Goal: Task Accomplishment & Management: Use online tool/utility

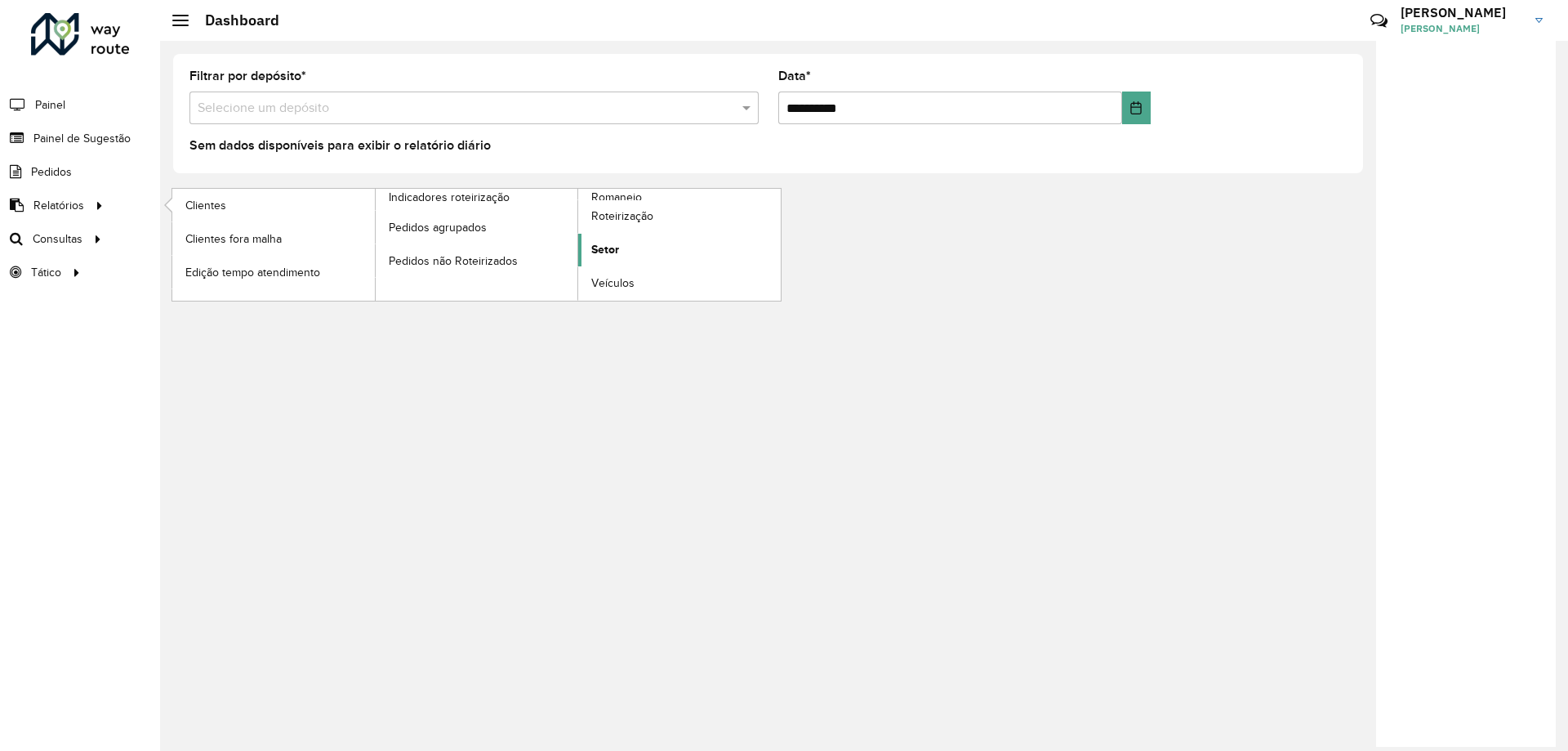
click at [617, 249] on span "Setor" at bounding box center [605, 249] width 27 height 18
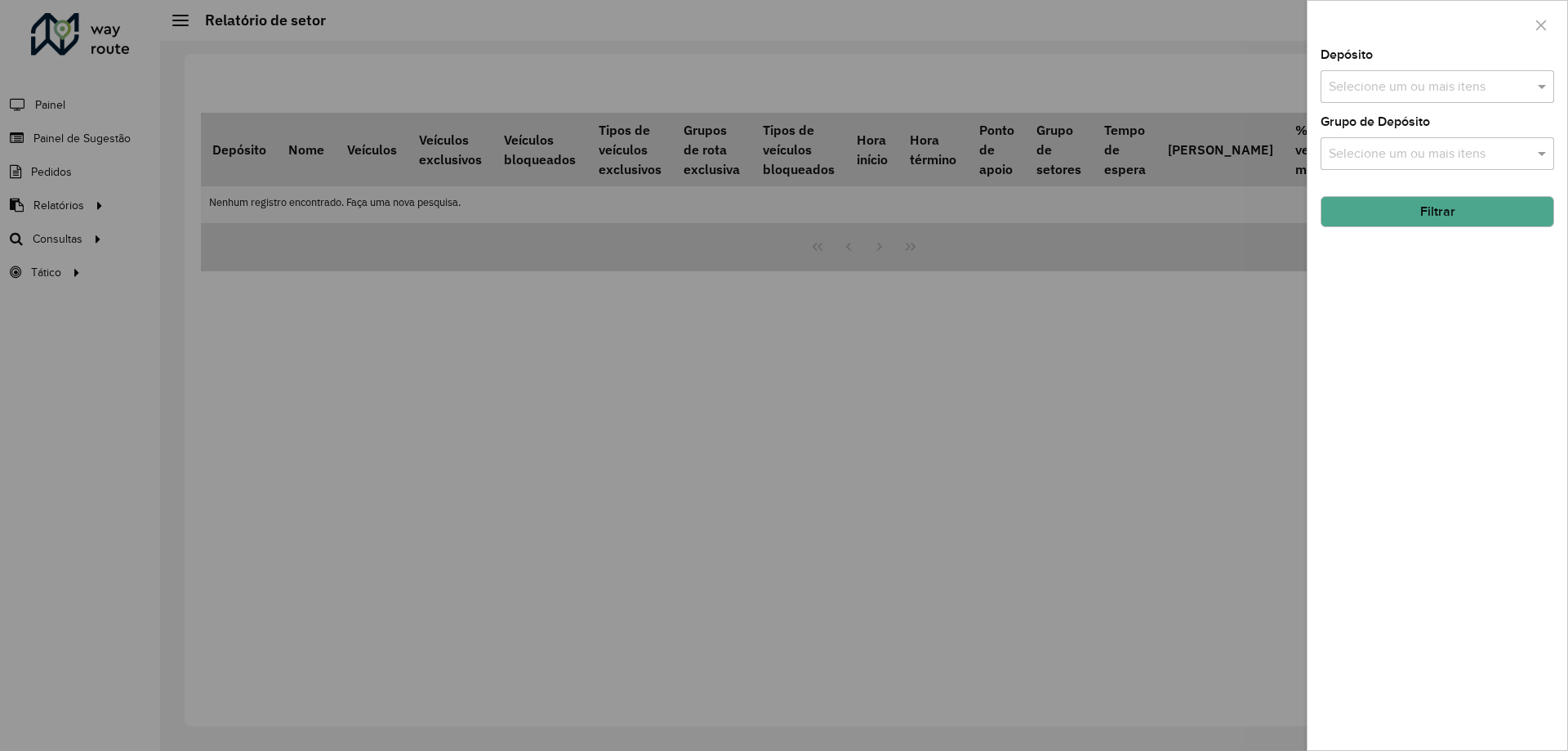
click at [1379, 90] on input "text" at bounding box center [1429, 88] width 209 height 20
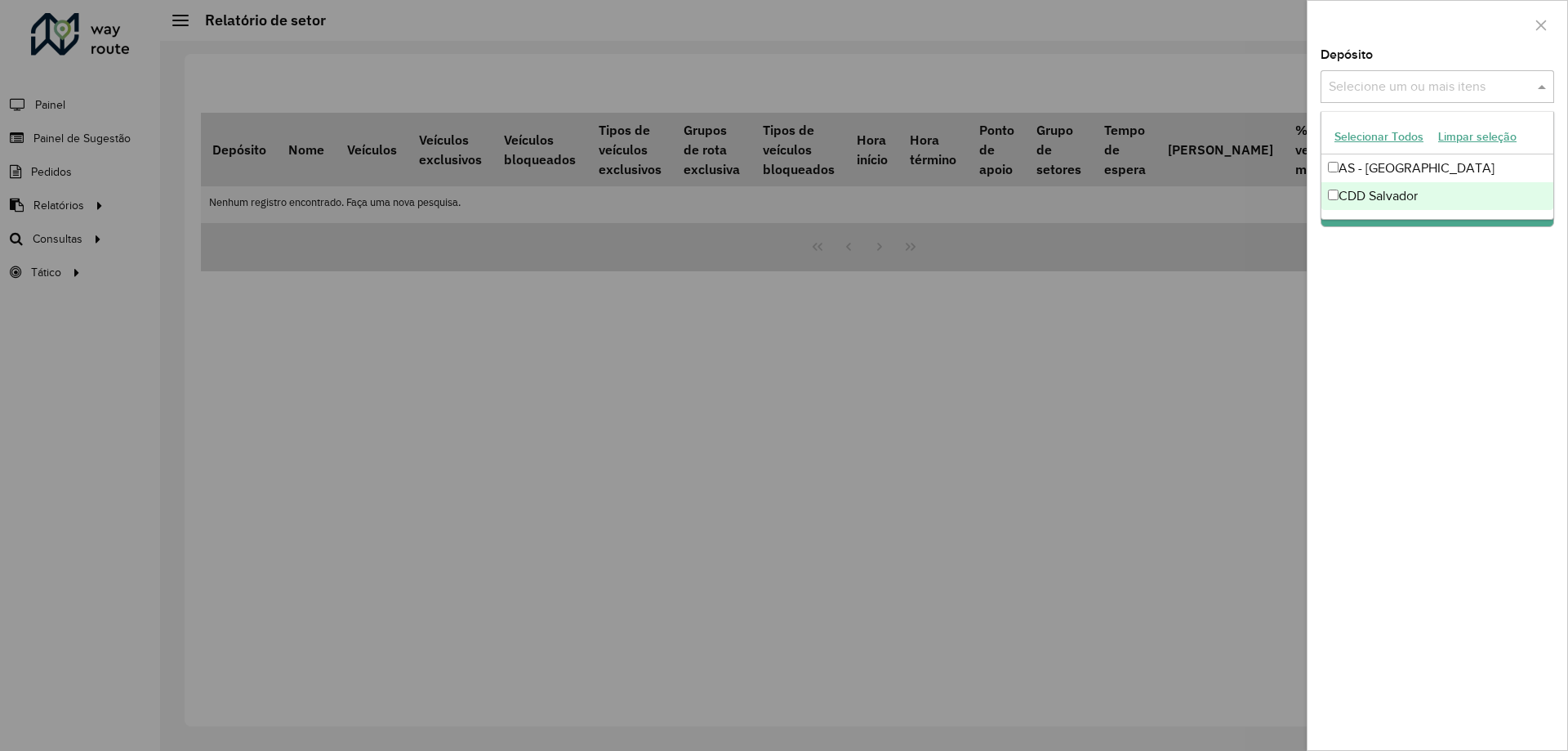
click at [1359, 195] on div "CDD Salvador" at bounding box center [1437, 196] width 232 height 28
click at [1406, 283] on div "Depósito Selecione um ou mais itens CDD Salvador × × Grupo de Depósito Selecion…" at bounding box center [1437, 399] width 260 height 701
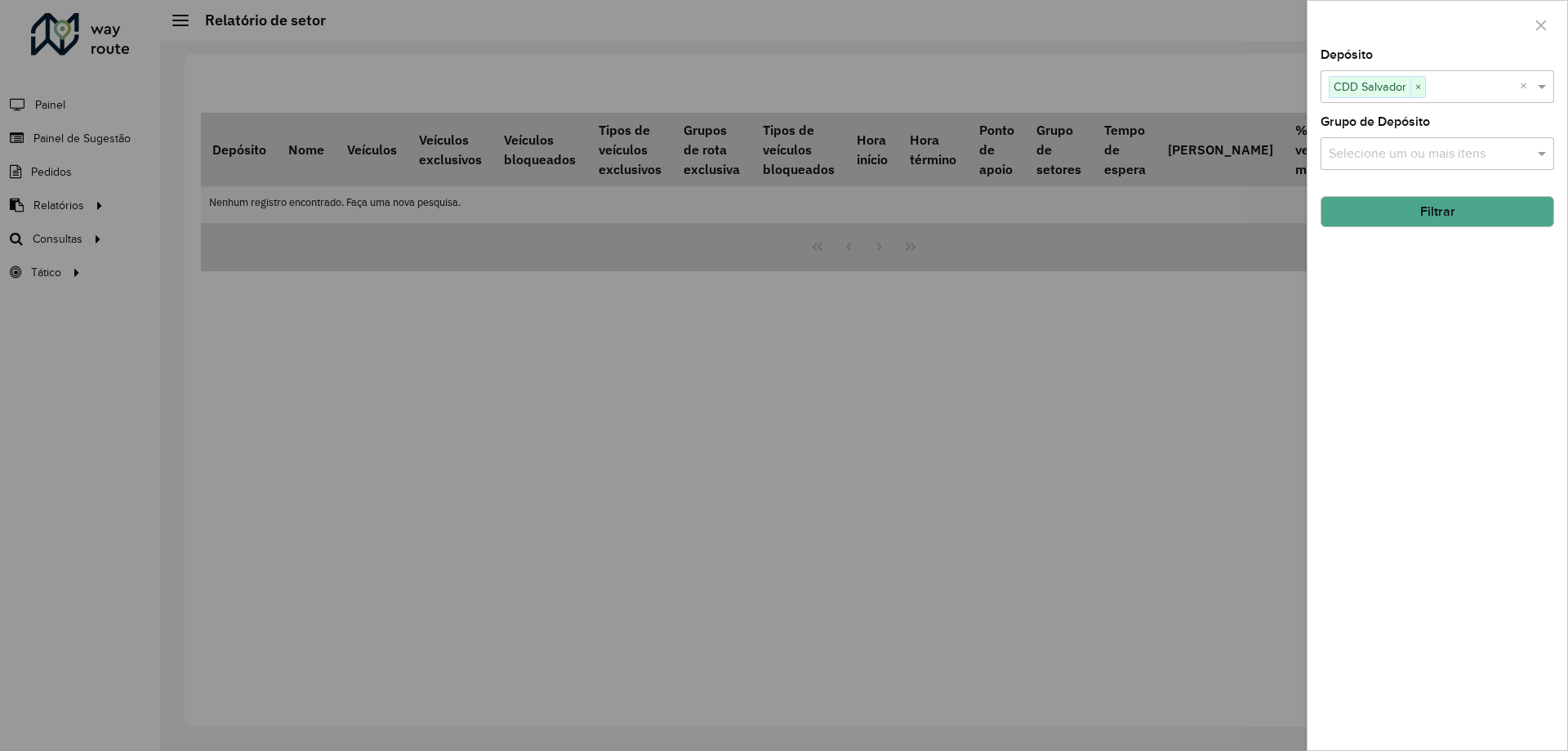
click at [1422, 201] on button "Filtrar" at bounding box center [1437, 211] width 233 height 31
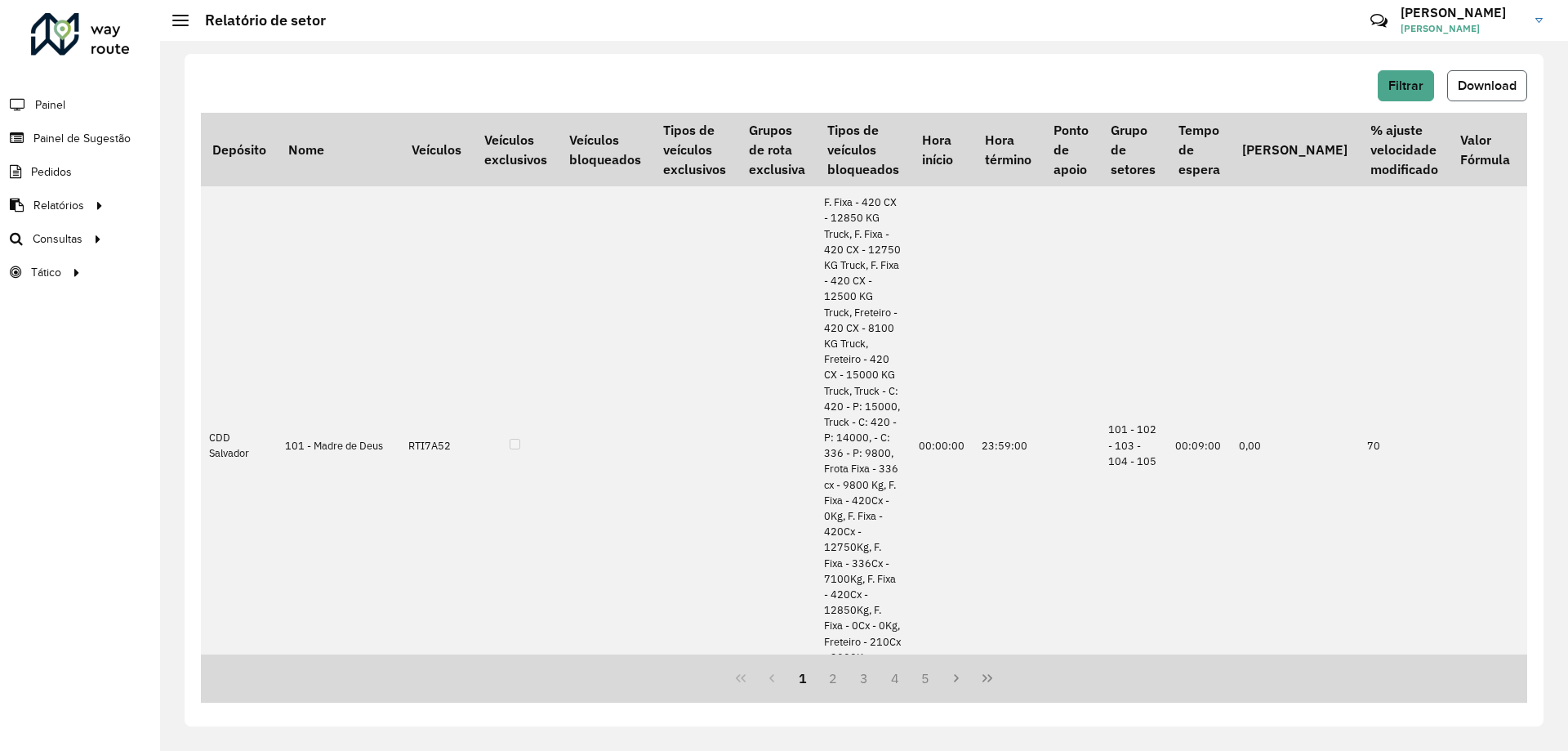
click at [1497, 75] on button "Download" at bounding box center [1487, 85] width 80 height 31
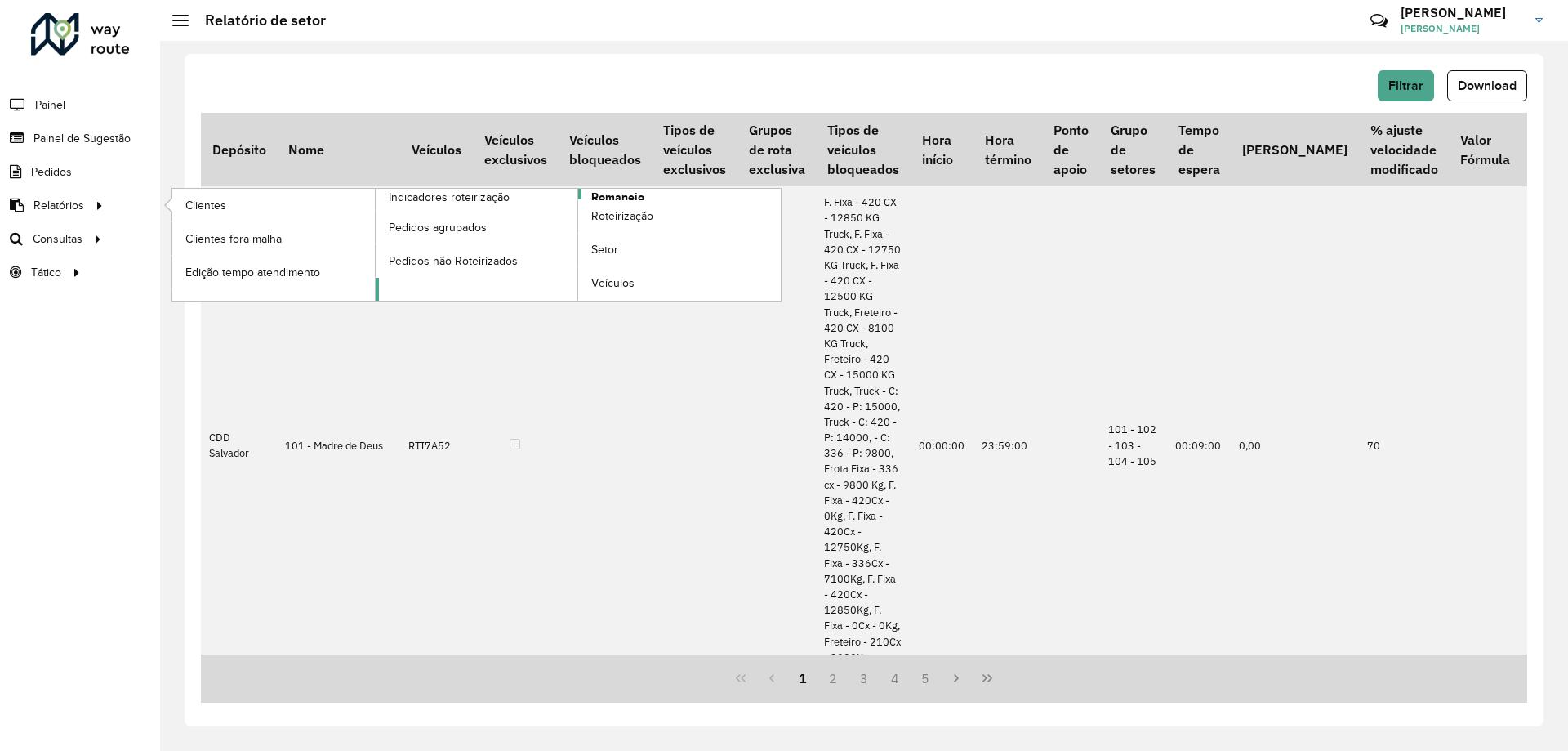
click at [628, 198] on span "Romaneio" at bounding box center [618, 197] width 53 height 18
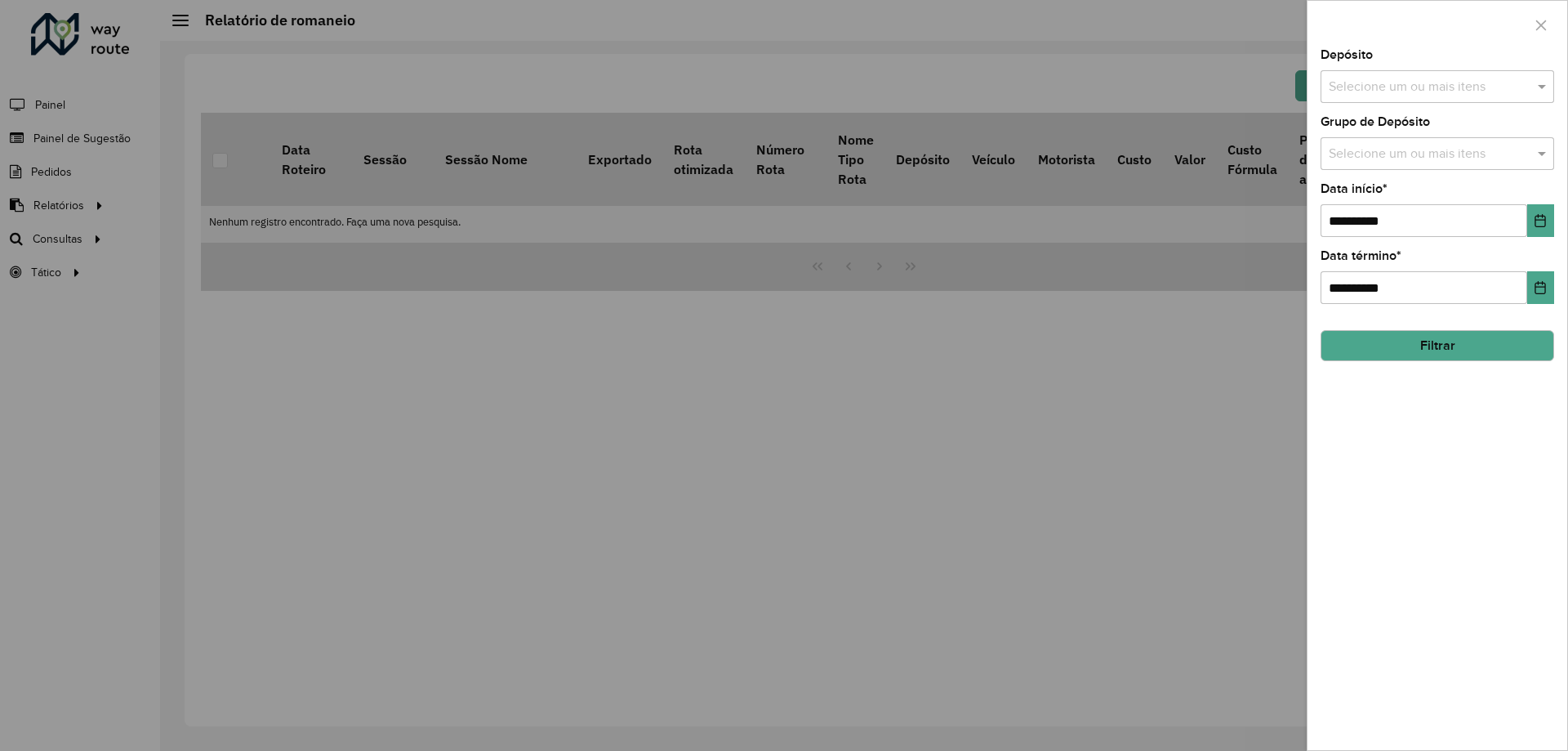
click at [635, 468] on div at bounding box center [784, 375] width 1568 height 751
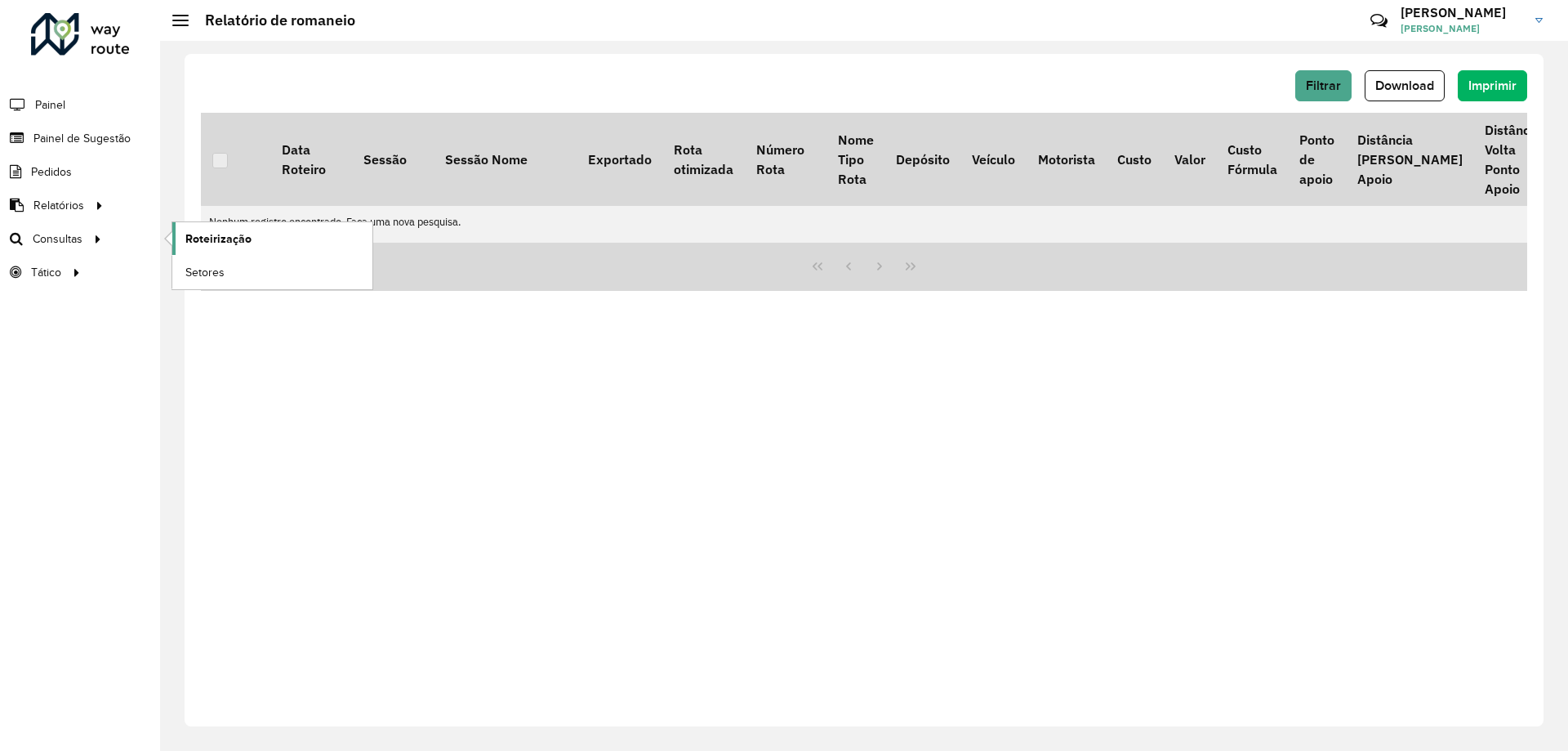
click at [217, 233] on span "Roteirização" at bounding box center [218, 238] width 66 height 18
click at [1305, 93] on button "Filtrar" at bounding box center [1324, 85] width 57 height 31
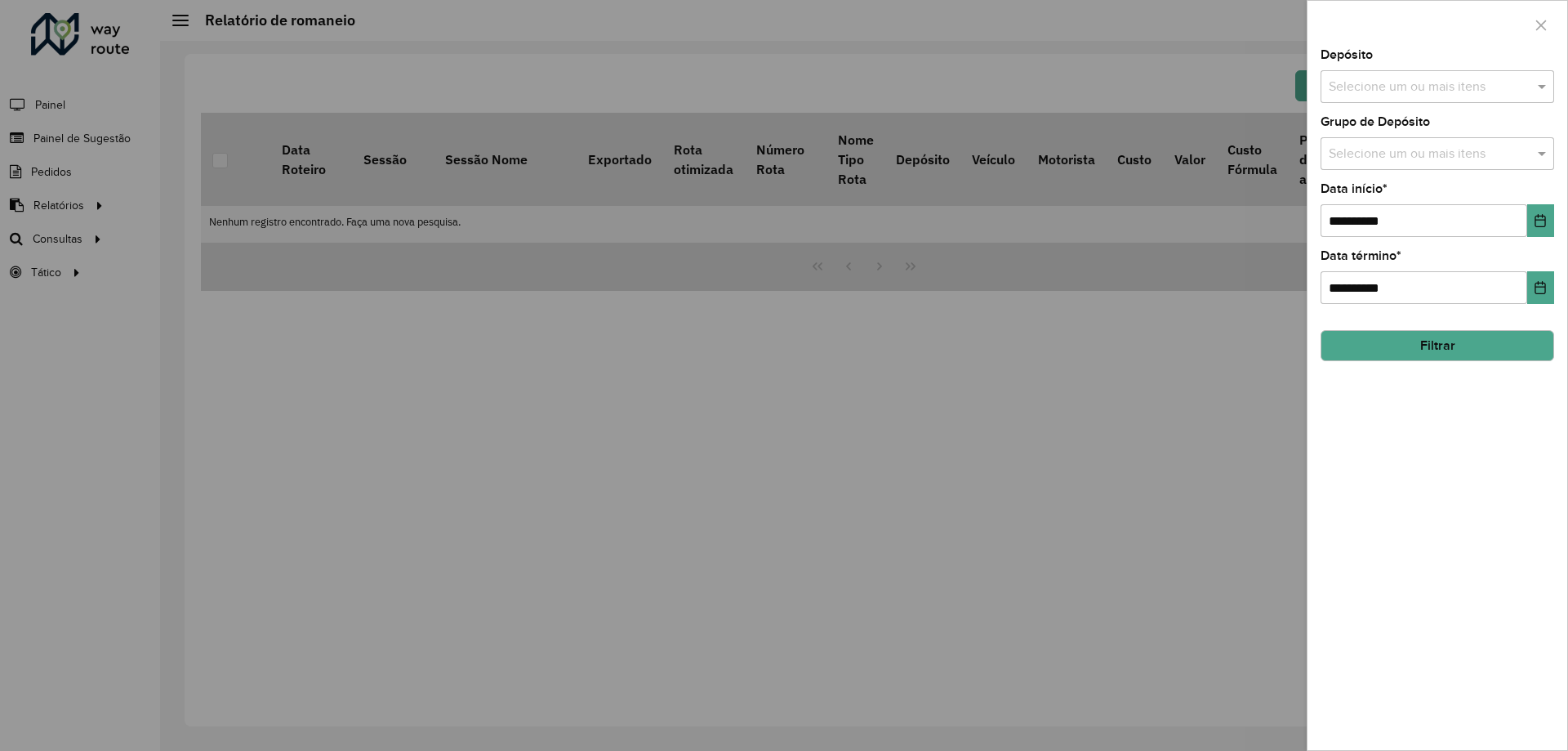
click at [1387, 356] on button "Filtrar" at bounding box center [1437, 345] width 233 height 31
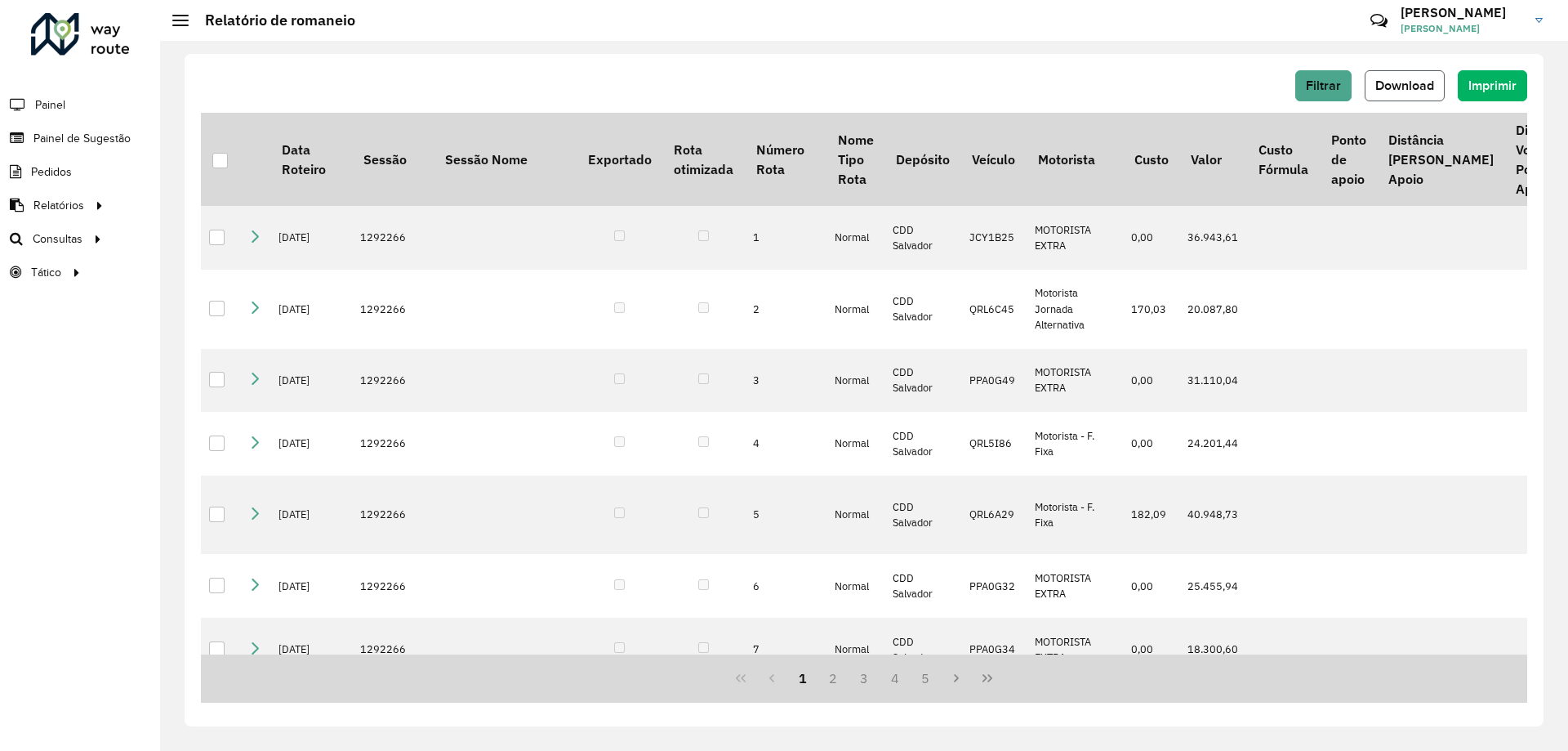
click at [1390, 93] on button "Download" at bounding box center [1405, 85] width 80 height 31
click at [212, 243] on span "Roteirização" at bounding box center [218, 238] width 66 height 18
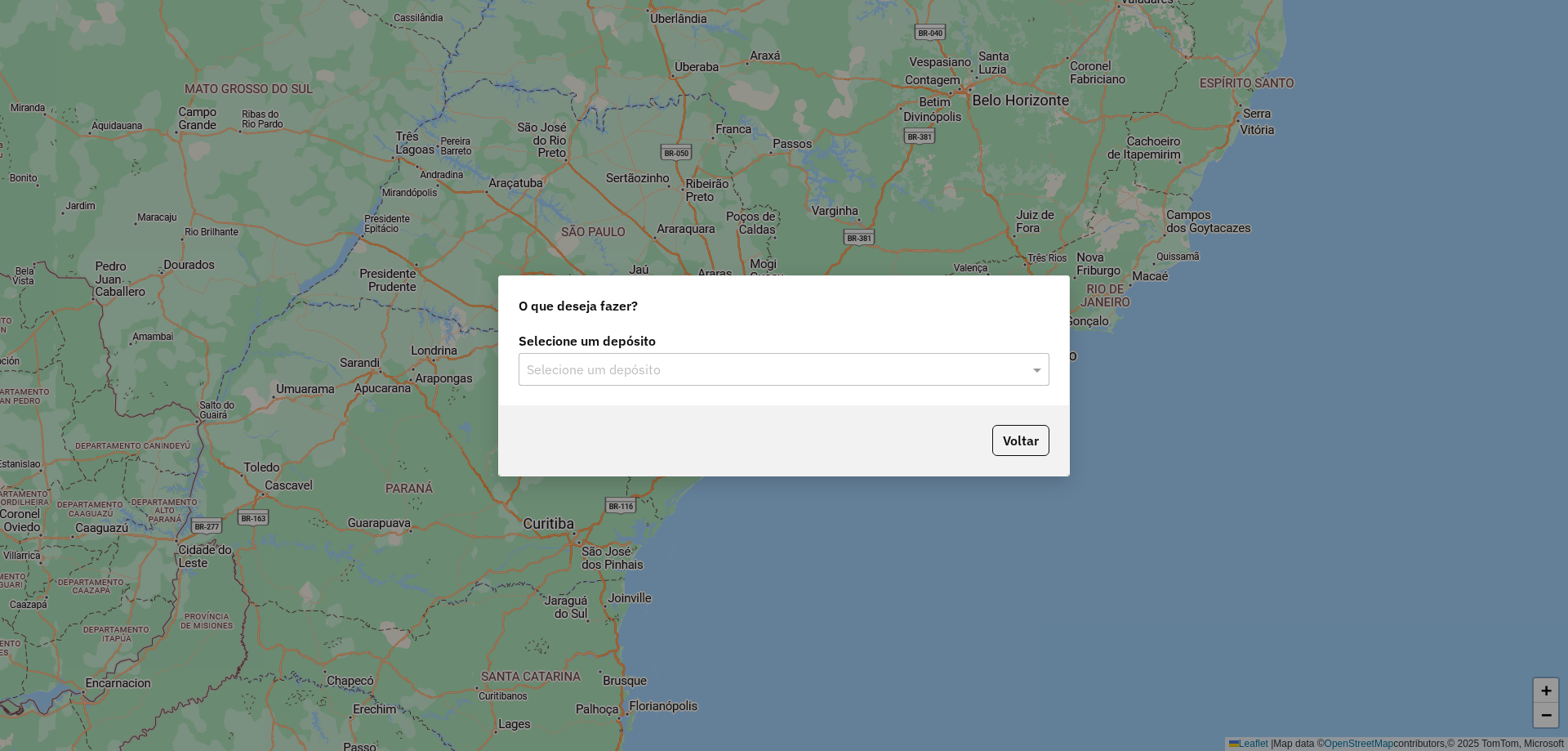
click at [767, 383] on div "Selecione um depósito" at bounding box center [783, 368] width 531 height 33
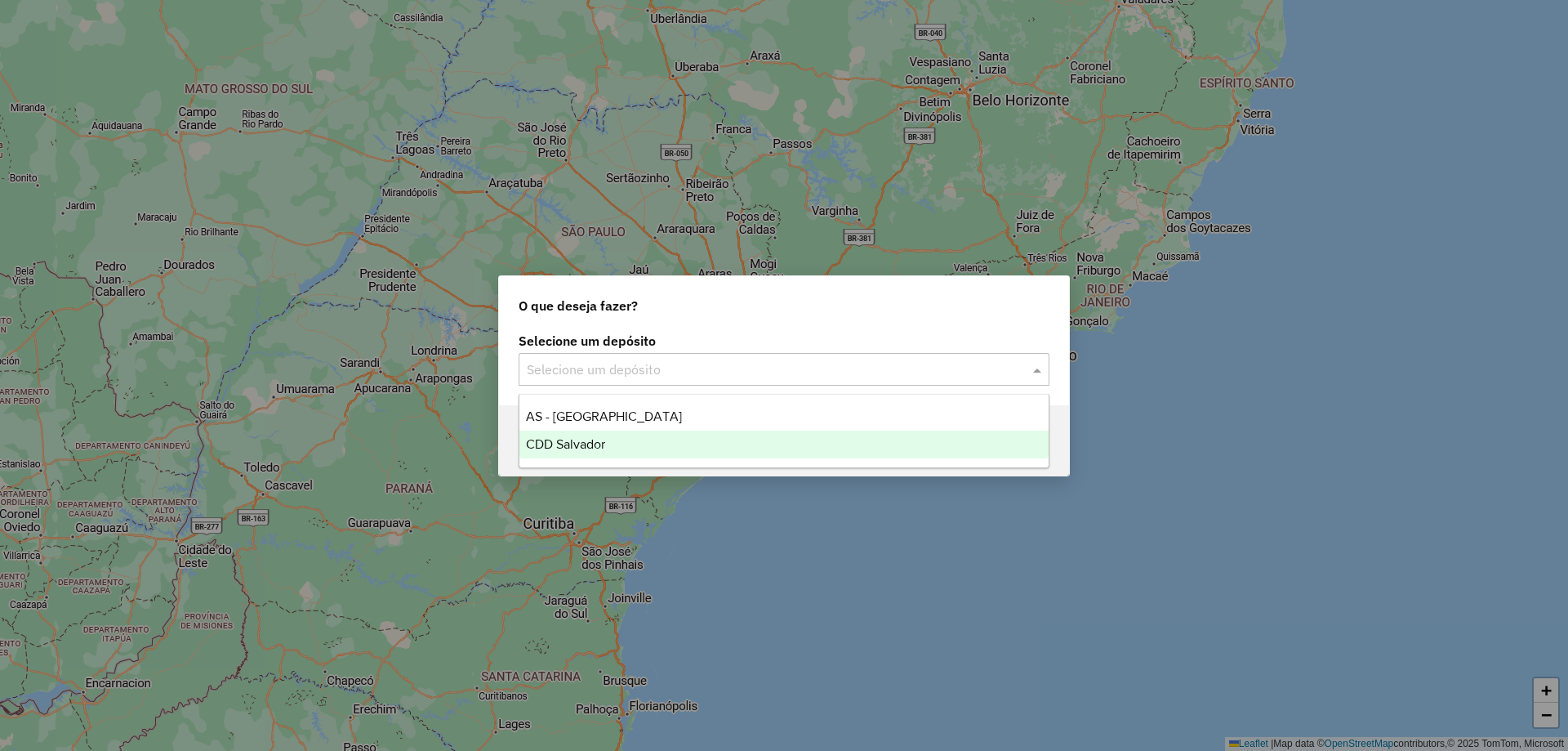
click at [611, 453] on div "CDD Salvador" at bounding box center [783, 444] width 529 height 28
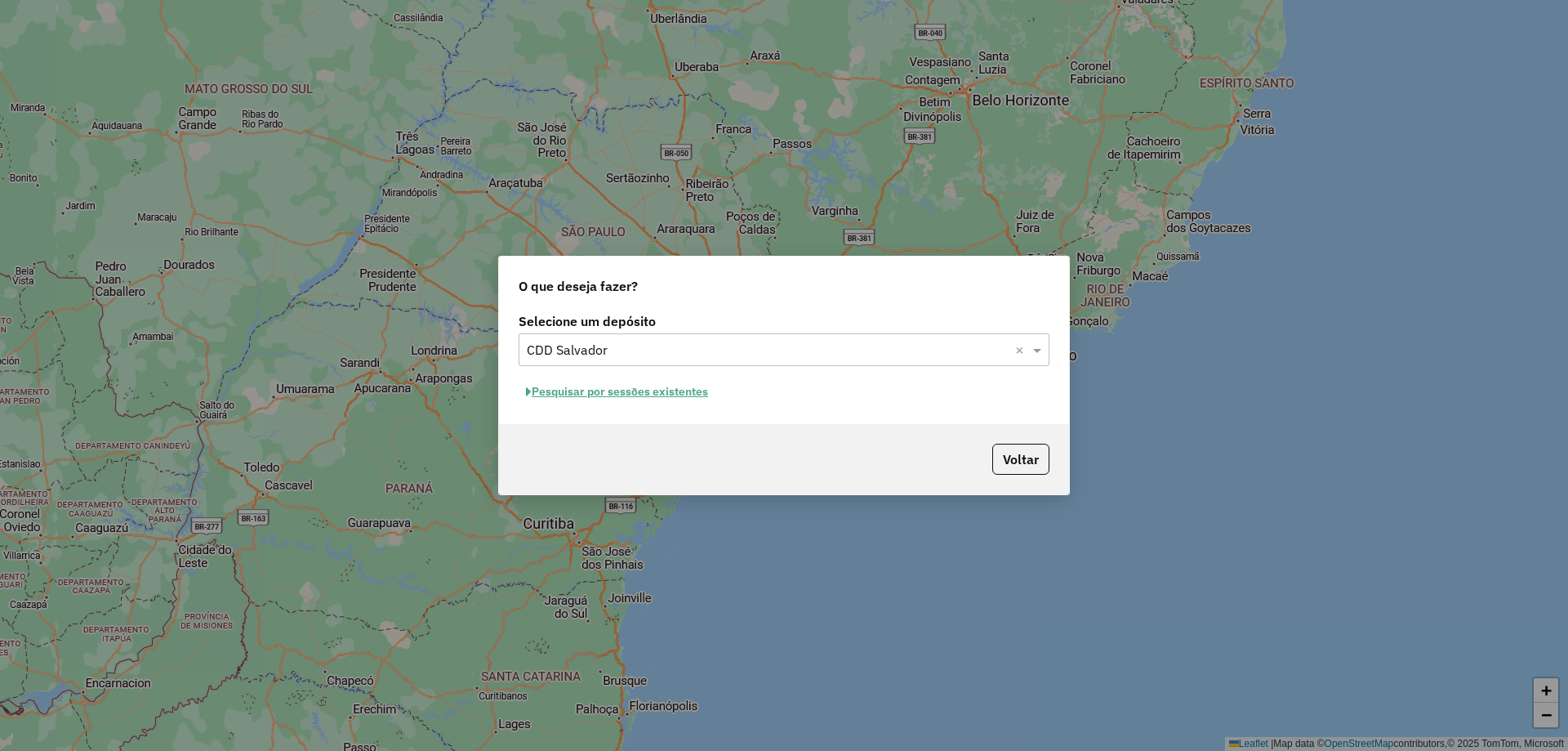
click at [667, 396] on button "Pesquisar por sessões existentes" at bounding box center [617, 392] width 197 height 25
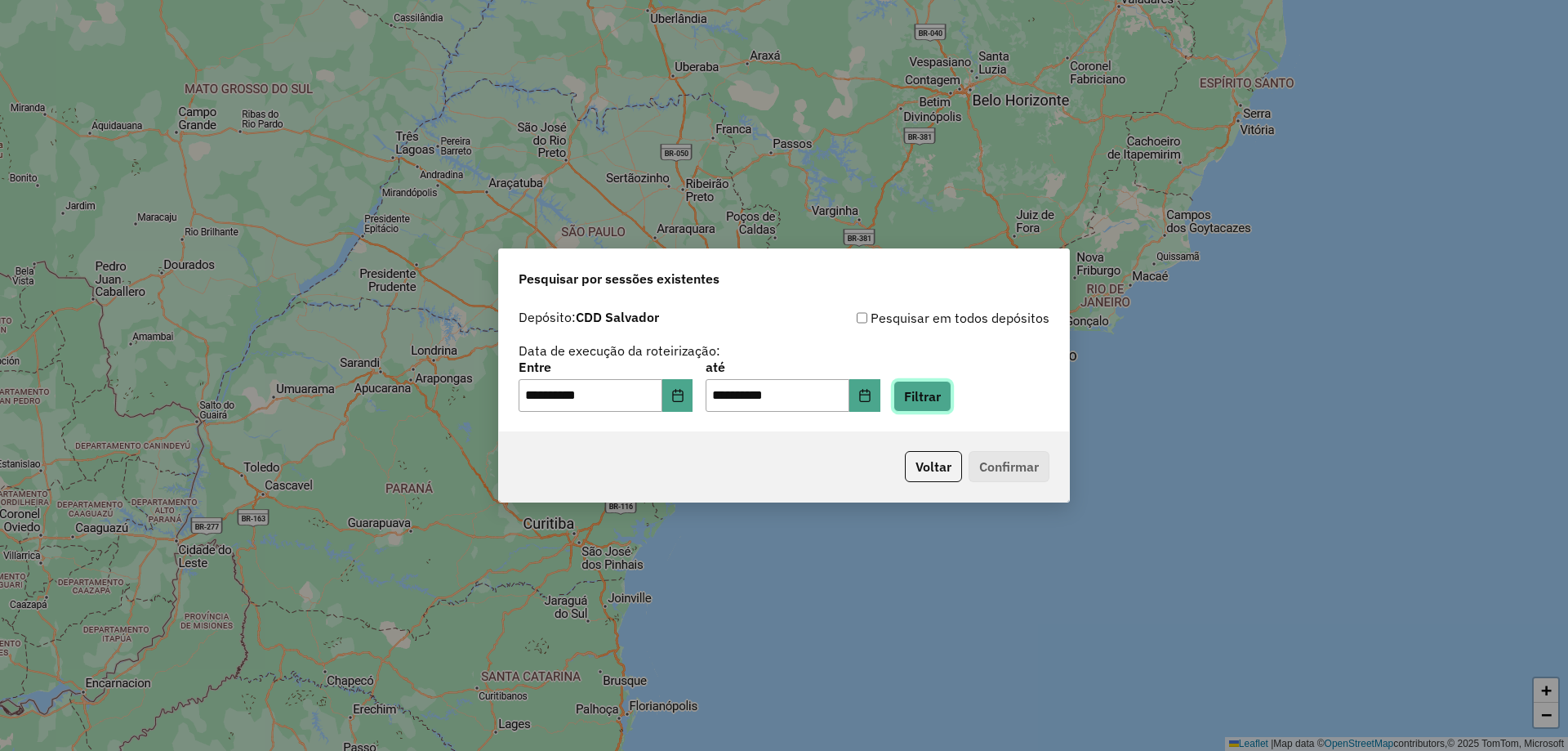
click at [950, 398] on button "Filtrar" at bounding box center [922, 396] width 58 height 31
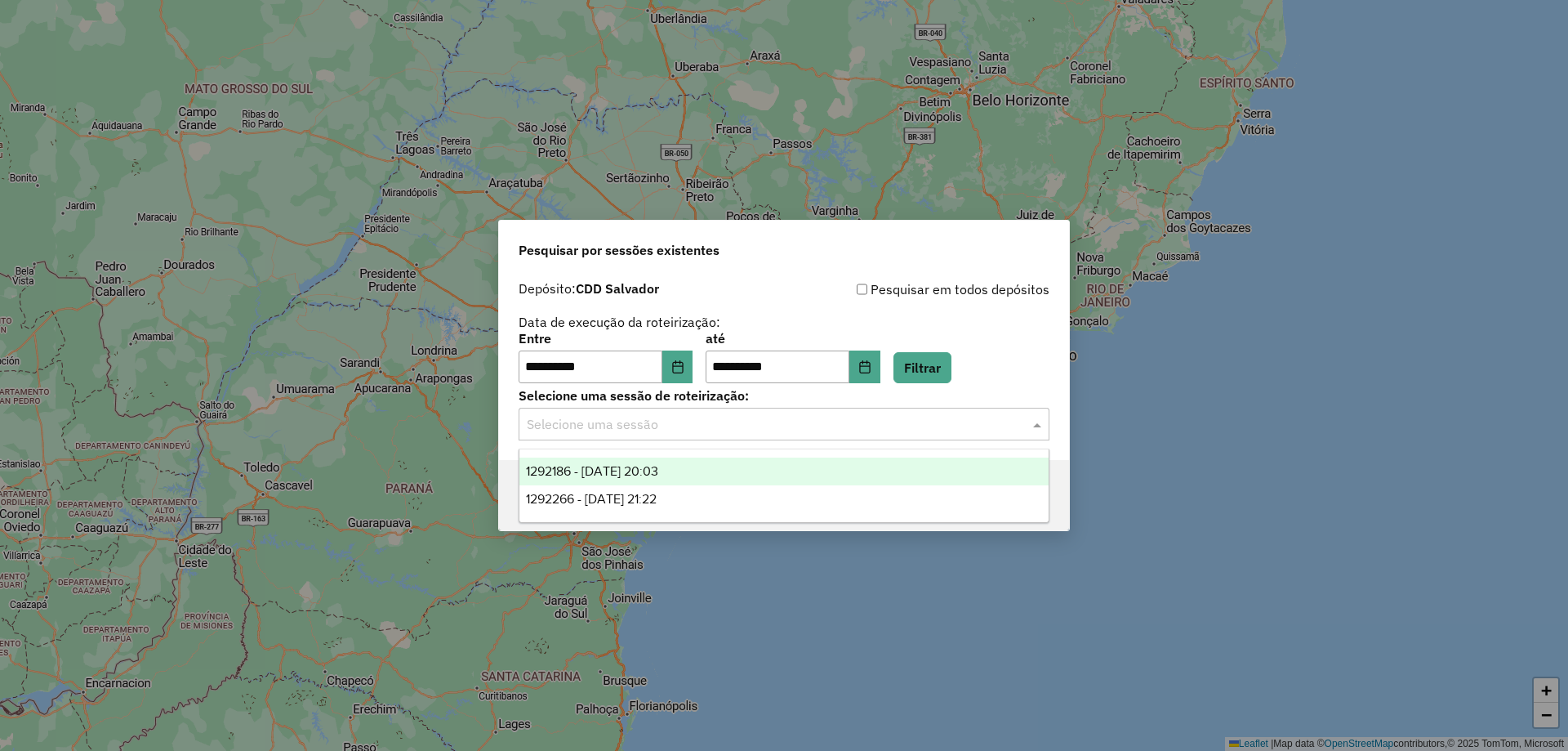
click at [619, 429] on input "text" at bounding box center [767, 425] width 482 height 20
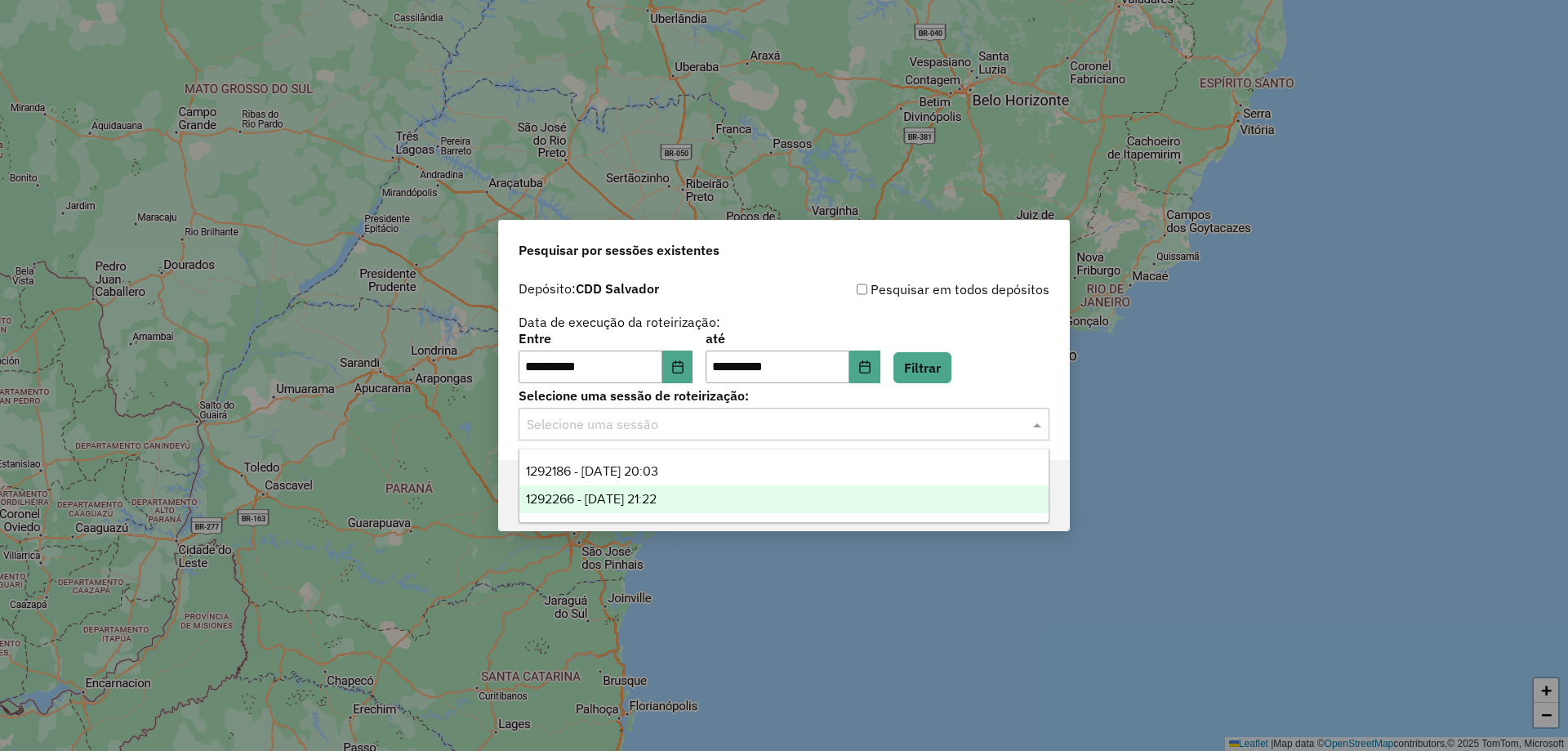
click at [606, 493] on span "1292266 - 10/10/2025 21:22" at bounding box center [591, 498] width 131 height 14
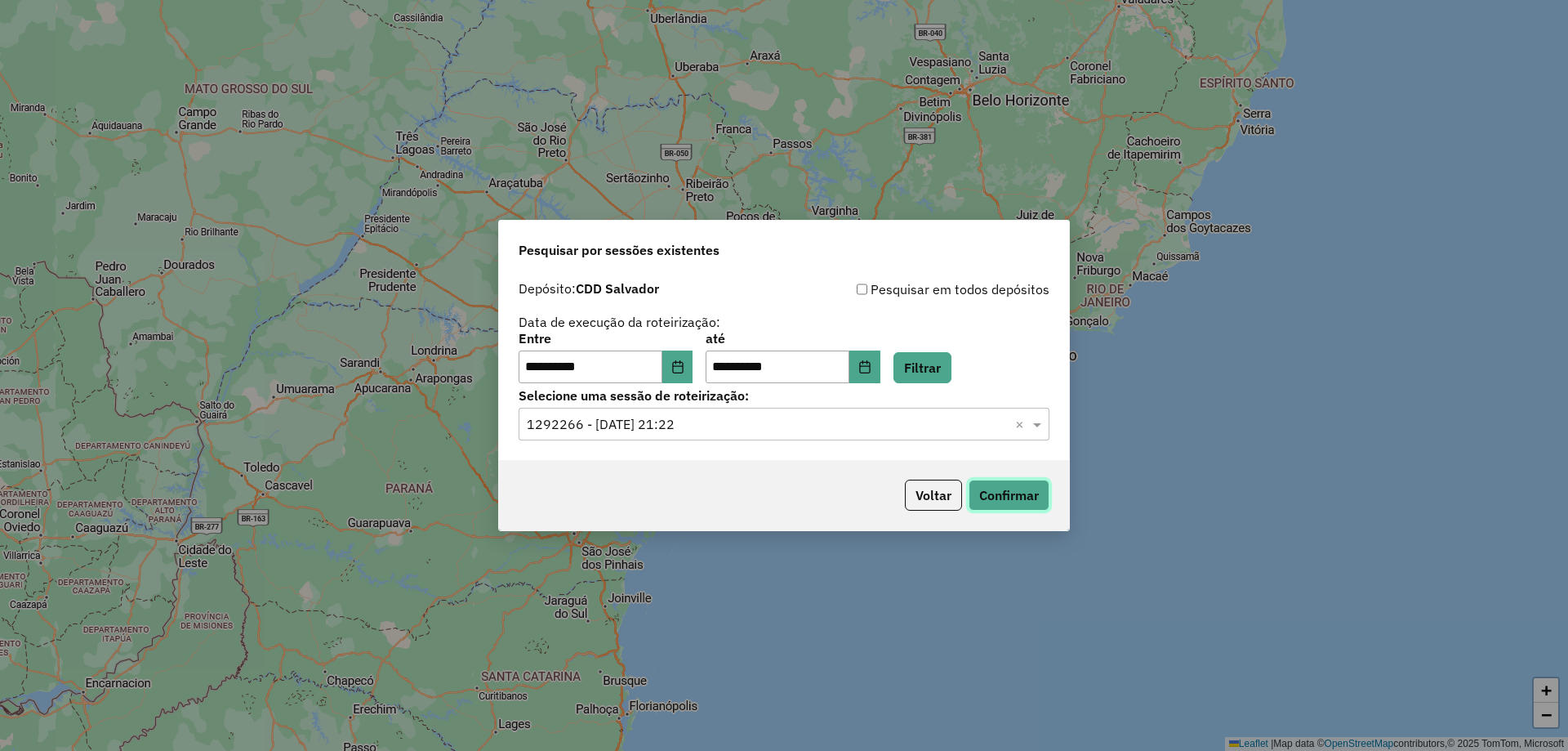
click at [1029, 495] on button "Confirmar" at bounding box center [1009, 494] width 81 height 31
click at [692, 438] on div "Selecione uma sessão × 1292266 - 10/10/2025 21:22 ×" at bounding box center [783, 423] width 531 height 33
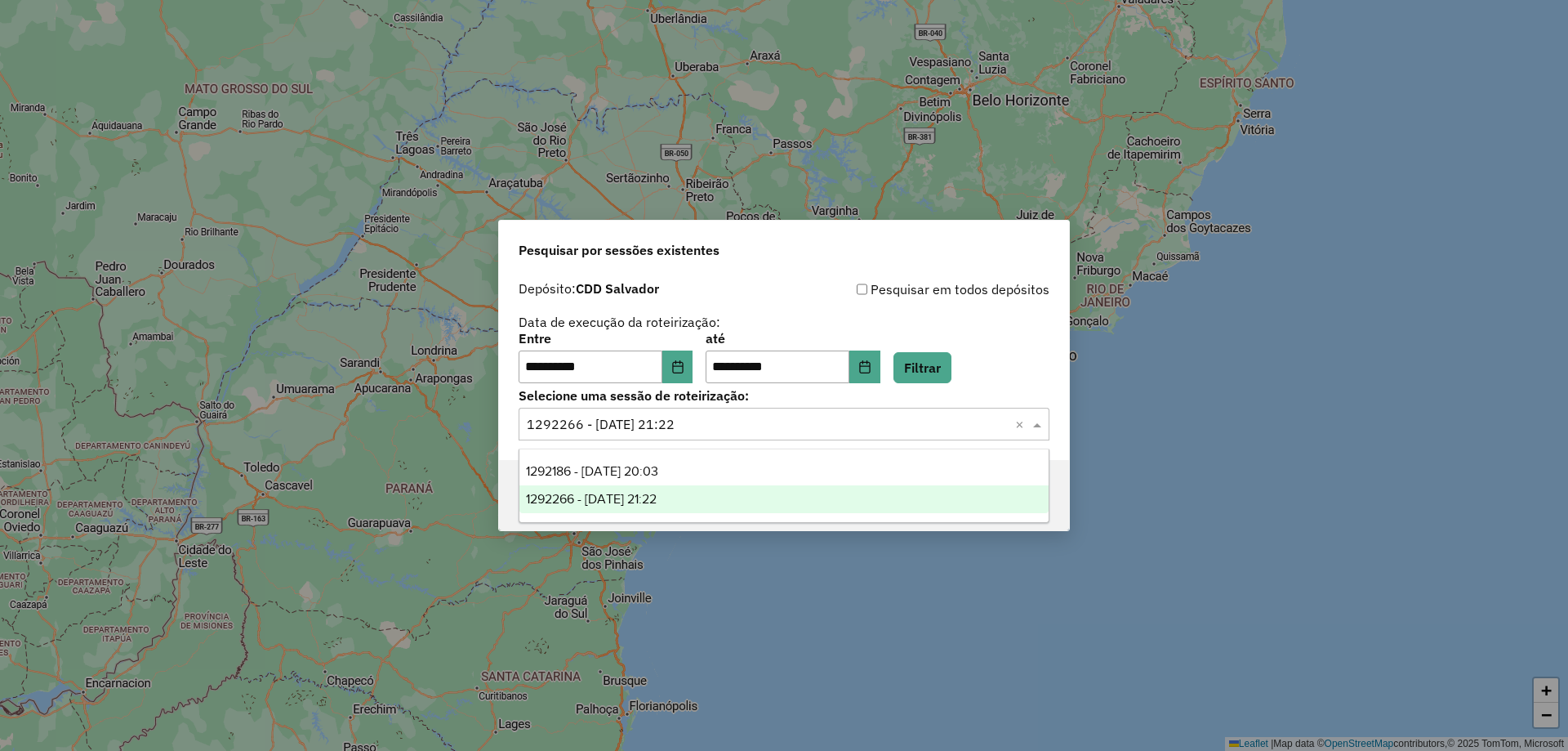
click at [666, 456] on ng-dropdown-panel "1292186 - 10/10/2025 20:03 1292266 - 10/10/2025 21:22" at bounding box center [783, 485] width 531 height 74
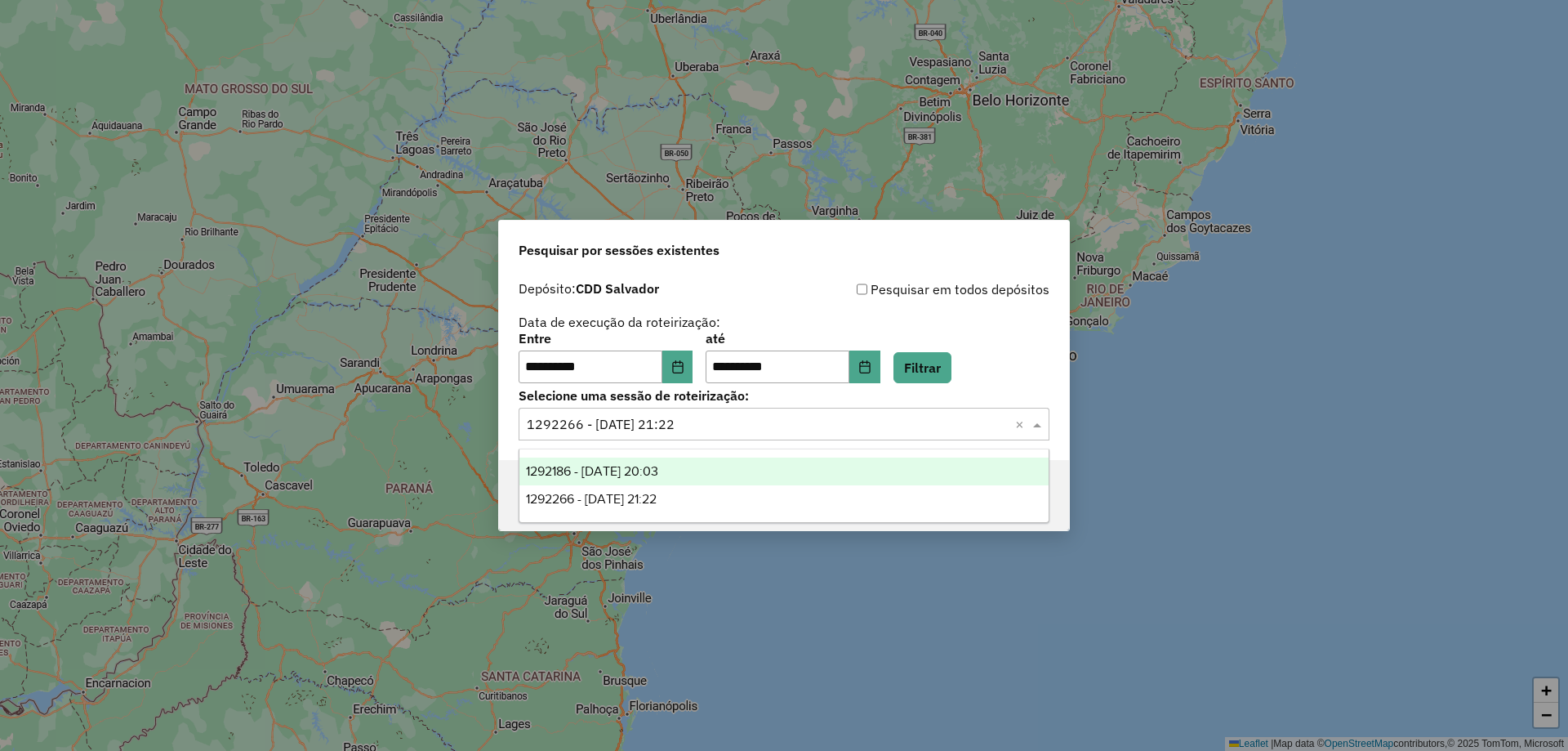
click at [672, 459] on div "1292186 - 10/10/2025 20:03" at bounding box center [783, 471] width 529 height 28
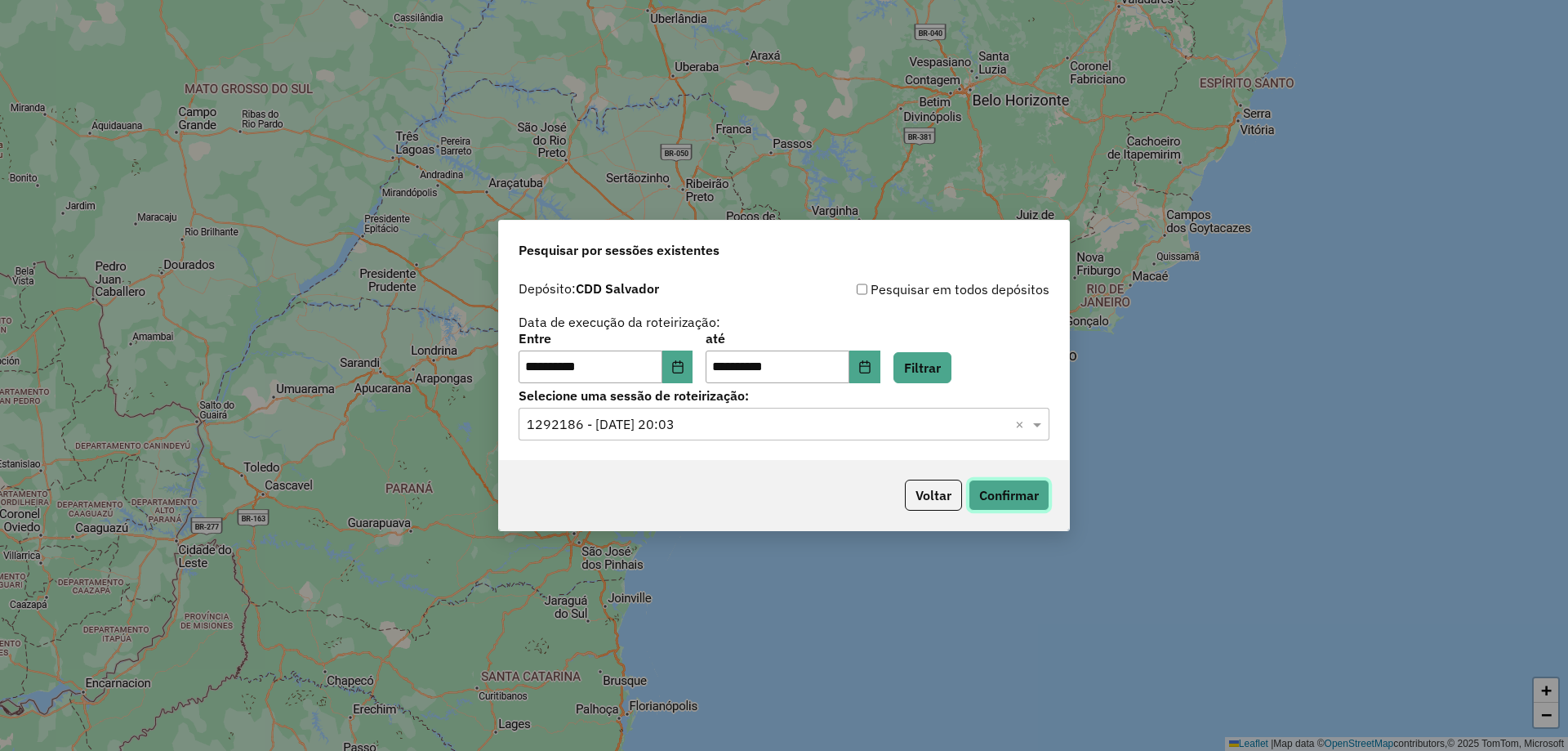
click at [1017, 492] on button "Confirmar" at bounding box center [1009, 494] width 81 height 31
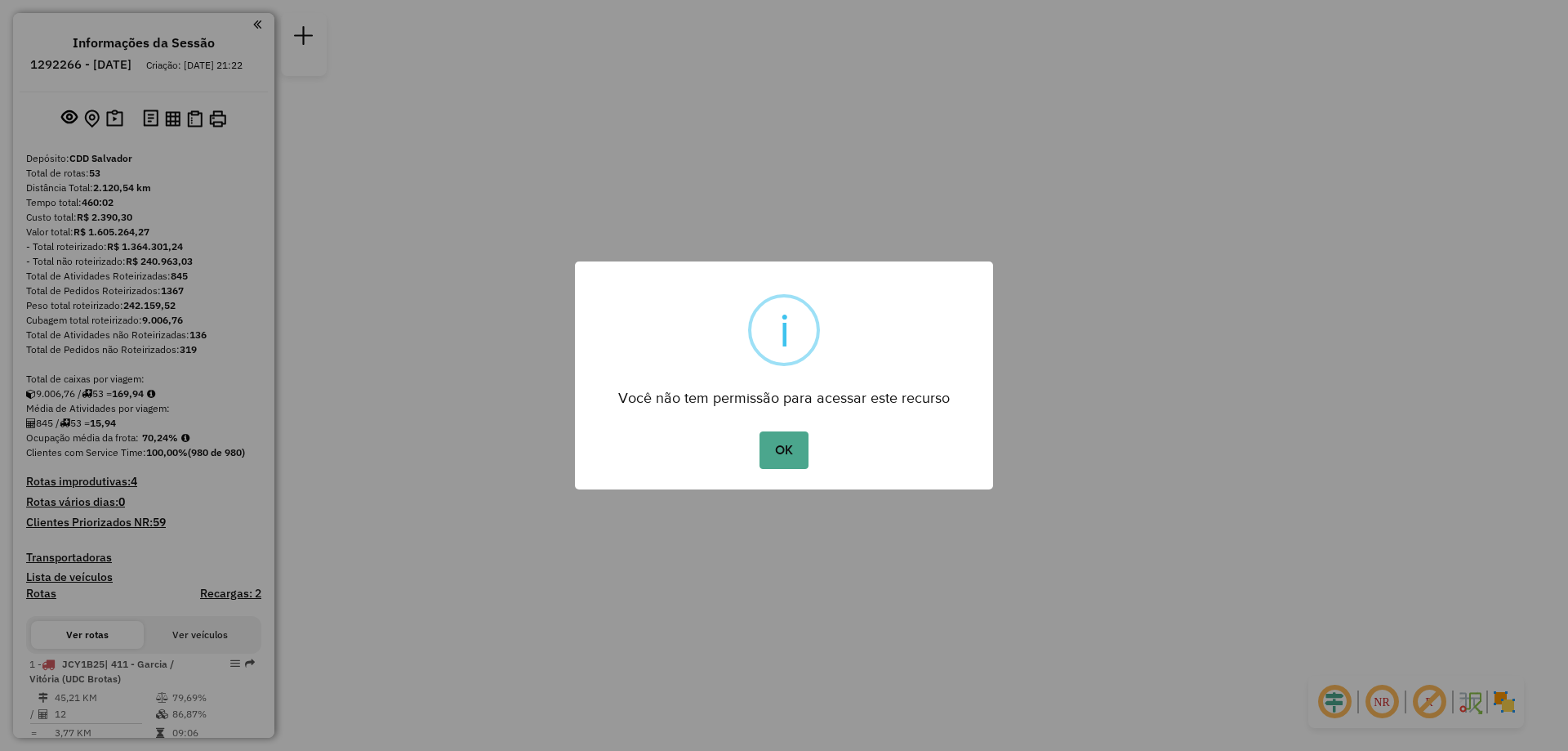
click at [818, 448] on div "OK No Cancel" at bounding box center [784, 450] width 418 height 46
click at [781, 437] on button "OK" at bounding box center [784, 450] width 48 height 38
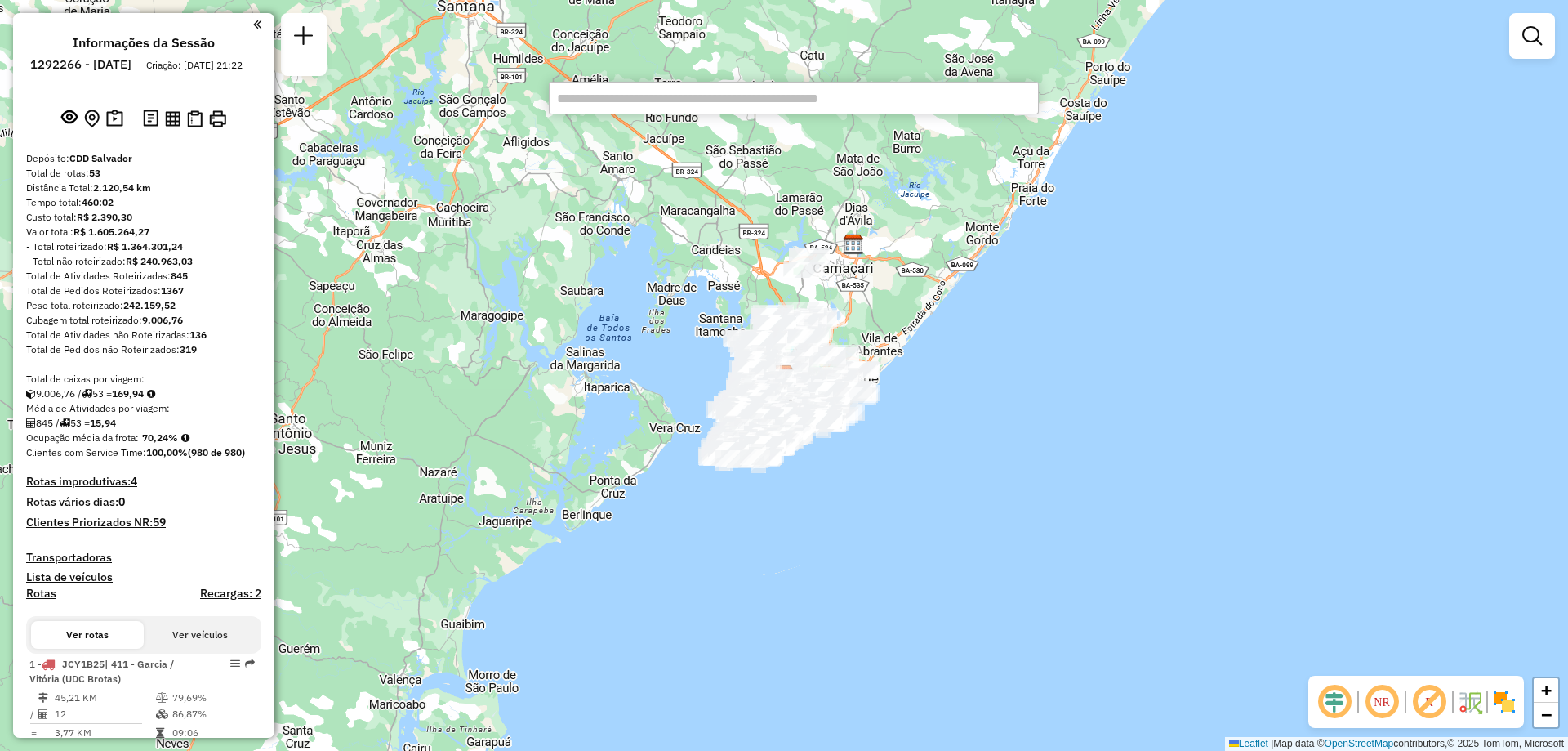
paste input "*****"
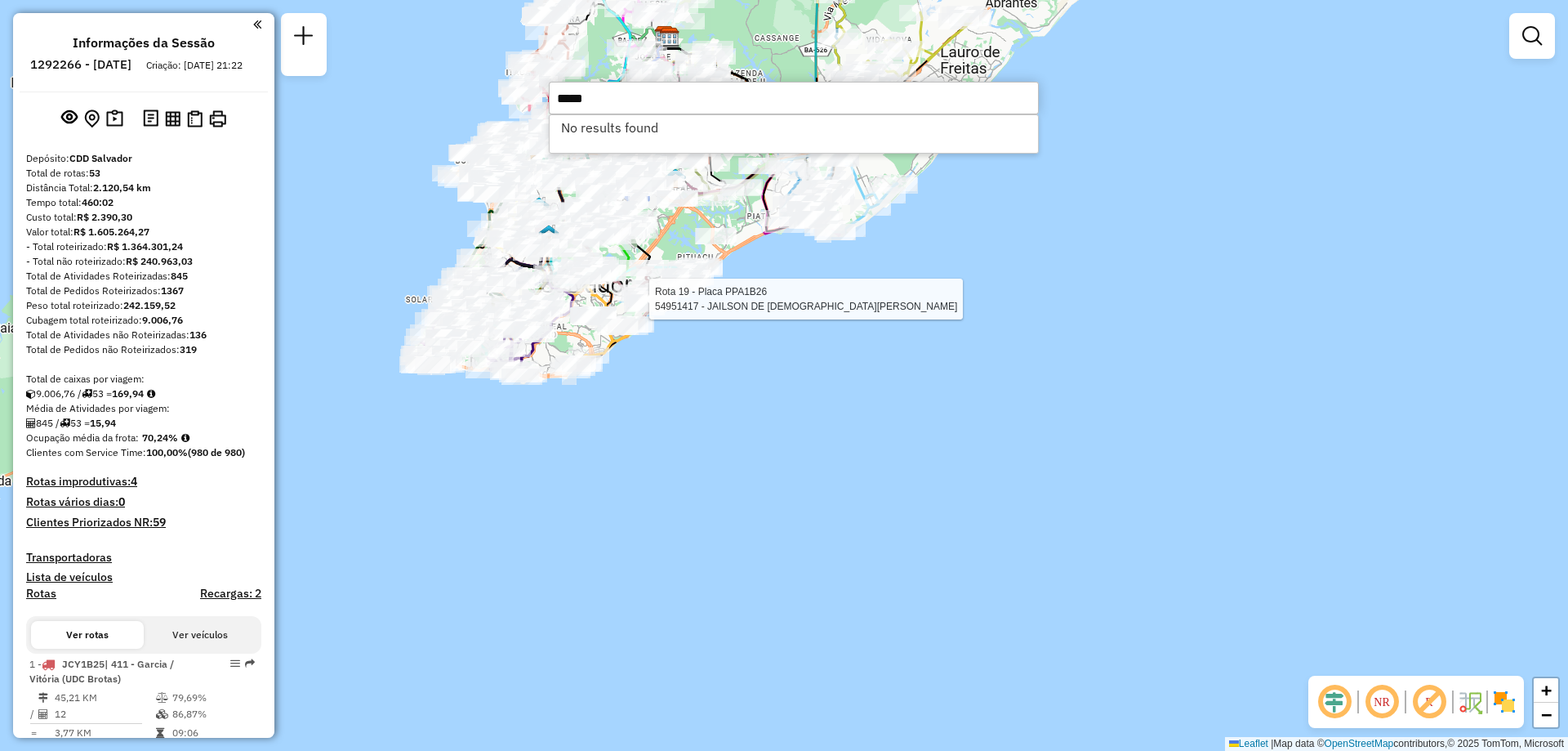
type input "*****"
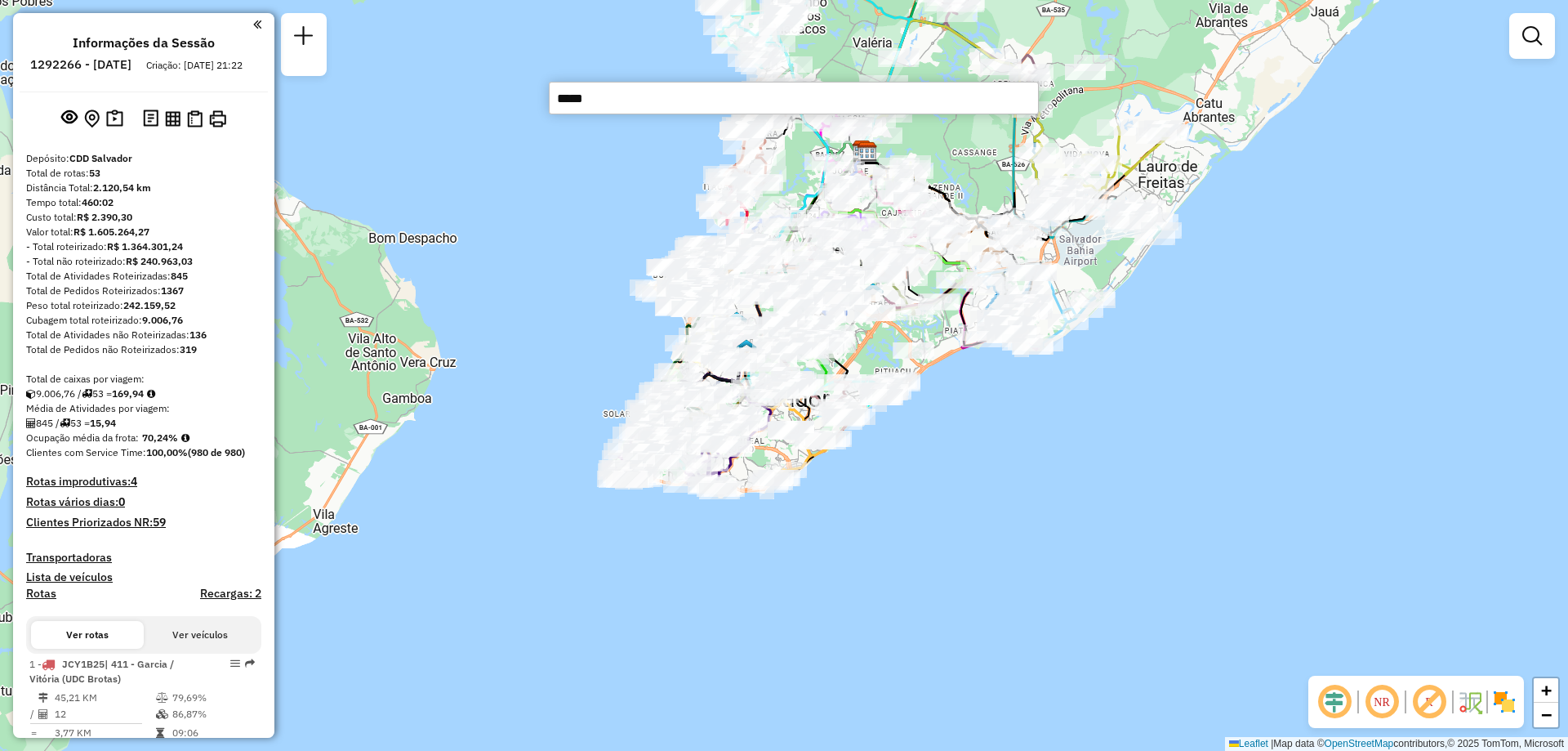
click at [564, 103] on input "*****" at bounding box center [794, 98] width 490 height 33
click at [557, 98] on input "*****" at bounding box center [794, 98] width 490 height 33
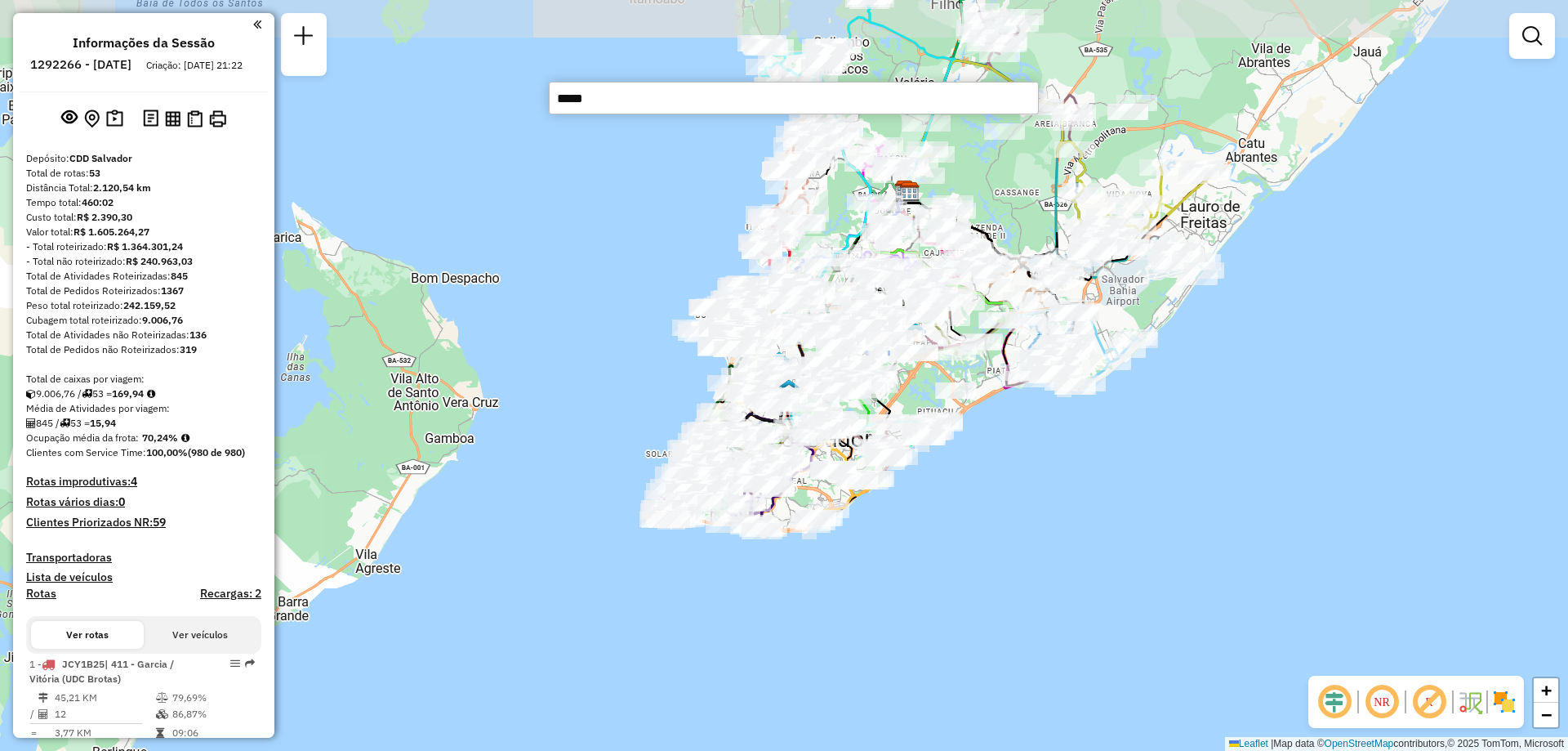
drag, startPoint x: 924, startPoint y: 415, endPoint x: 966, endPoint y: 455, distance: 58.0
click at [966, 455] on div "Janela de atendimento Grade de atendimento Capacidade Transportadoras Veículos …" at bounding box center [784, 375] width 1568 height 751
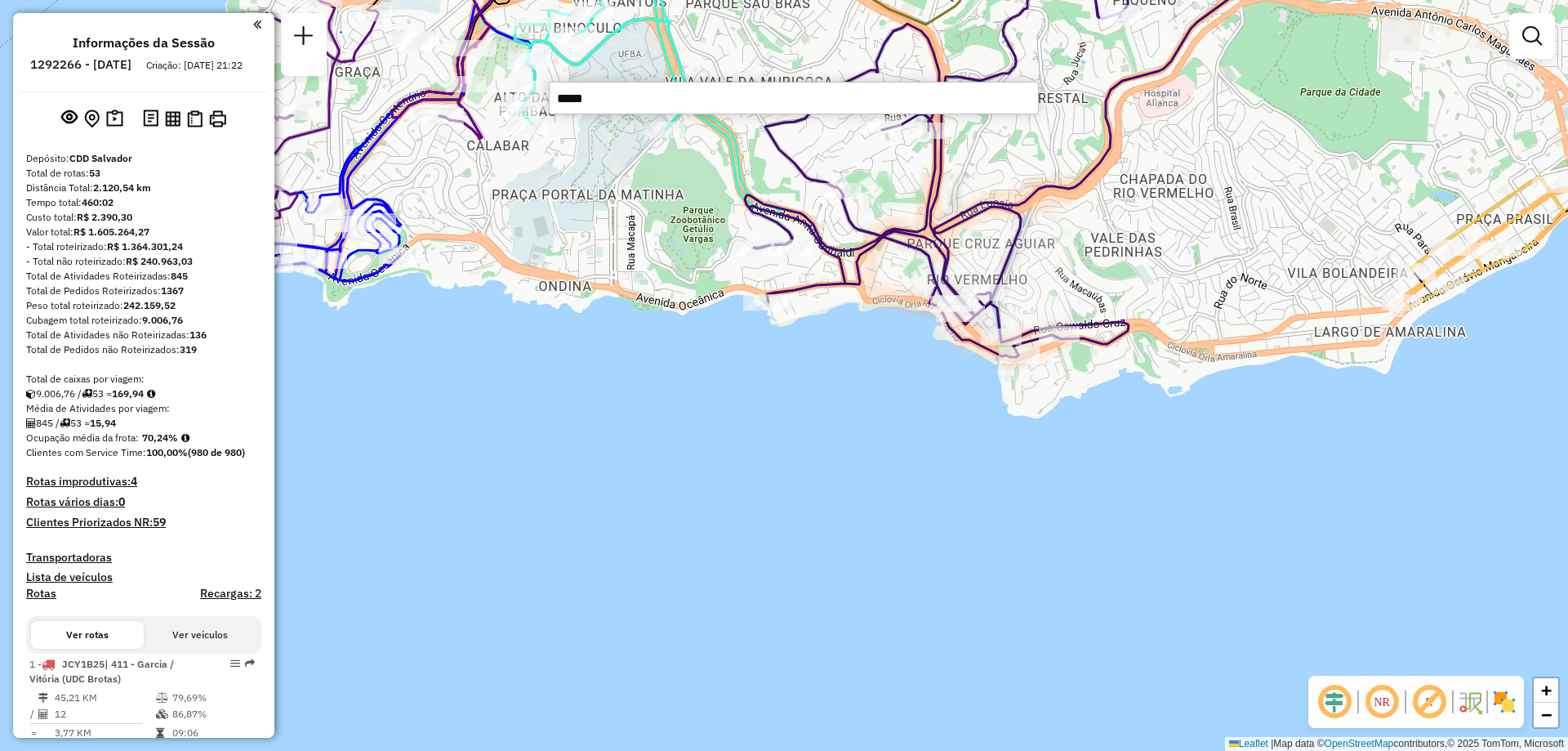
drag, startPoint x: 727, startPoint y: 469, endPoint x: 762, endPoint y: 669, distance: 203.0
click at [762, 669] on div "Janela de atendimento Grade de atendimento Capacidade Transportadoras Veículos …" at bounding box center [784, 375] width 1568 height 751
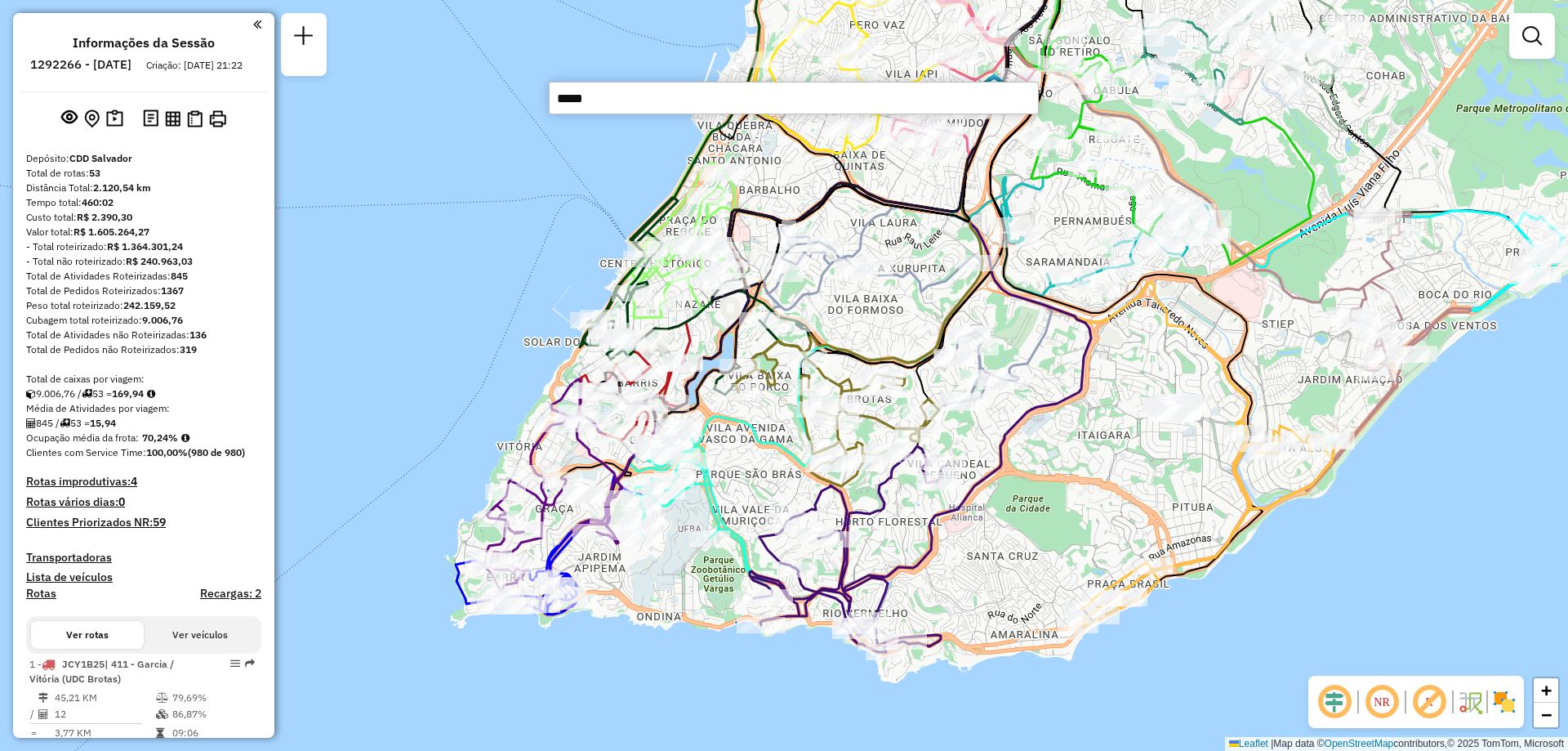
drag, startPoint x: 735, startPoint y: 477, endPoint x: 726, endPoint y: 577, distance: 100.4
click at [726, 577] on div "Janela de atendimento Grade de atendimento Capacidade Transportadoras Veículos …" at bounding box center [784, 375] width 1568 height 751
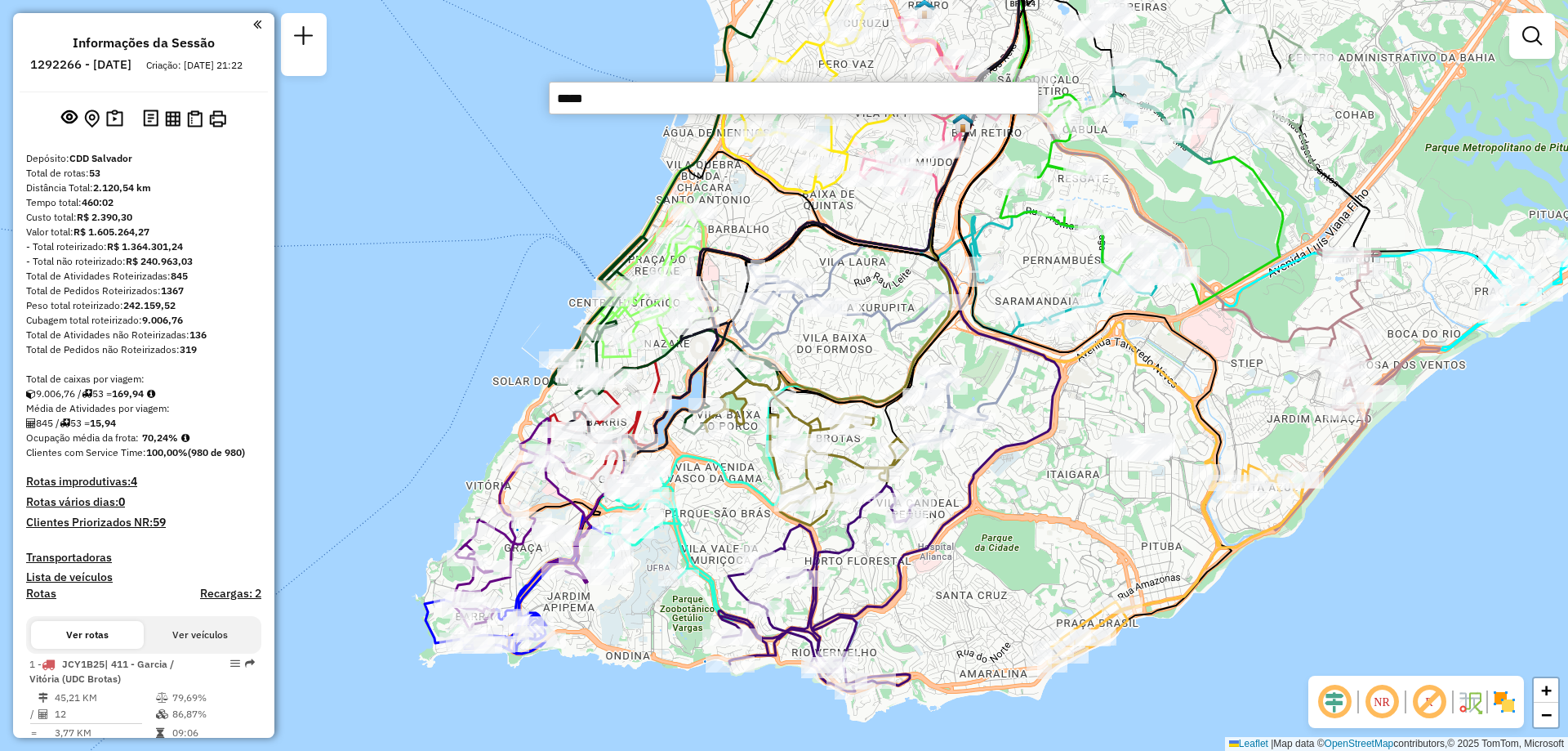
drag, startPoint x: 1038, startPoint y: 512, endPoint x: 1013, endPoint y: 523, distance: 27.3
click at [1013, 523] on div "Janela de atendimento Grade de atendimento Capacidade Transportadoras Veículos …" at bounding box center [784, 375] width 1568 height 751
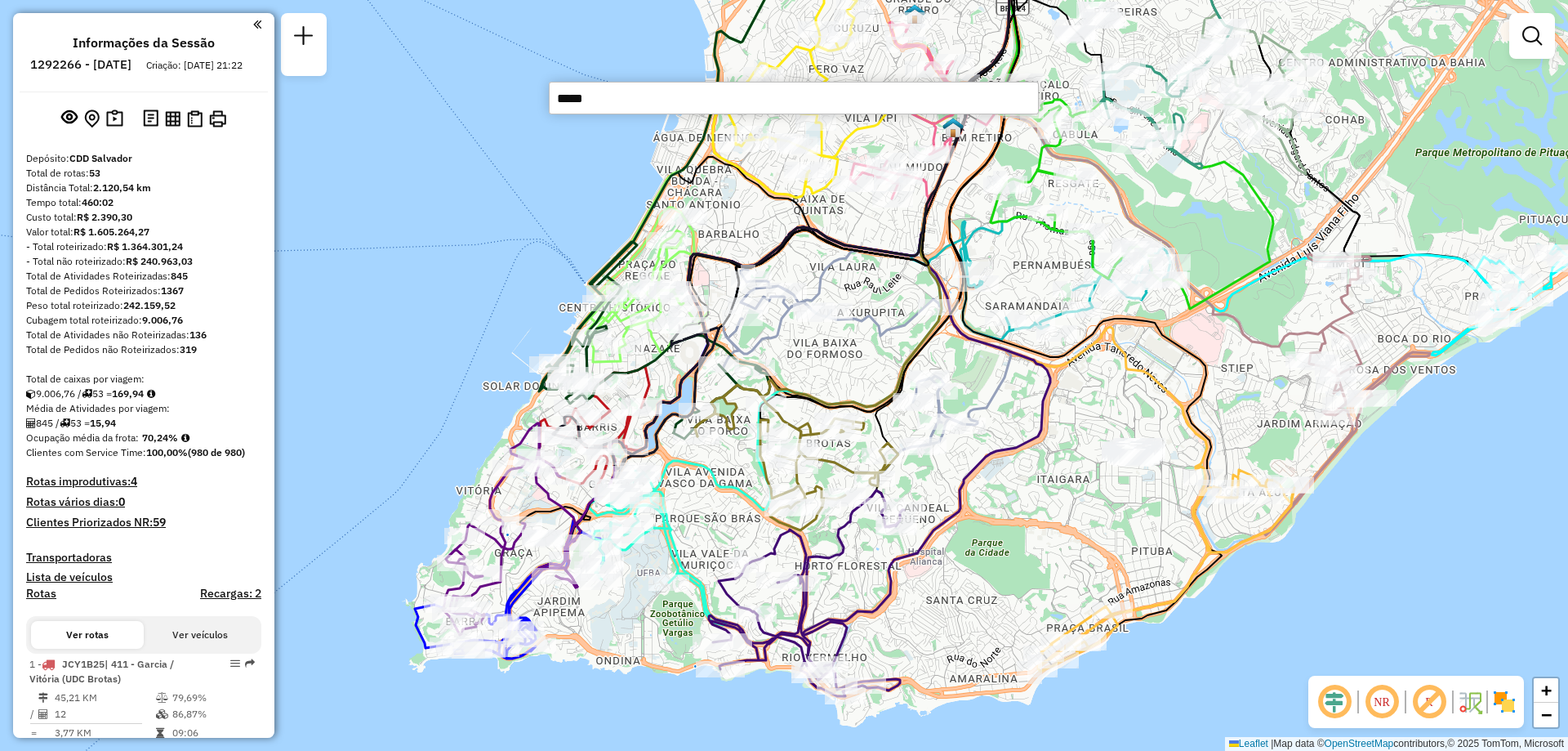
click at [616, 98] on input "*****" at bounding box center [794, 98] width 490 height 33
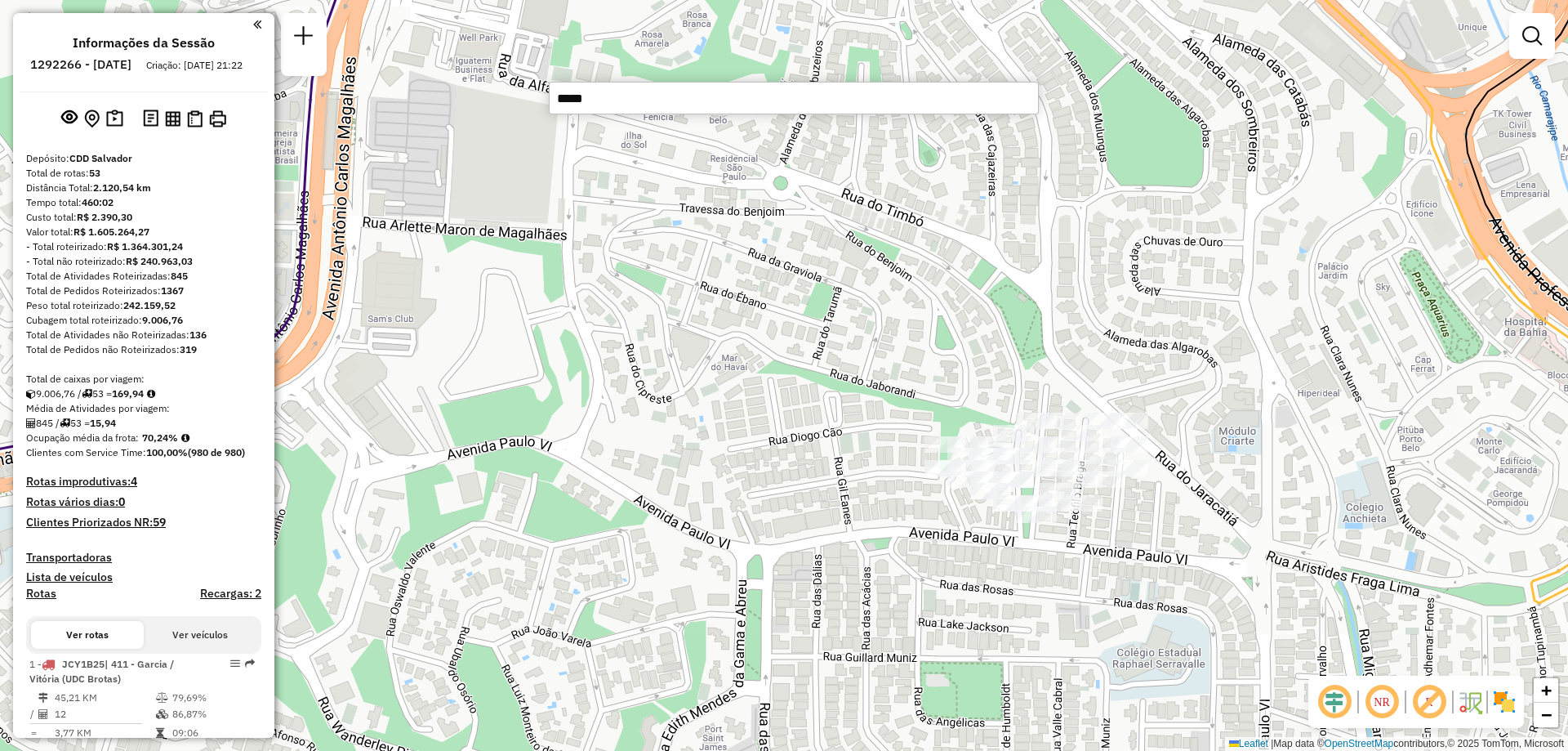
drag, startPoint x: 1046, startPoint y: 528, endPoint x: 956, endPoint y: 521, distance: 90.3
click at [956, 521] on div "Janela de atendimento Grade de atendimento Capacidade Transportadoras Veículos …" at bounding box center [784, 375] width 1568 height 751
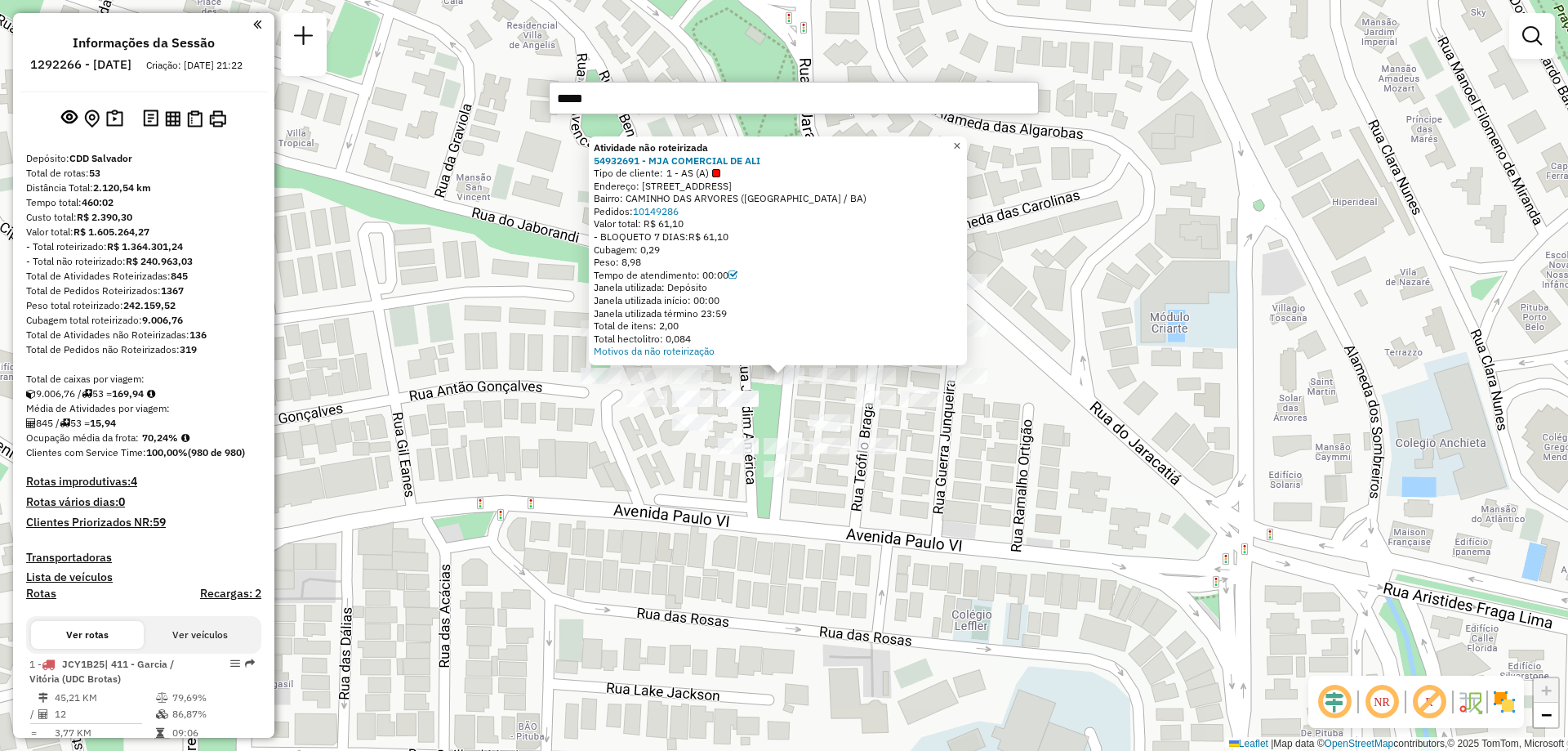
click at [967, 143] on link "×" at bounding box center [957, 147] width 20 height 20
click at [961, 139] on span "×" at bounding box center [956, 146] width 7 height 14
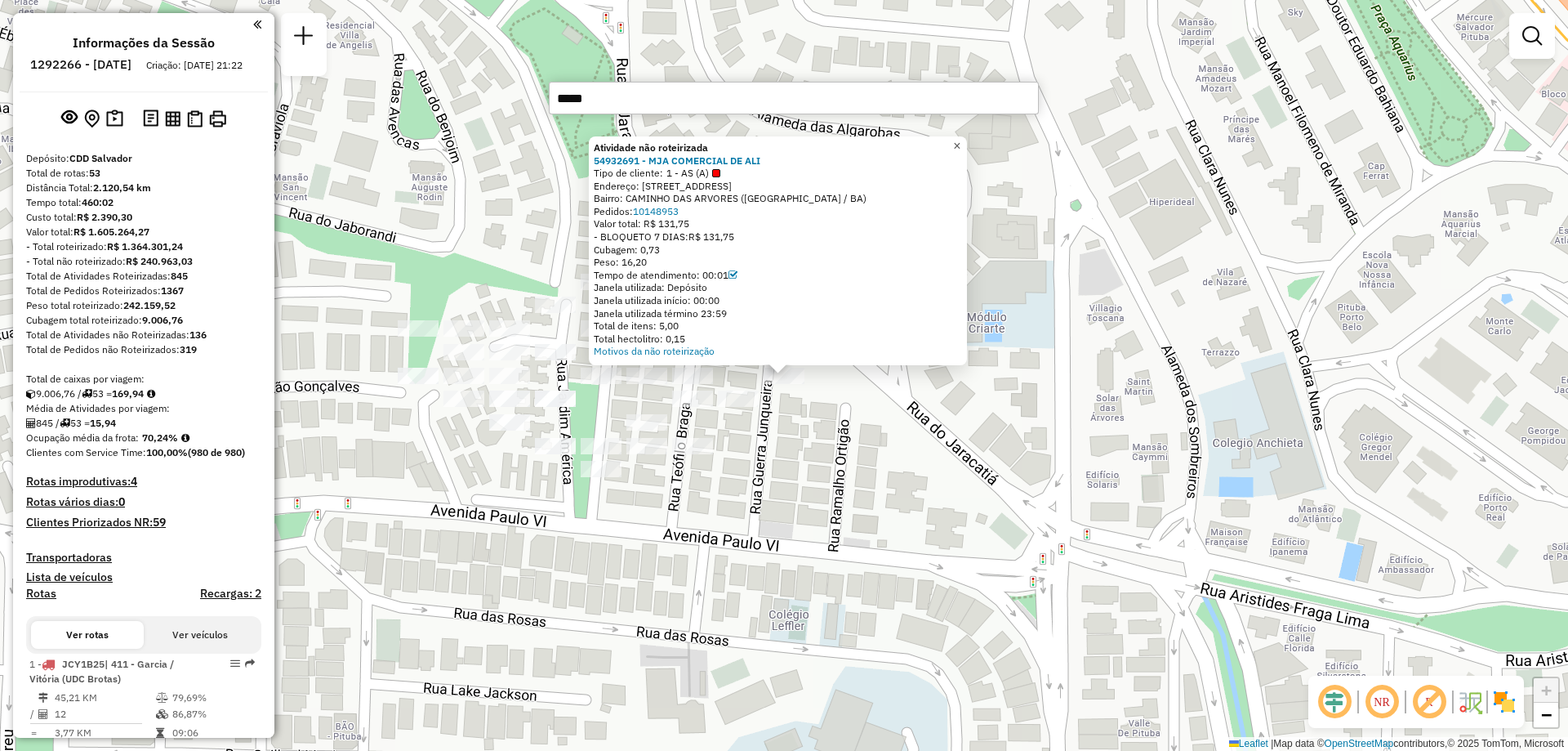
click at [961, 143] on span "×" at bounding box center [956, 146] width 7 height 14
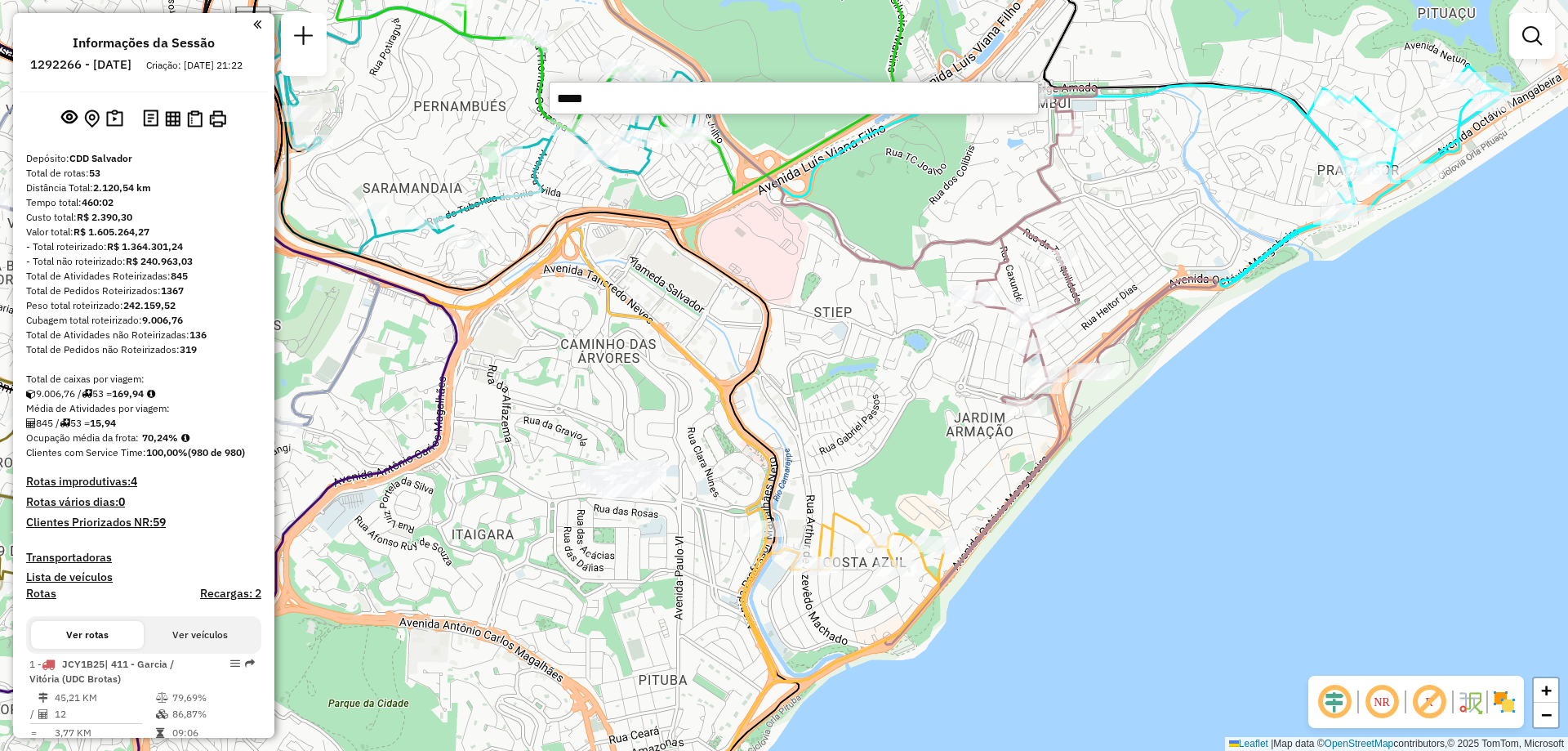
click at [602, 92] on input "*****" at bounding box center [794, 98] width 490 height 33
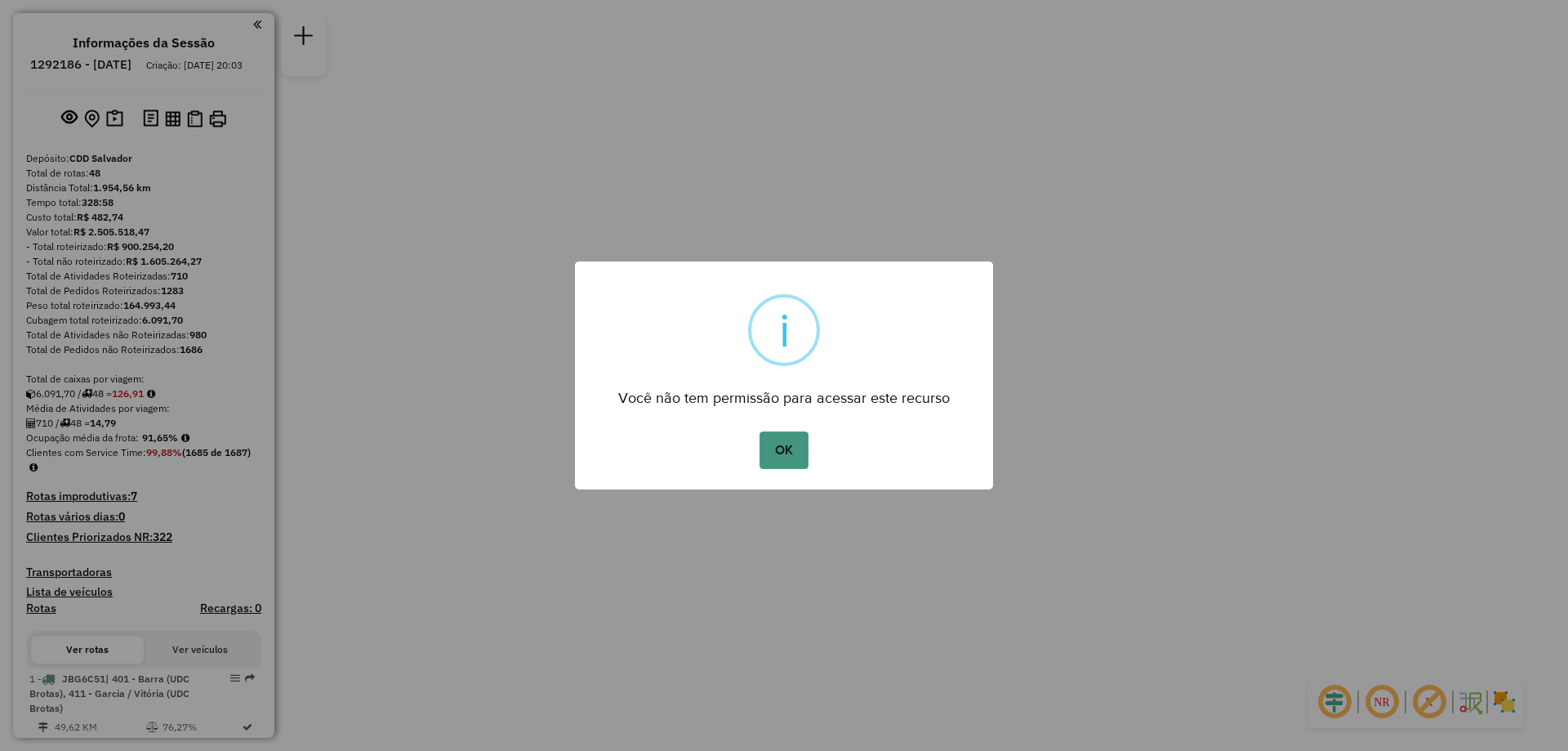
click at [794, 442] on button "OK" at bounding box center [784, 450] width 48 height 38
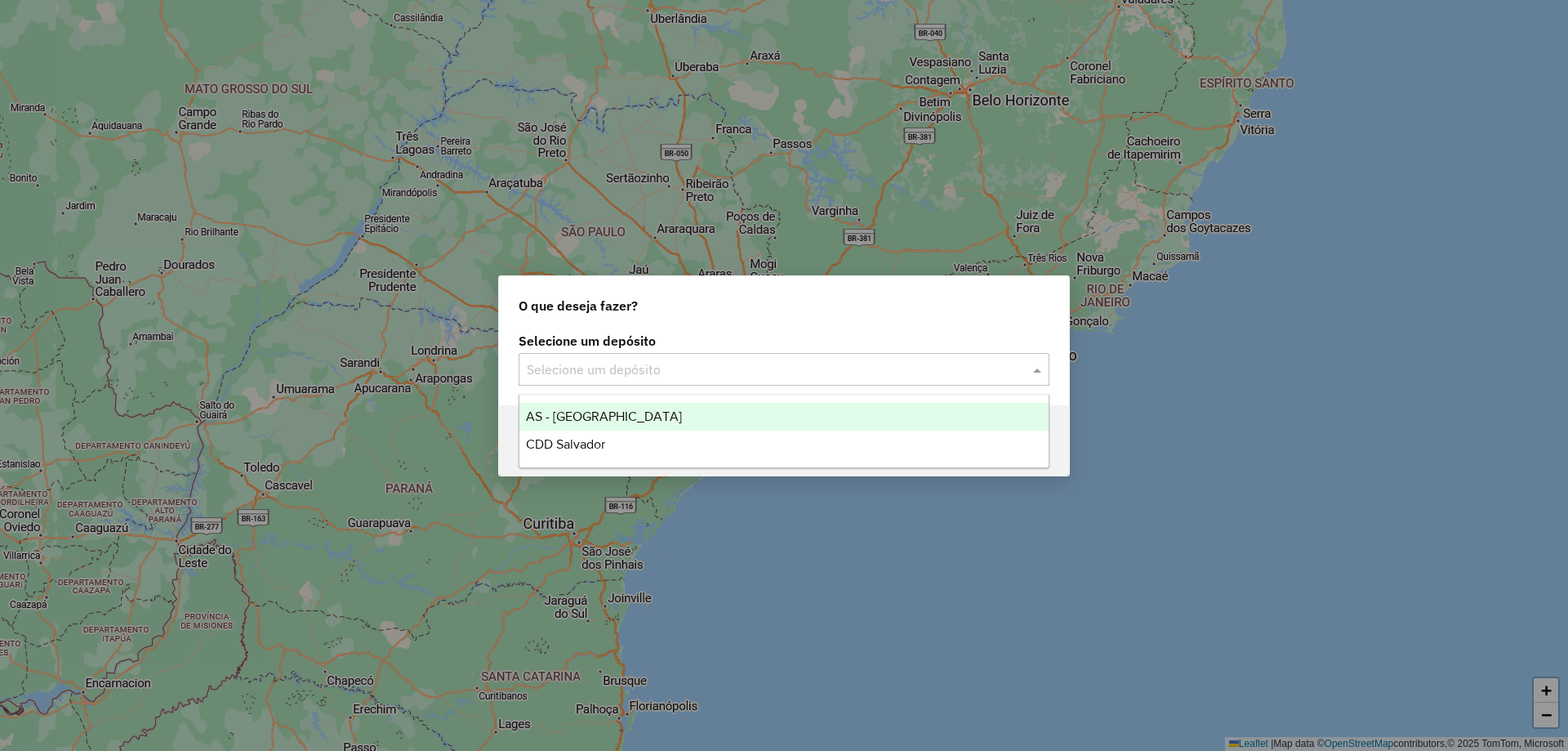
click at [612, 363] on input "text" at bounding box center [767, 370] width 482 height 20
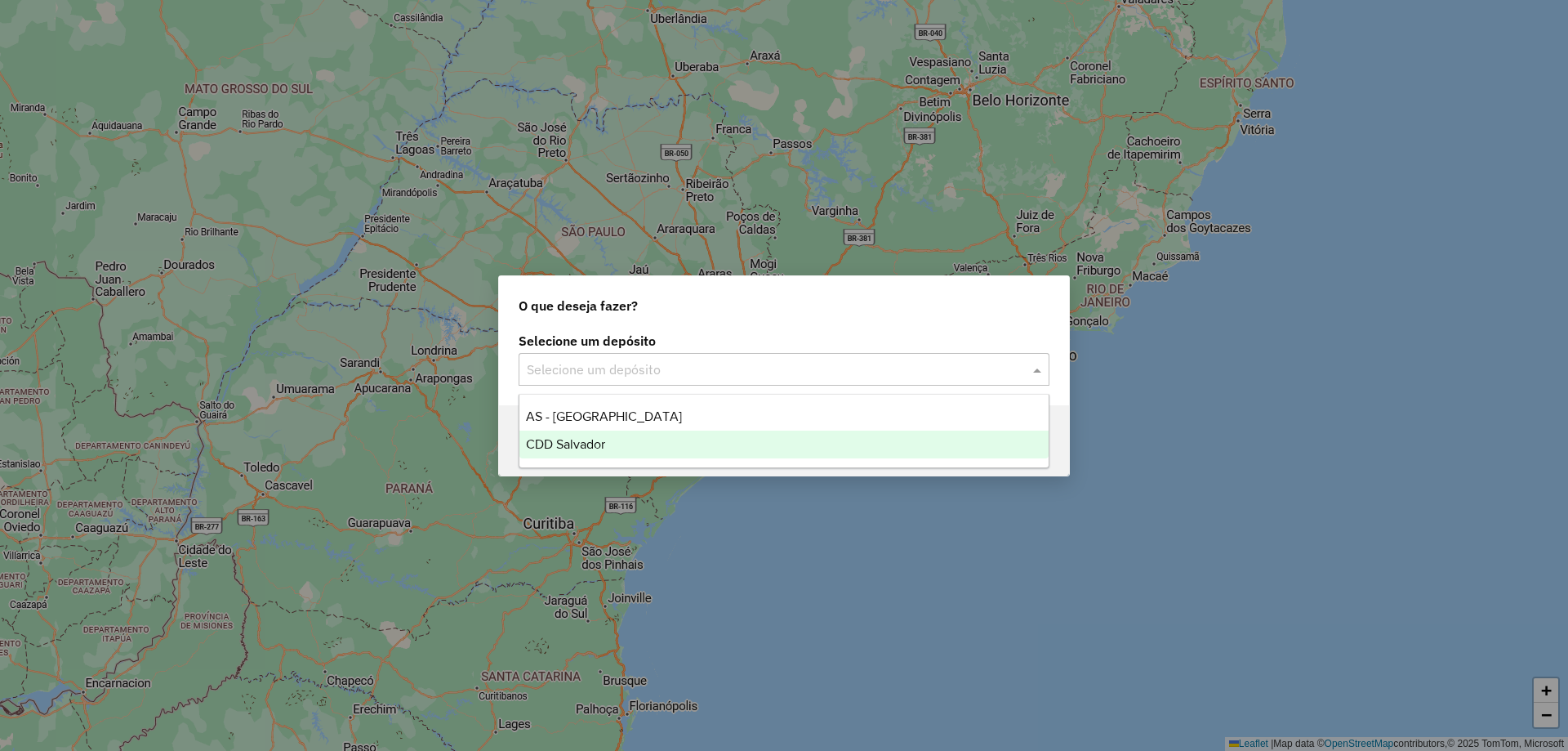
click at [586, 437] on span "CDD Salvador" at bounding box center [565, 443] width 79 height 14
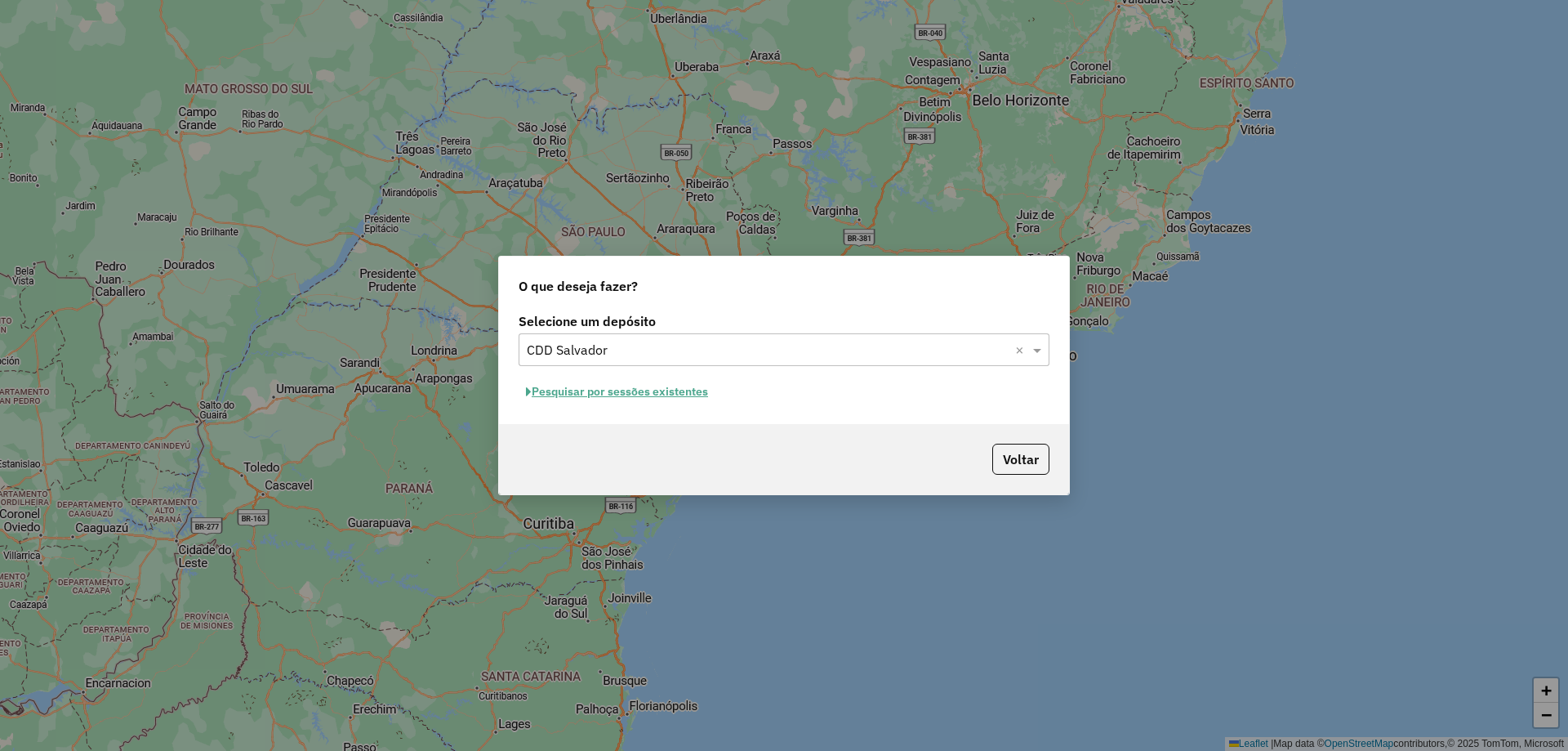
click at [677, 353] on input "text" at bounding box center [767, 351] width 482 height 20
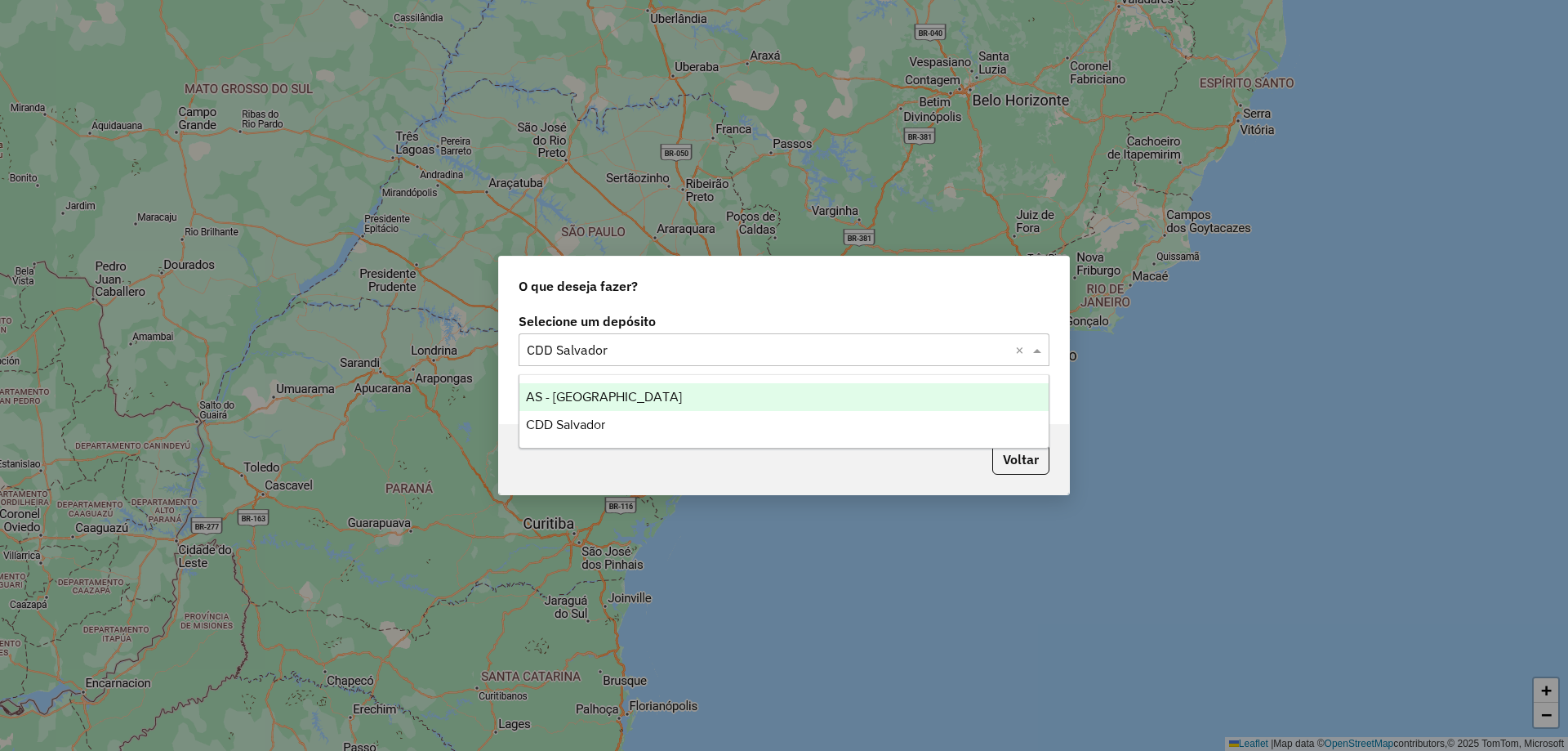
click at [630, 387] on div "AS - [GEOGRAPHIC_DATA]" at bounding box center [783, 397] width 529 height 28
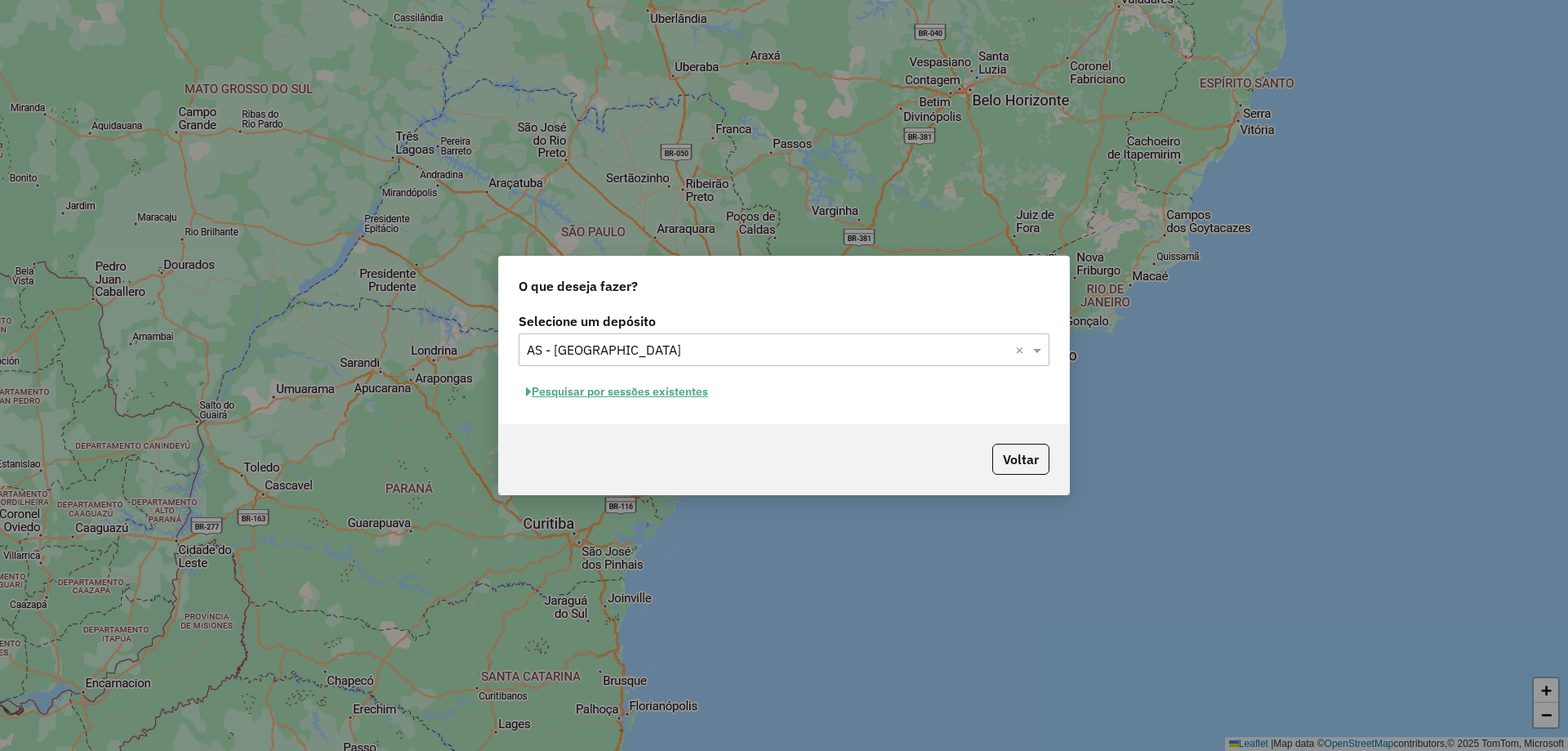
click at [603, 393] on button "Pesquisar por sessões existentes" at bounding box center [617, 392] width 197 height 25
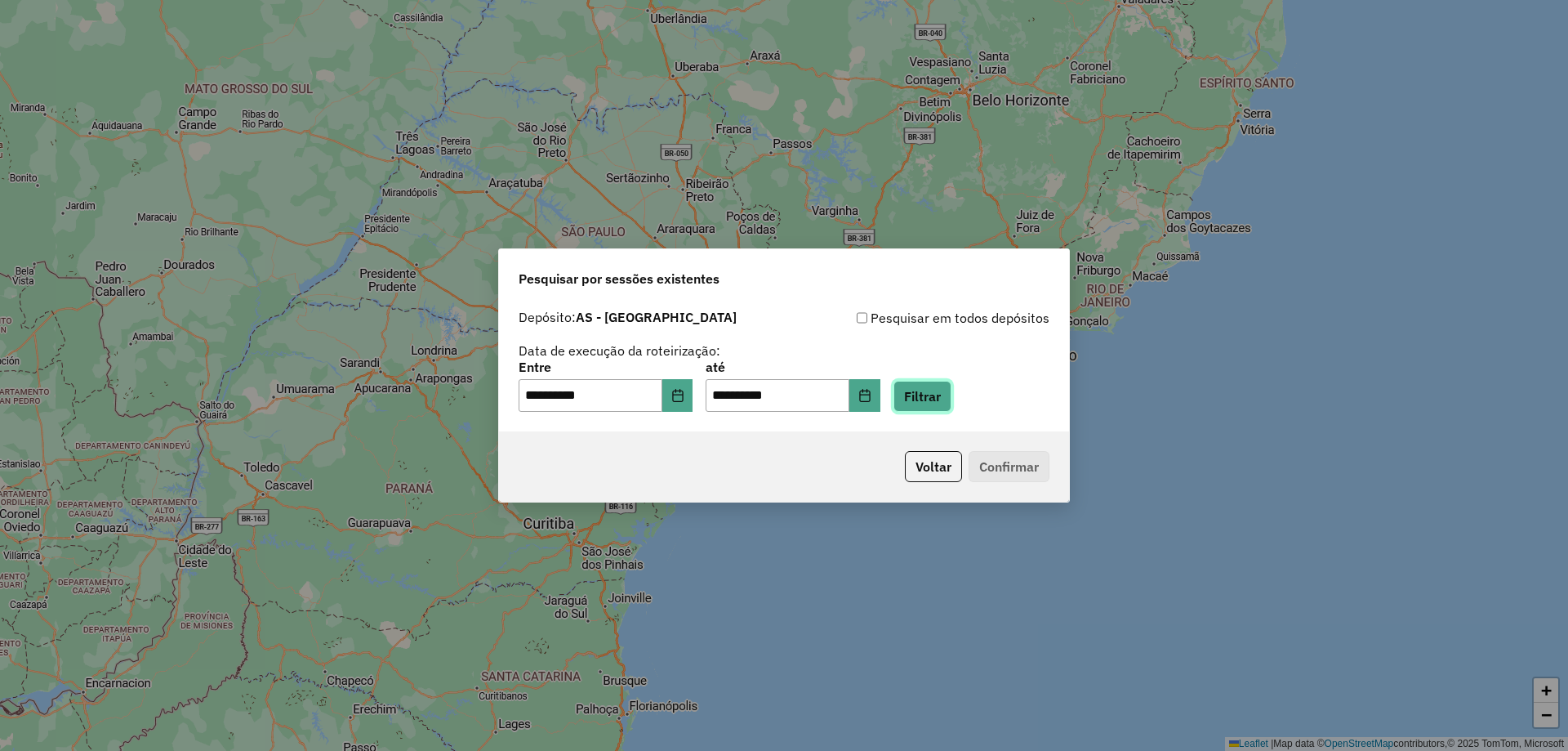
click at [919, 405] on button "Filtrar" at bounding box center [922, 396] width 58 height 31
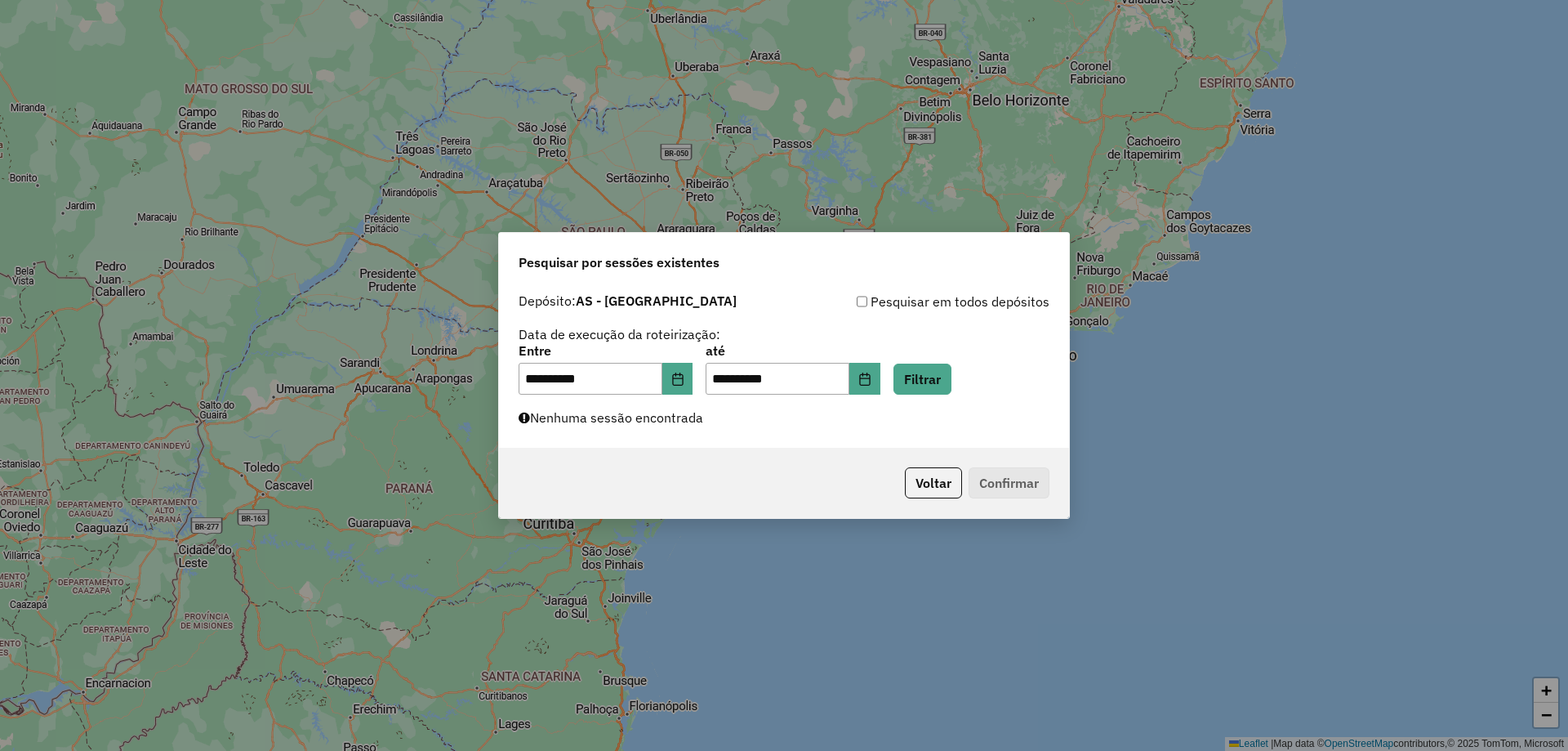
click at [612, 432] on div "**********" at bounding box center [784, 367] width 570 height 163
click at [937, 374] on button "Filtrar" at bounding box center [922, 378] width 58 height 31
click at [682, 373] on button "Choose Date" at bounding box center [677, 378] width 31 height 33
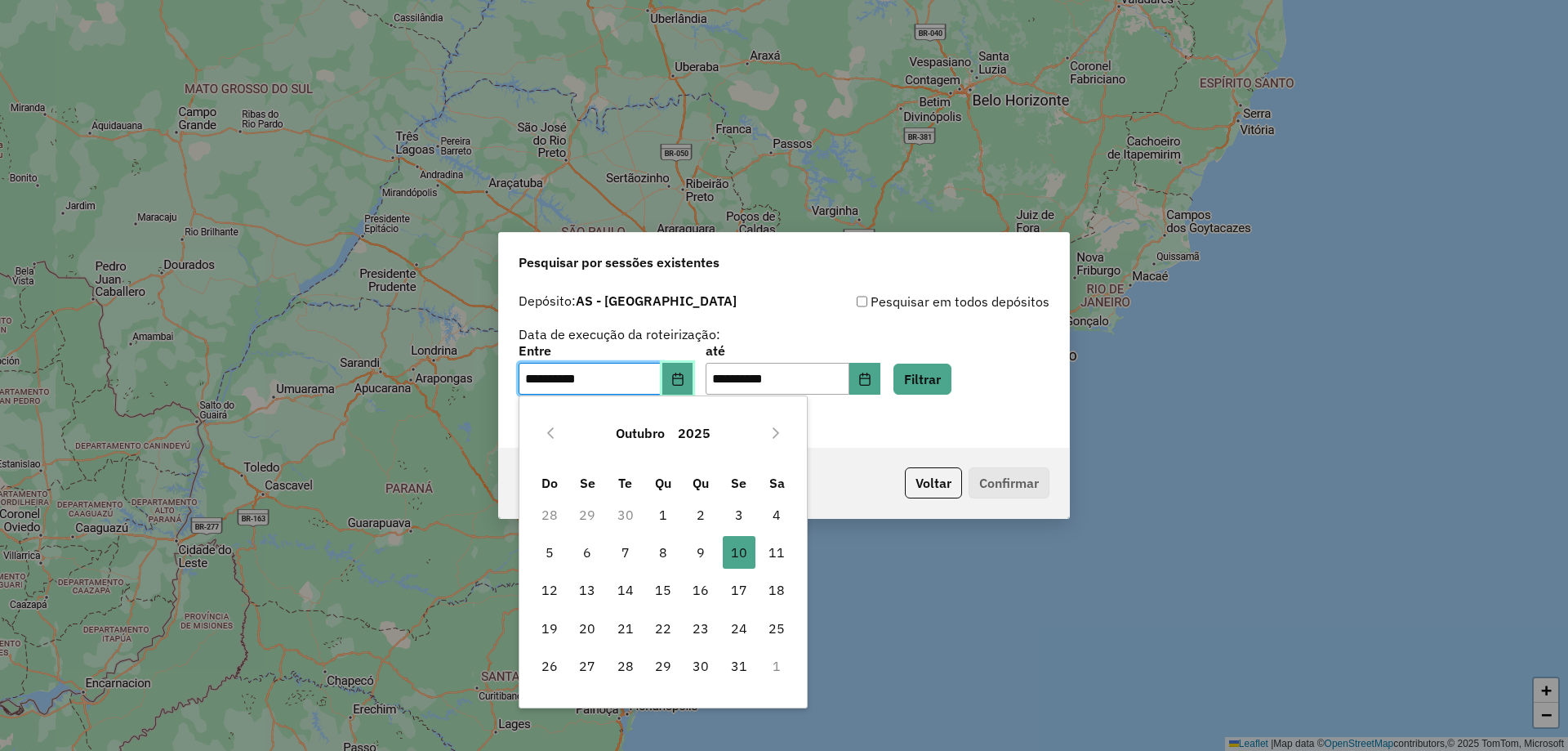
click at [682, 373] on button "Choose Date" at bounding box center [677, 378] width 31 height 33
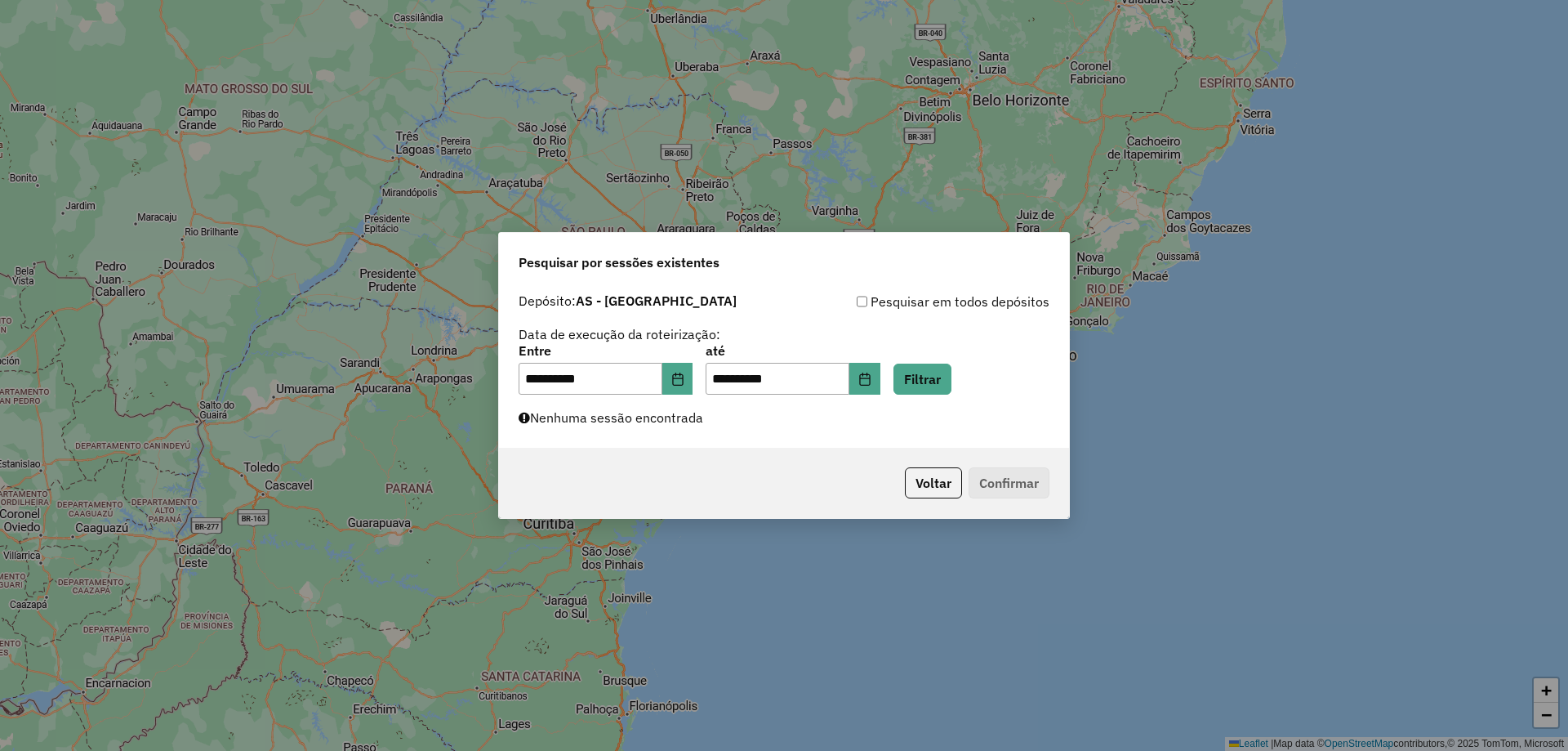
click at [928, 466] on div "Voltar Confirmar" at bounding box center [784, 483] width 570 height 70
click at [924, 483] on button "Voltar" at bounding box center [933, 483] width 57 height 31
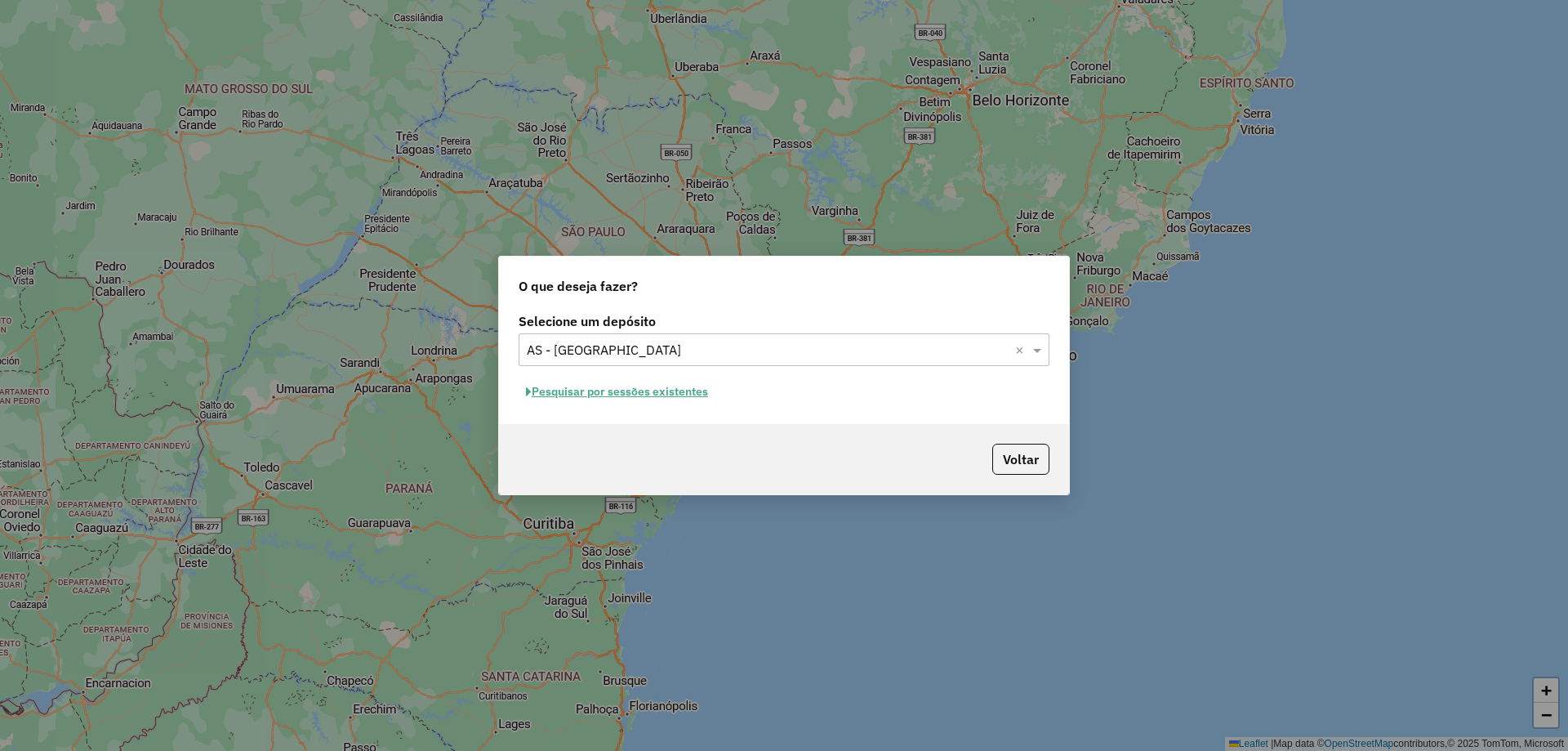
click at [613, 344] on input "text" at bounding box center [767, 351] width 482 height 20
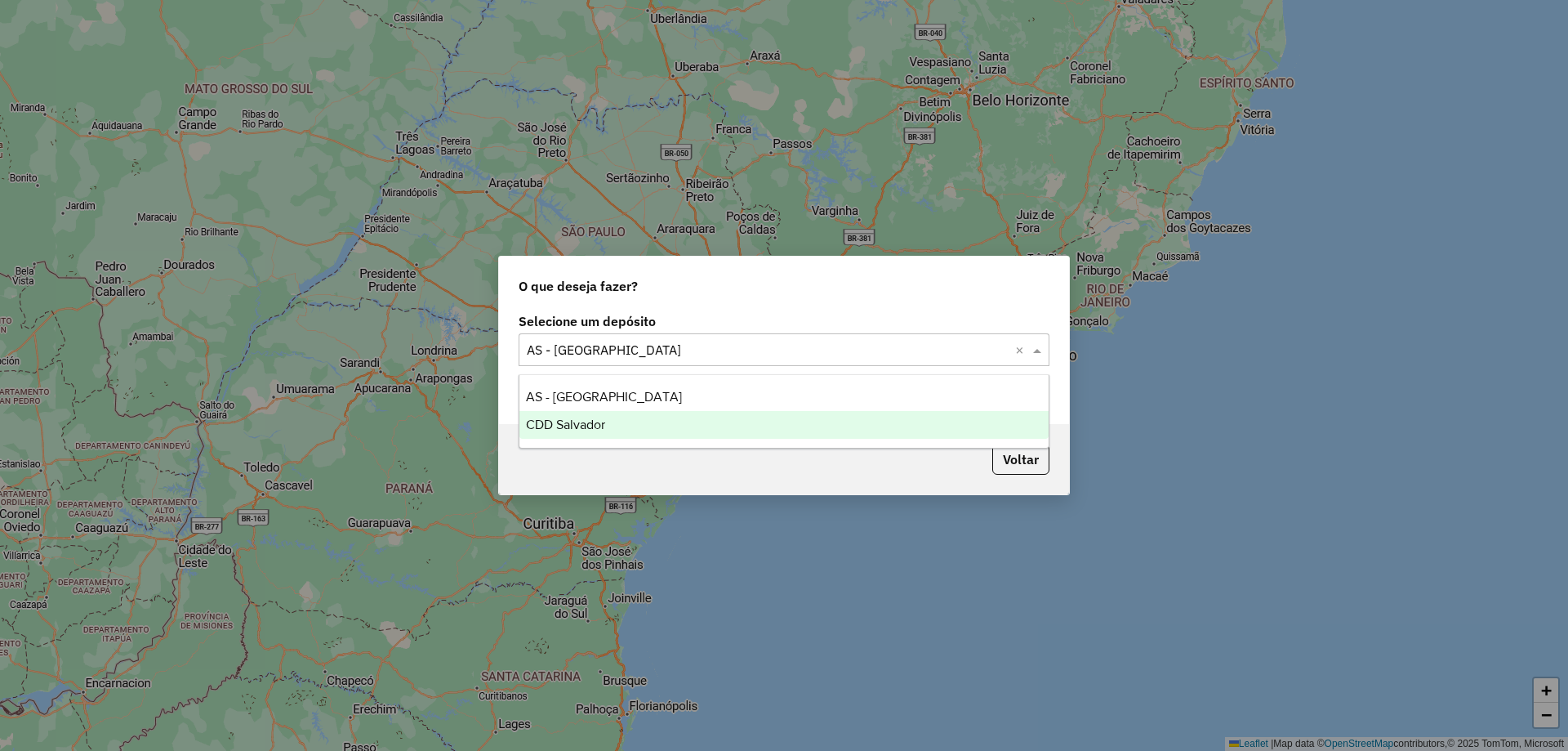
click at [595, 431] on span "CDD Salvador" at bounding box center [565, 424] width 79 height 14
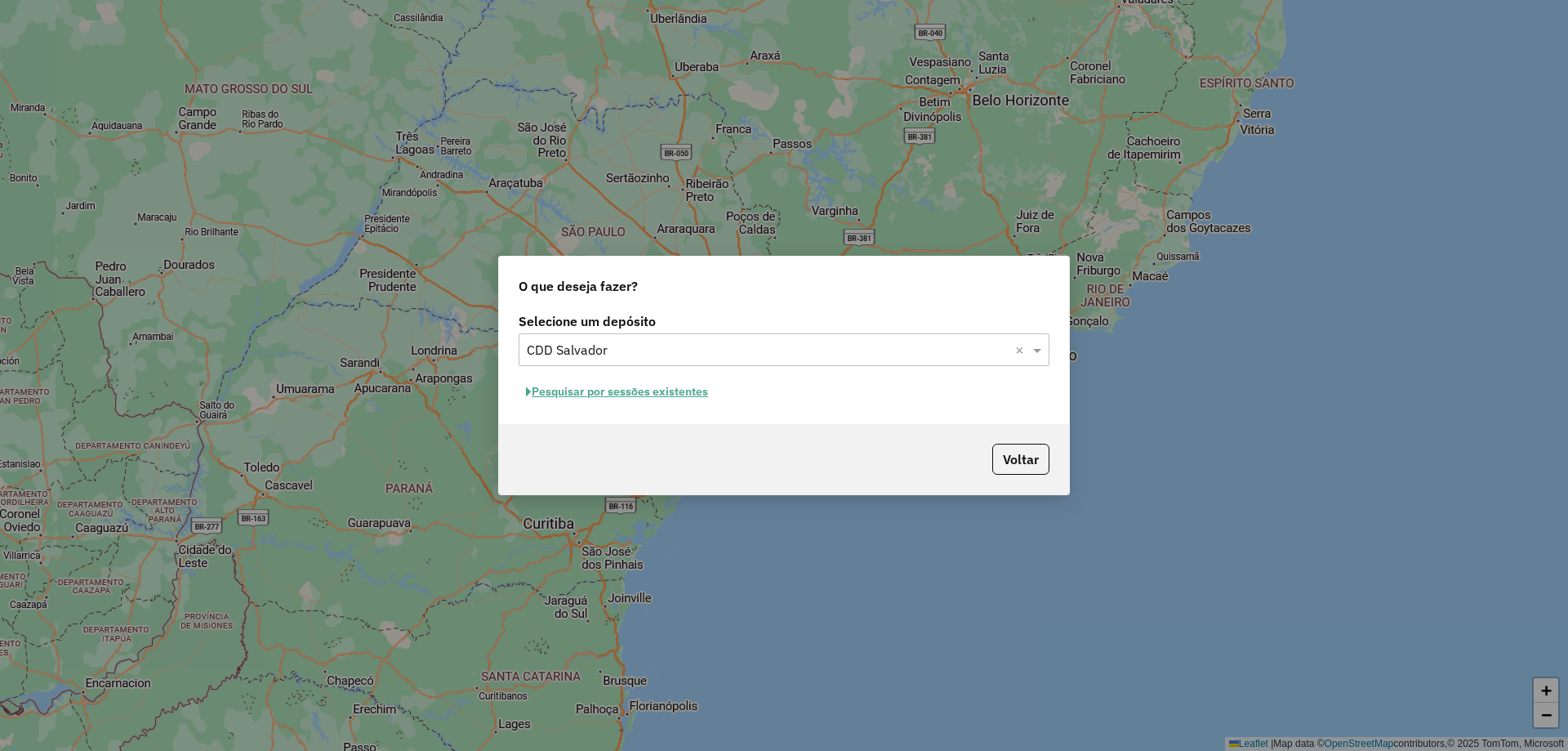
click at [603, 393] on button "Pesquisar por sessões existentes" at bounding box center [617, 392] width 197 height 25
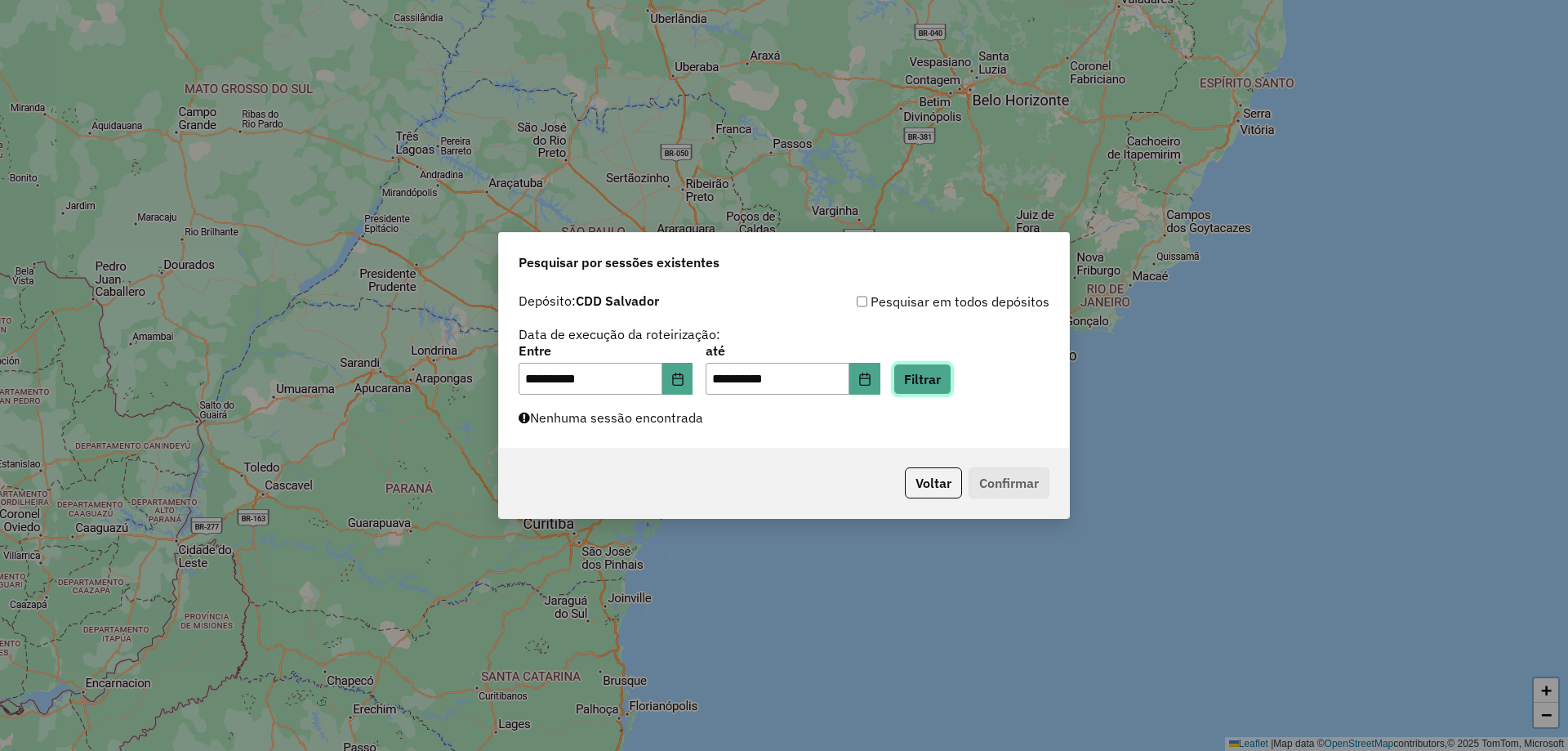
click at [951, 372] on button "Filtrar" at bounding box center [922, 378] width 58 height 31
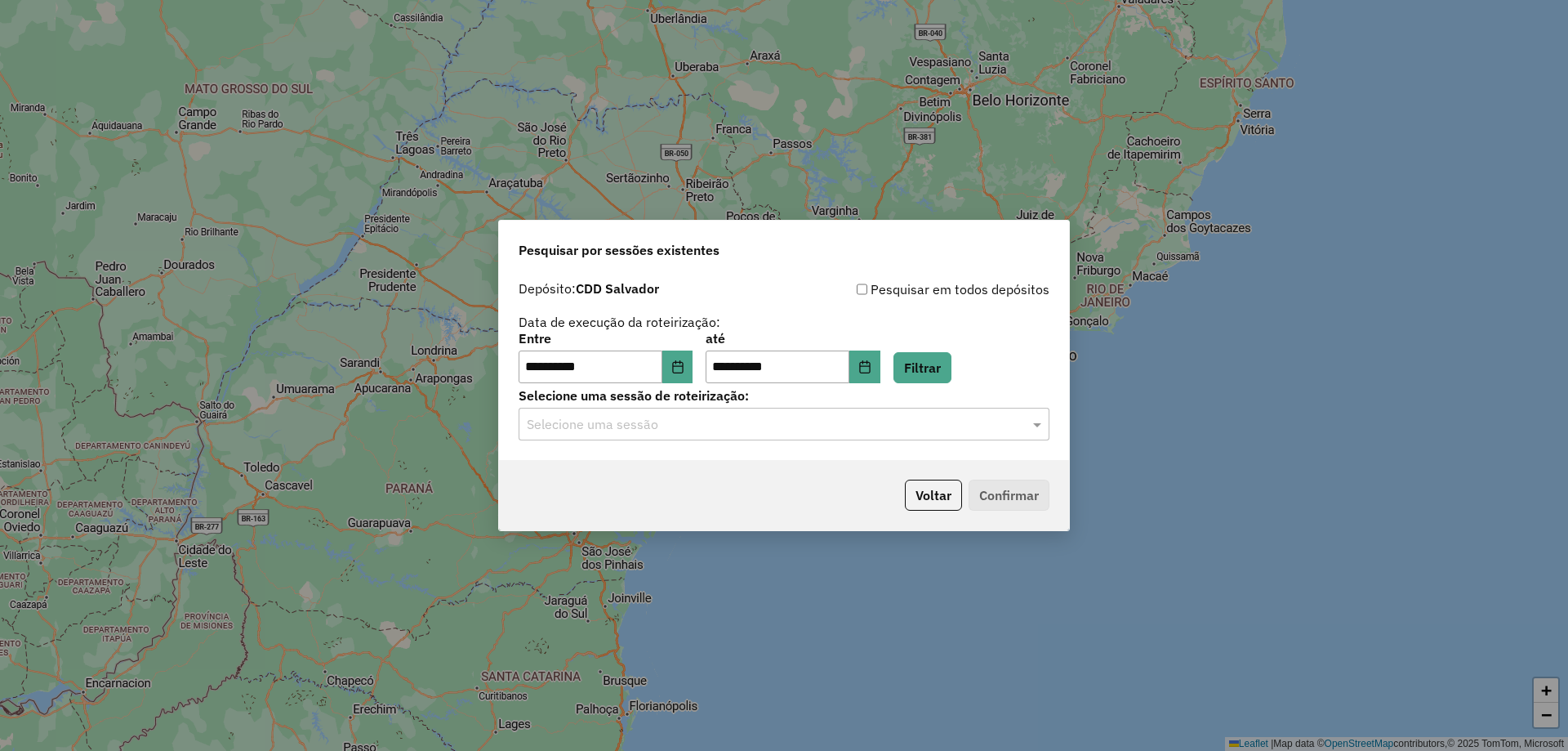
click at [631, 427] on input "text" at bounding box center [767, 425] width 482 height 20
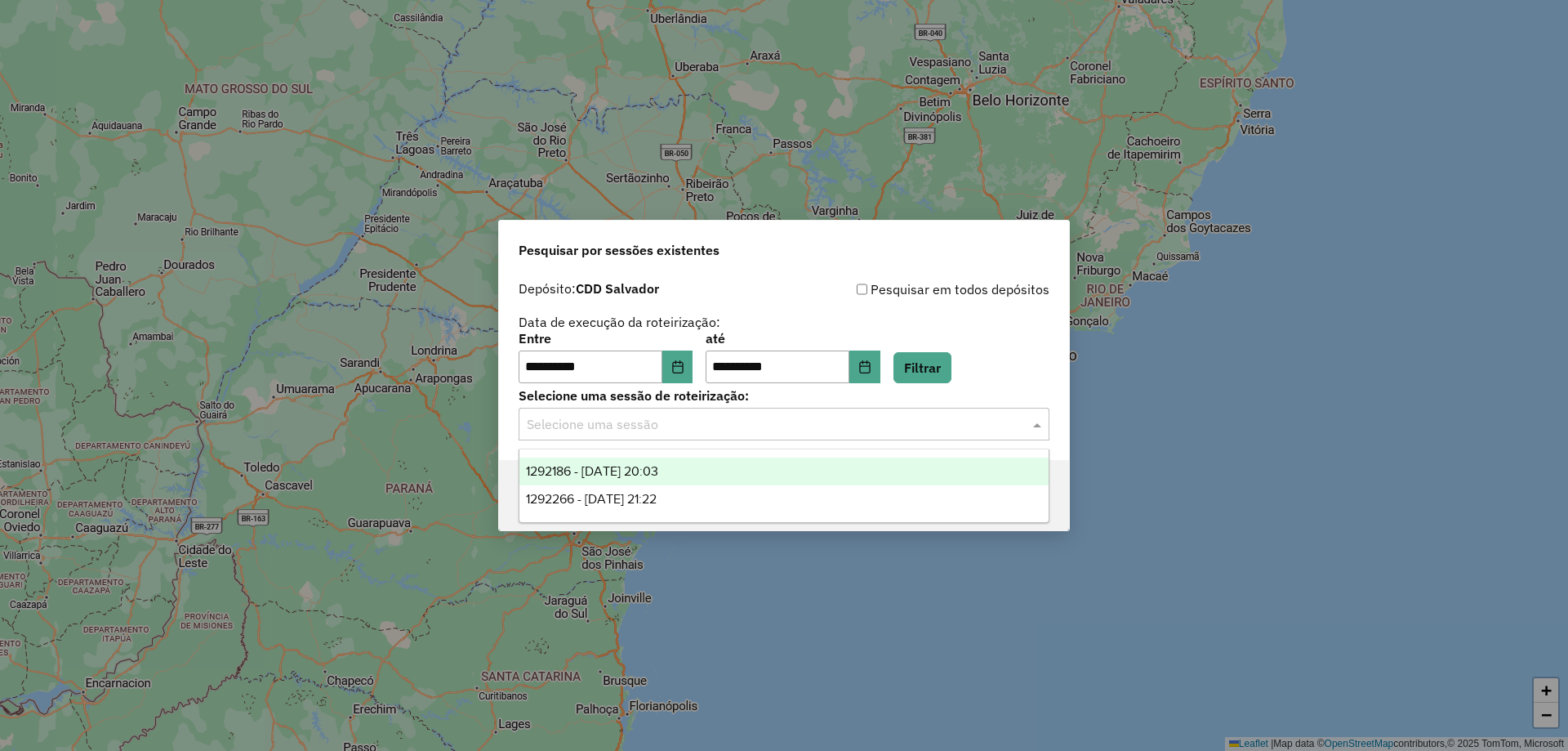
click at [598, 470] on span "1292186 - 10/10/2025 20:03" at bounding box center [592, 471] width 132 height 14
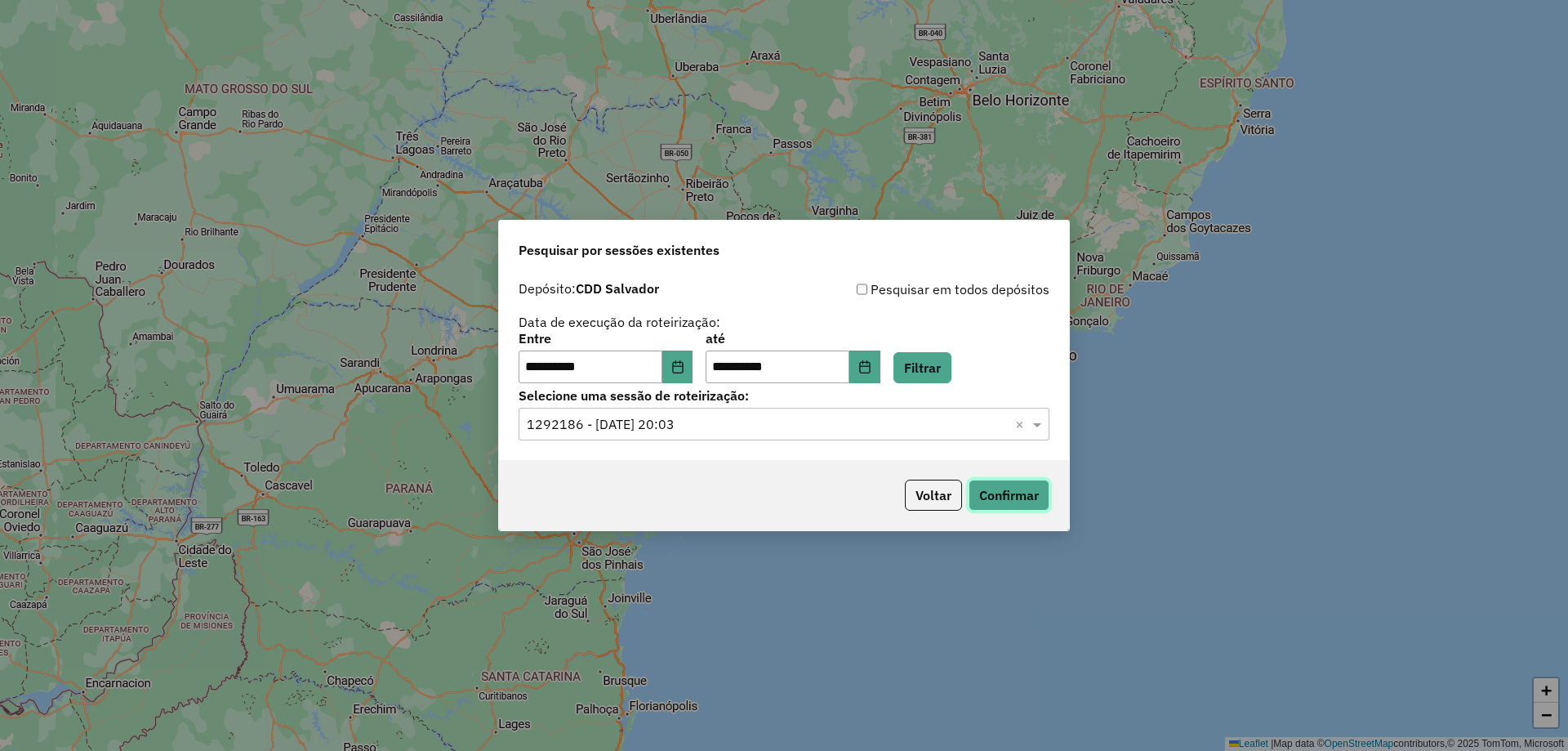
click at [1026, 494] on button "Confirmar" at bounding box center [1009, 494] width 81 height 31
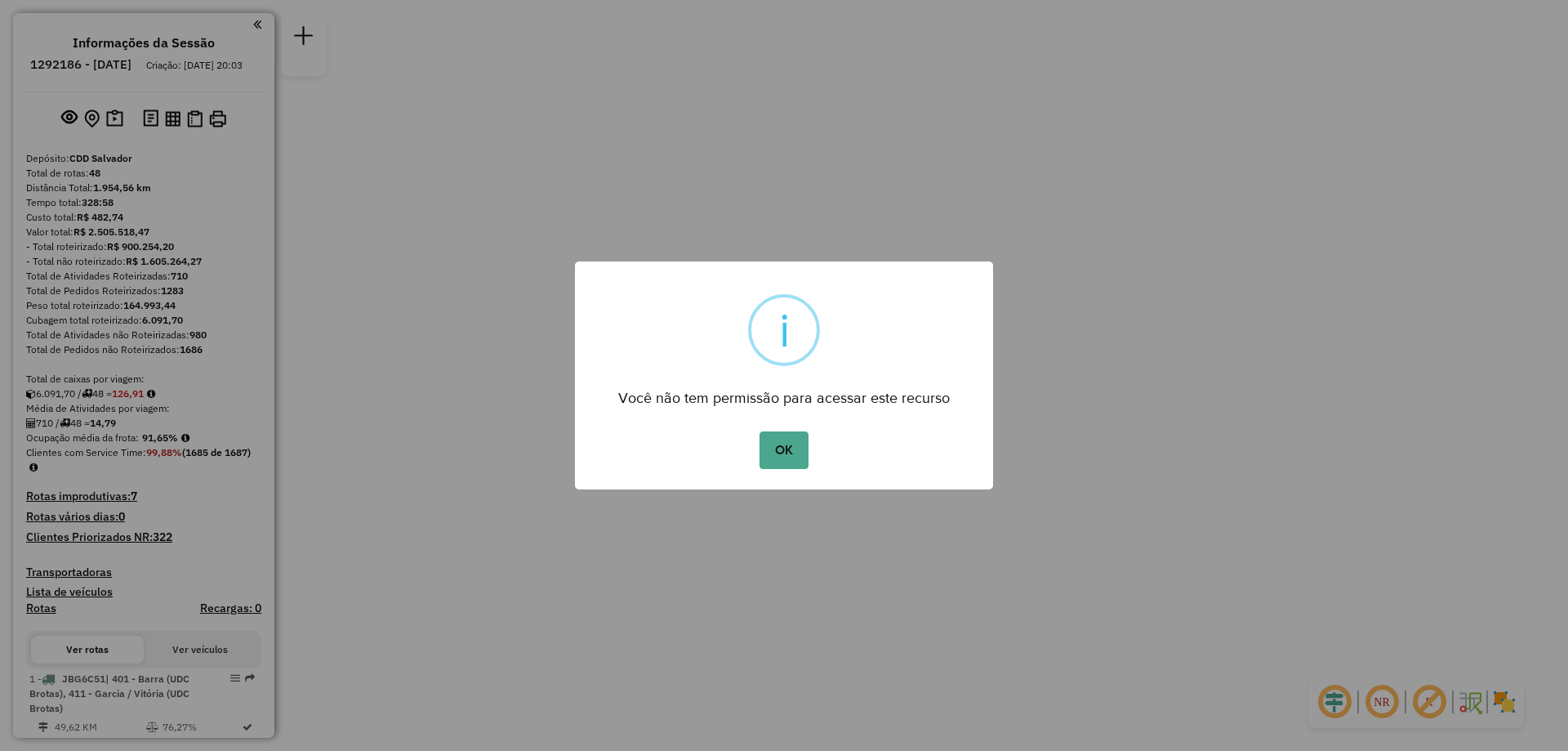
click at [791, 413] on div "× i Você não tem permissão para acessar este recurso OK No Cancel" at bounding box center [784, 376] width 418 height 228
click at [794, 442] on button "OK" at bounding box center [784, 450] width 48 height 38
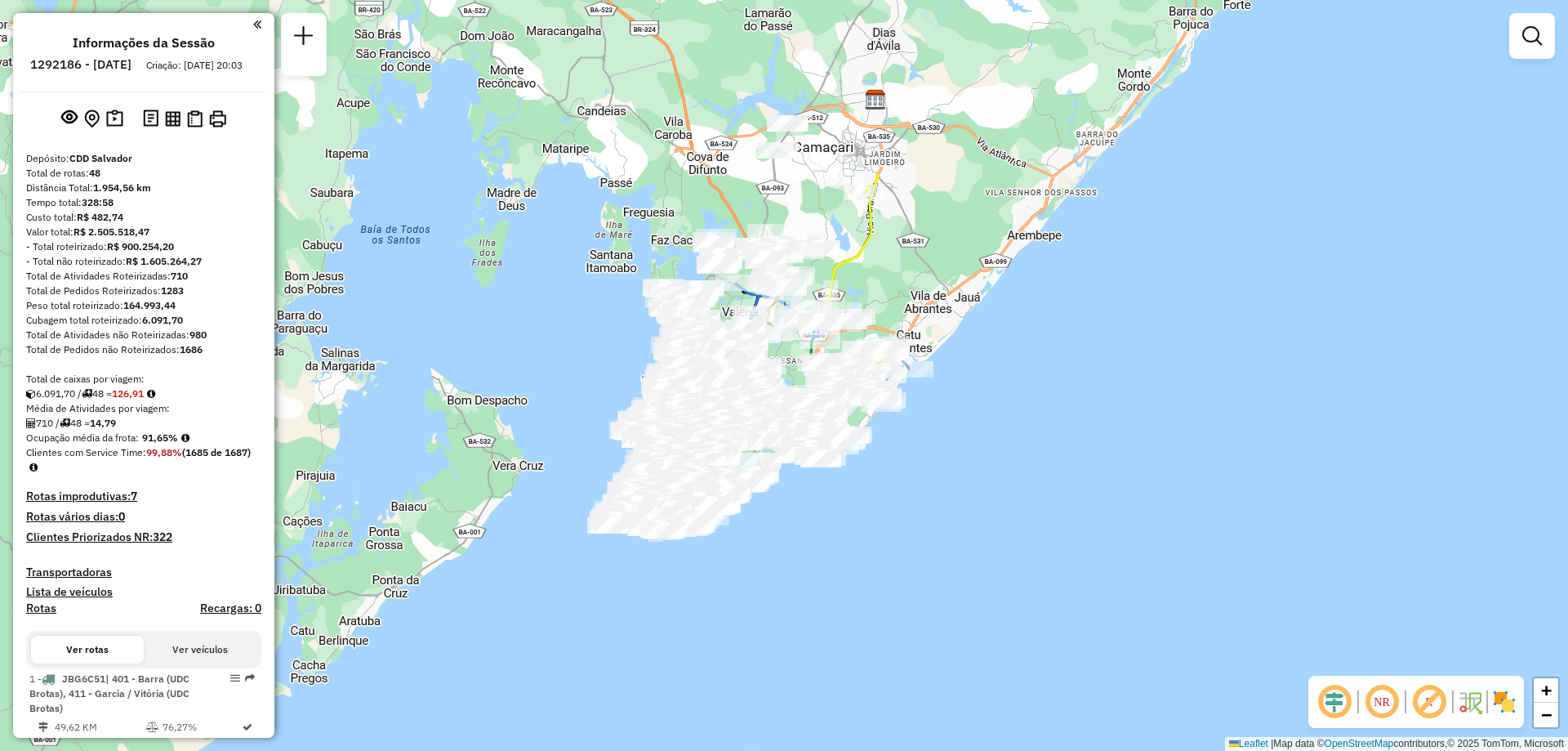
click at [1386, 709] on em at bounding box center [1381, 702] width 39 height 39
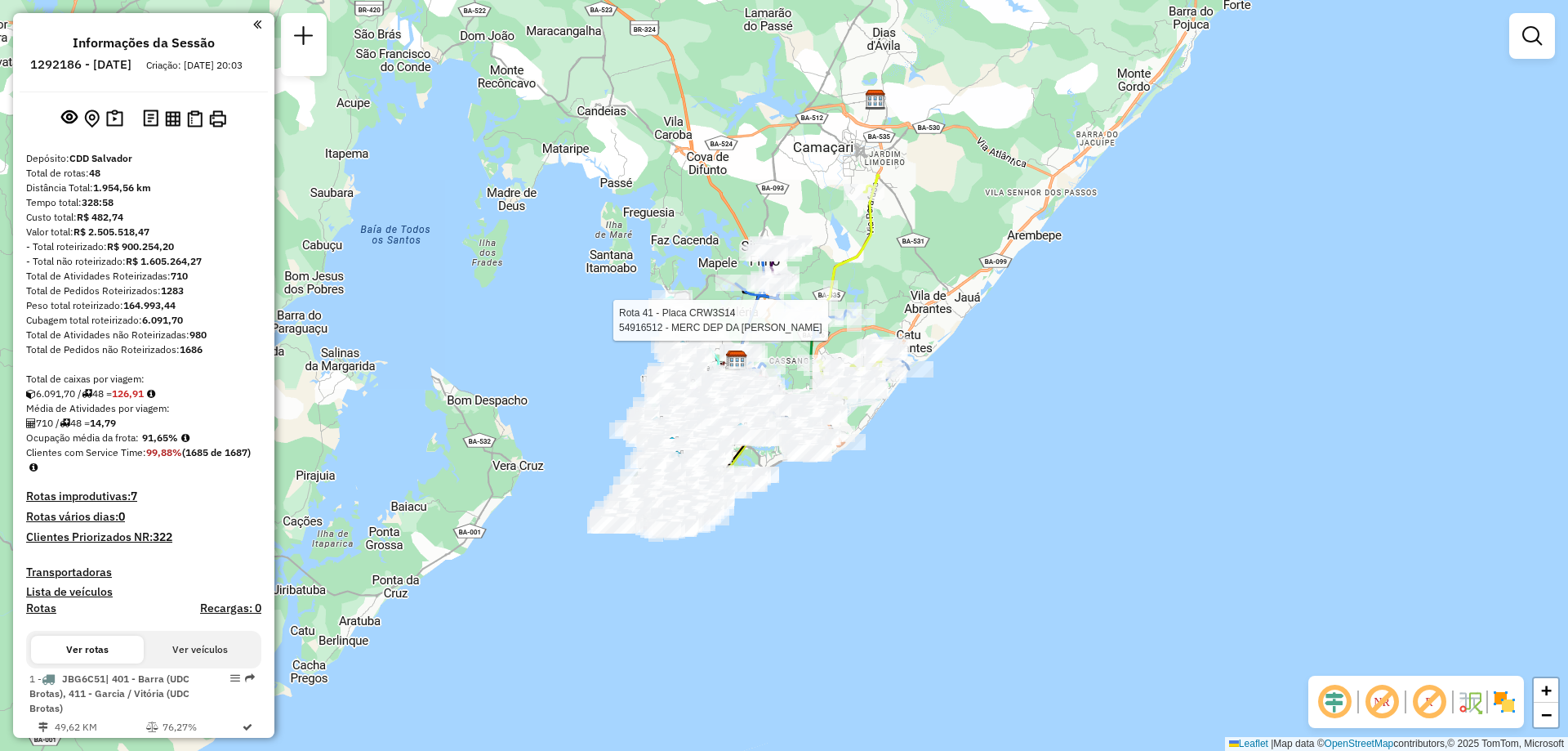
select select "**********"
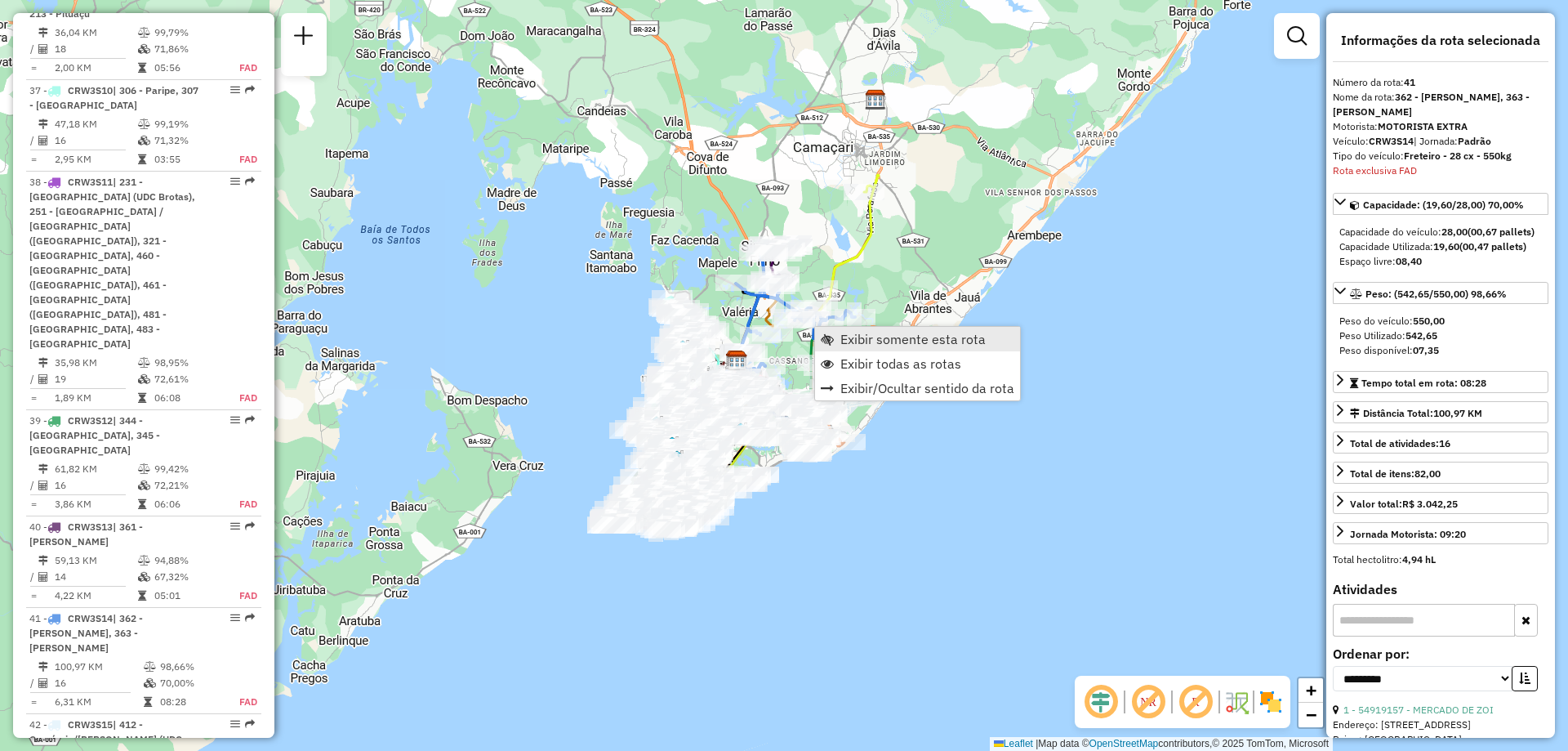
scroll to position [4787, 0]
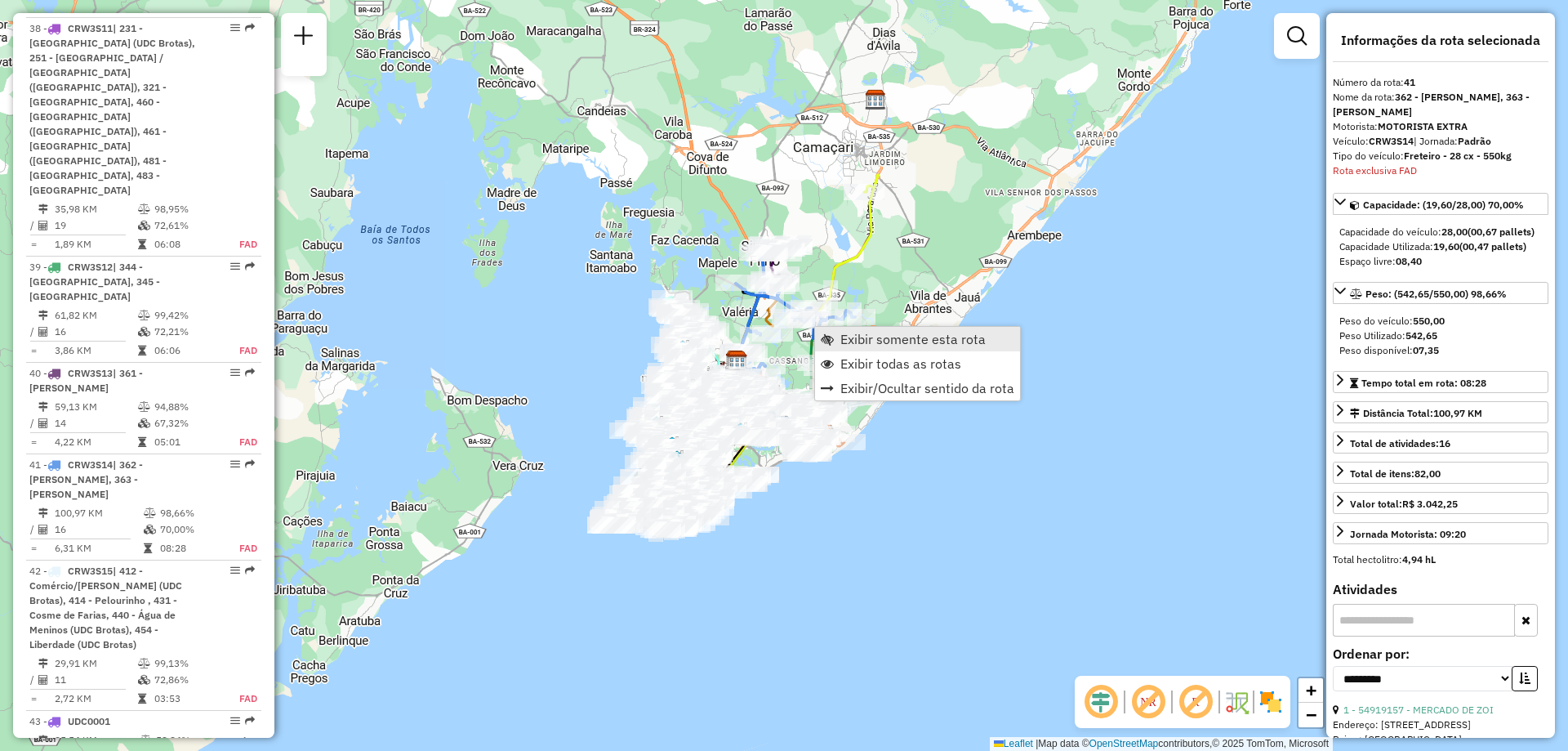
click at [829, 338] on span "Exibir somente esta rota" at bounding box center [827, 339] width 13 height 13
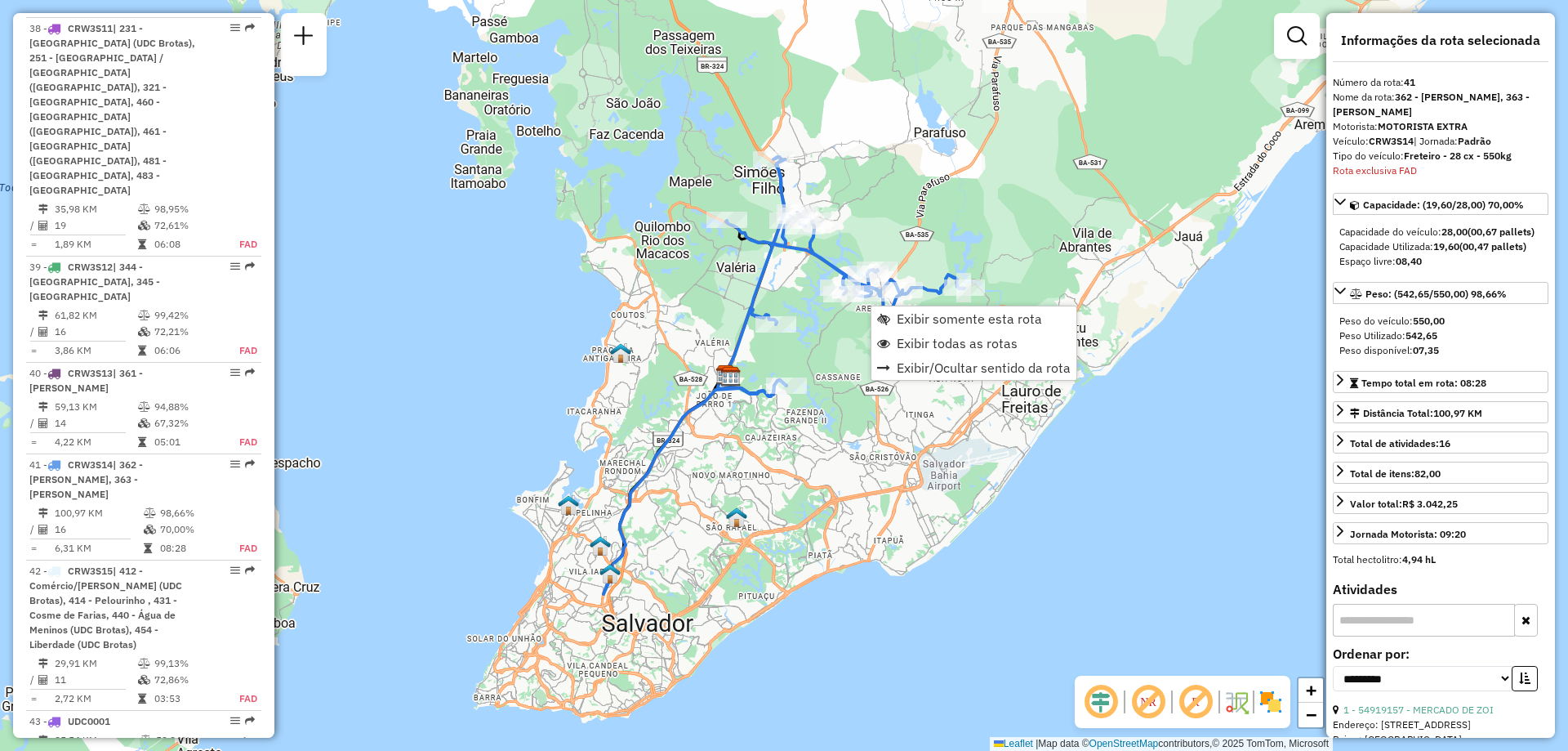
click at [821, 328] on div "Janela de atendimento Grade de atendimento Capacidade Transportadoras Veículos …" at bounding box center [784, 375] width 1568 height 751
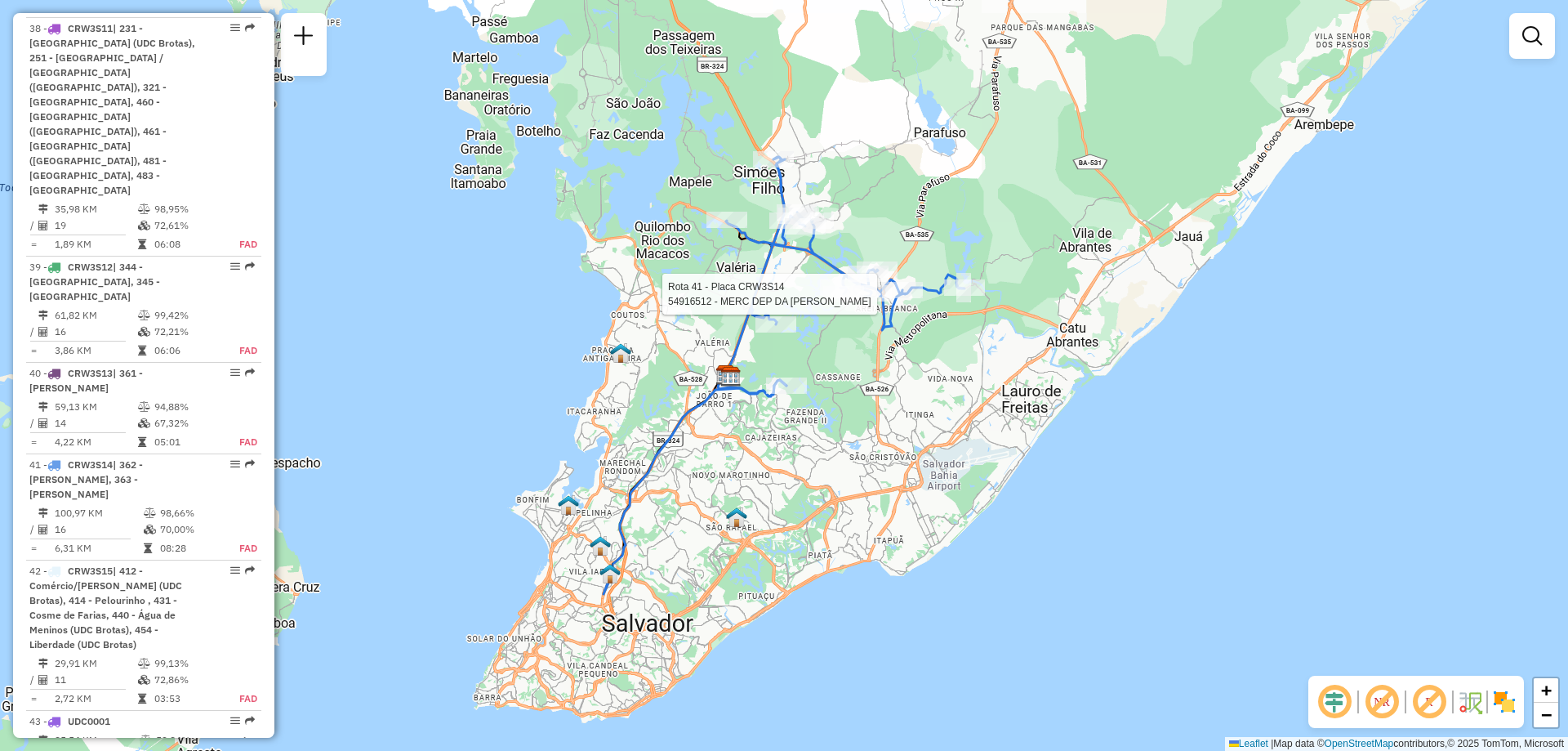
select select "**********"
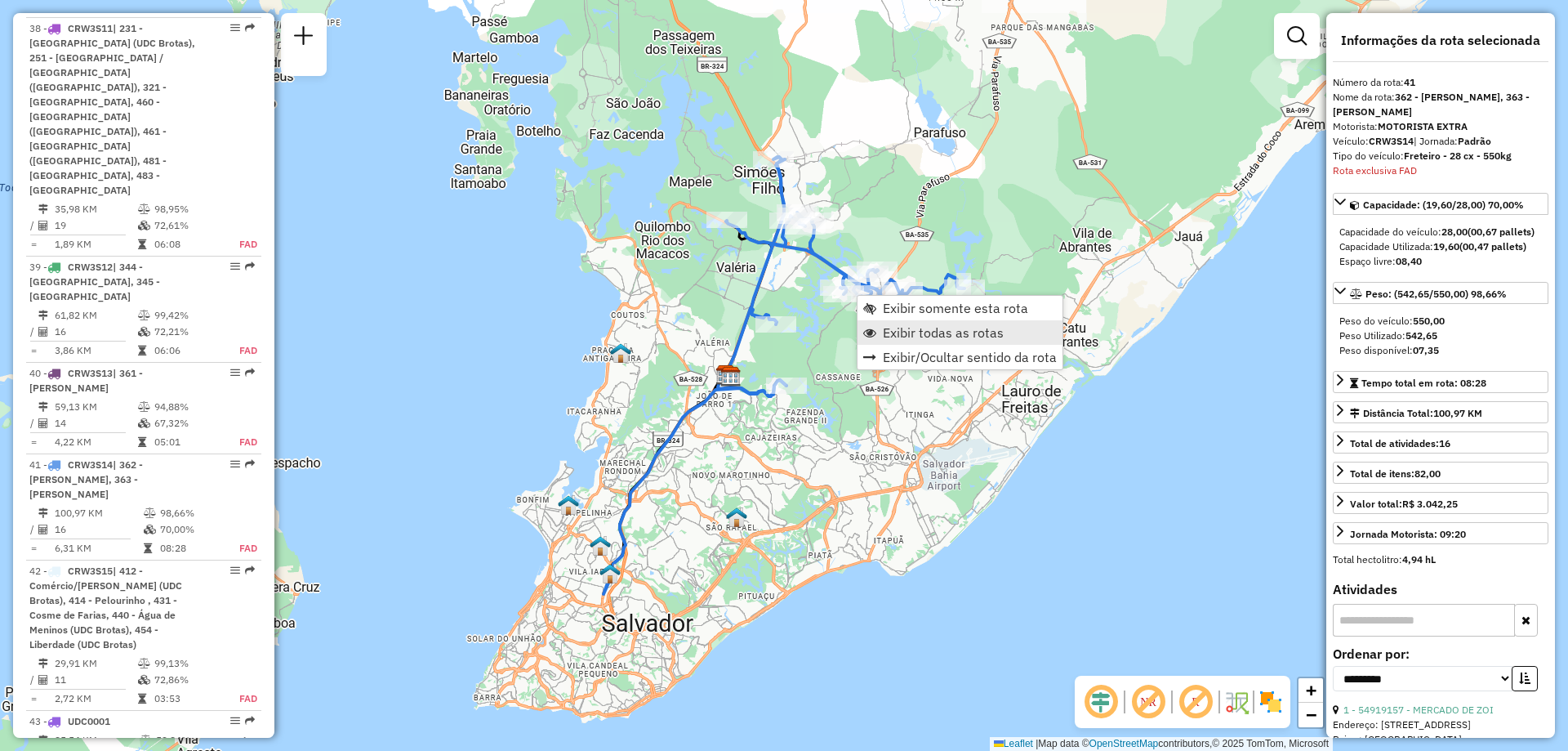
click at [916, 326] on span "Exibir todas as rotas" at bounding box center [943, 333] width 121 height 13
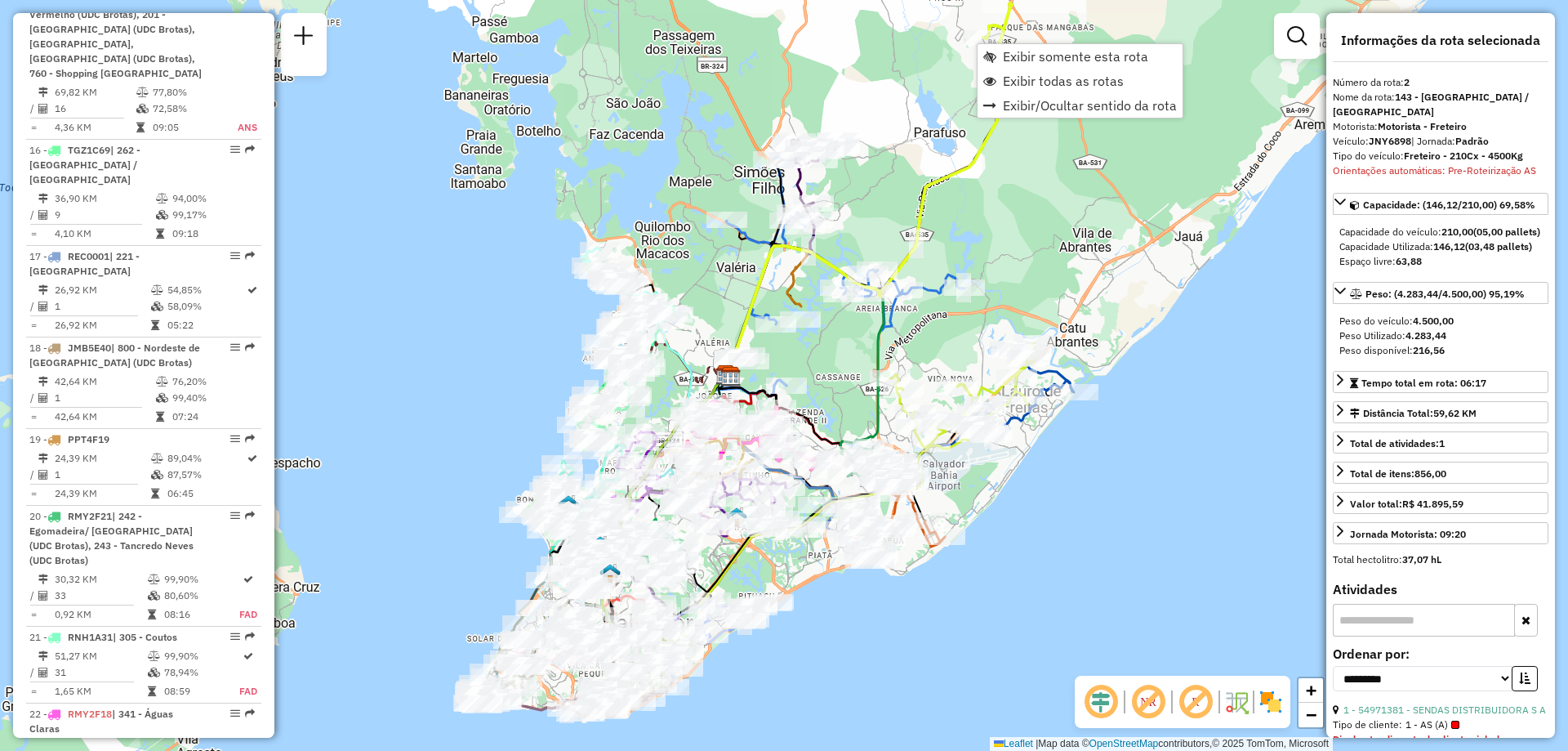
scroll to position [776, 0]
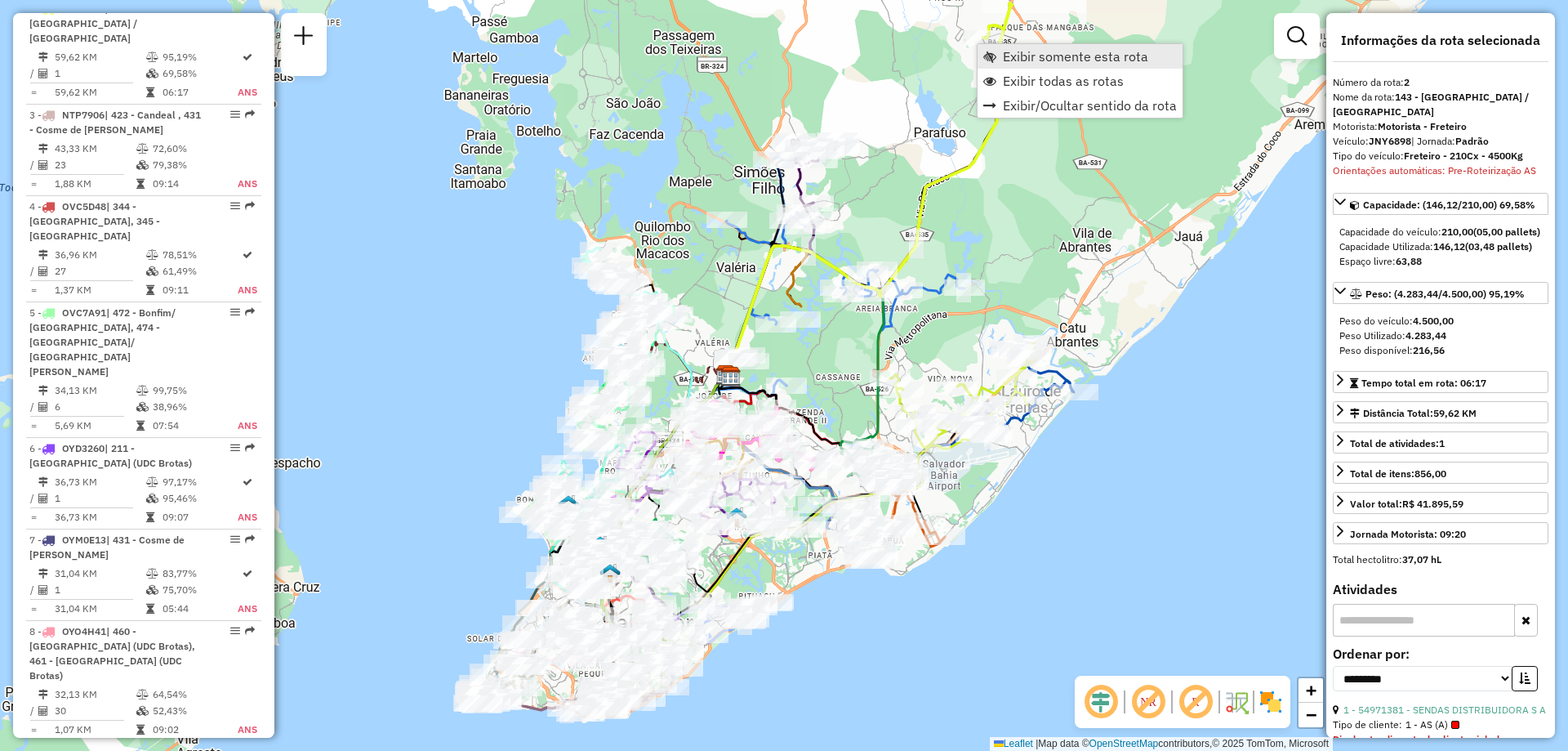
click at [993, 60] on span "Exibir somente esta rota" at bounding box center [990, 57] width 13 height 13
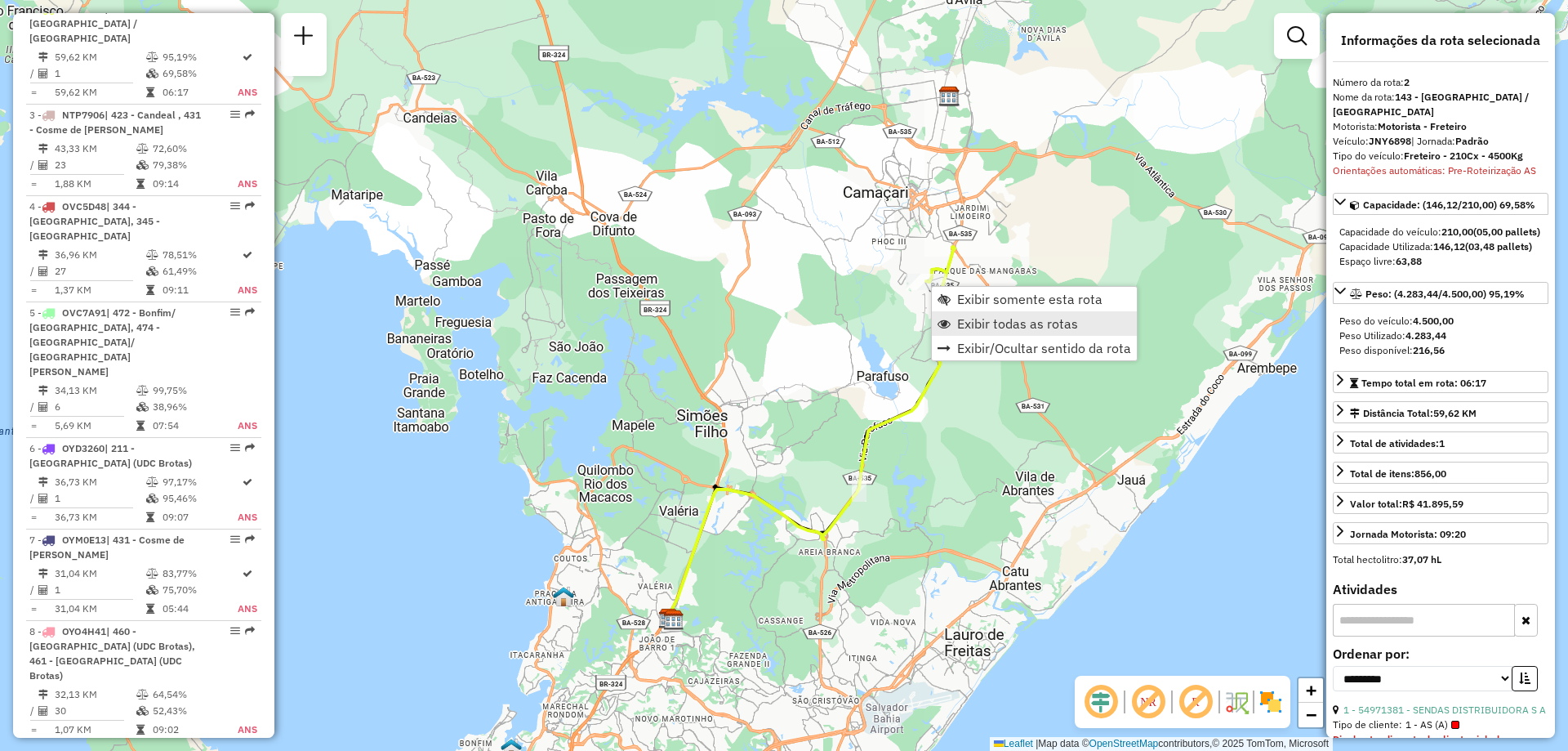
click at [954, 323] on link "Exibir todas as rotas" at bounding box center [1035, 323] width 205 height 24
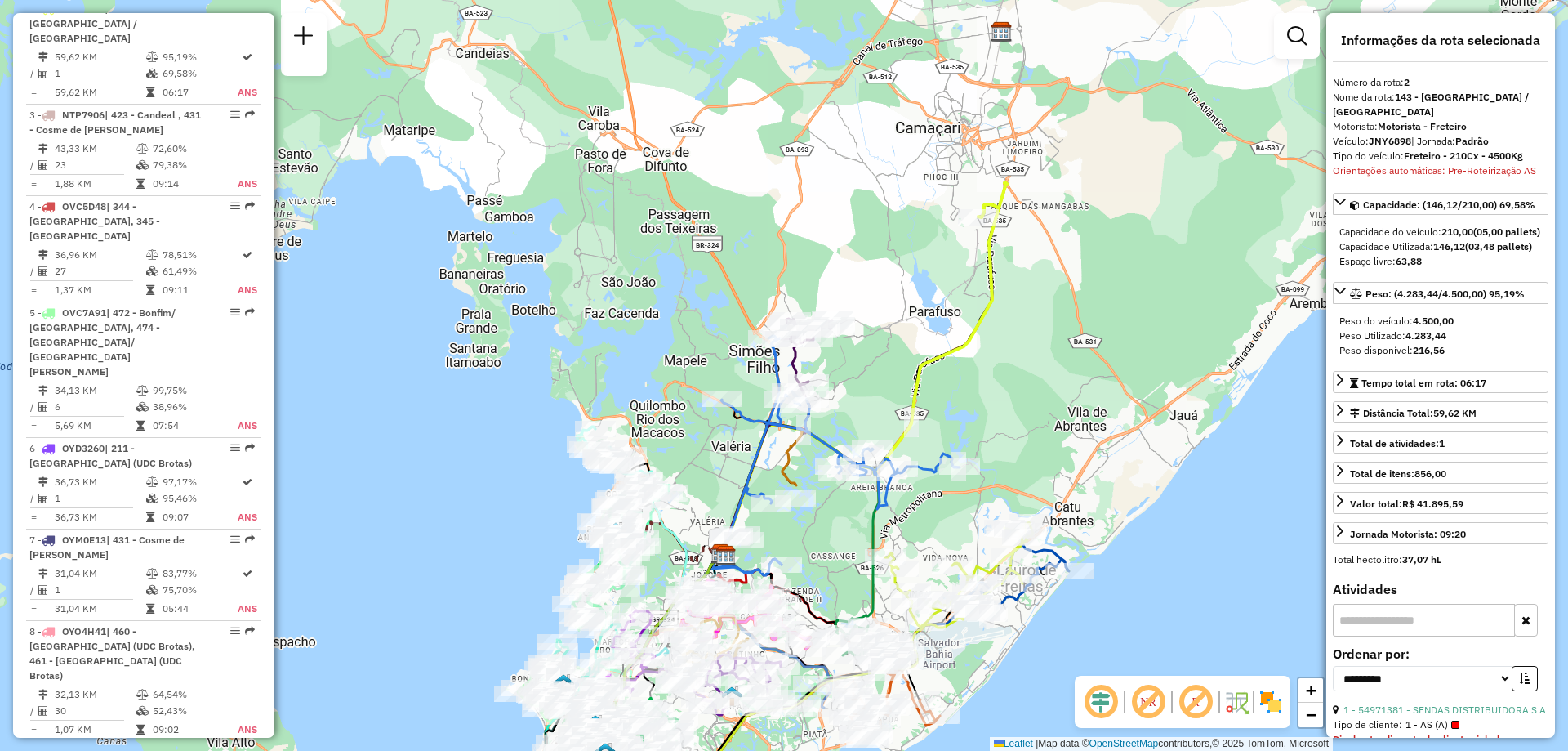
drag, startPoint x: 791, startPoint y: 609, endPoint x: 846, endPoint y: 542, distance: 86.7
click at [846, 542] on div "Janela de atendimento Grade de atendimento Capacidade Transportadoras Veículos …" at bounding box center [784, 375] width 1568 height 751
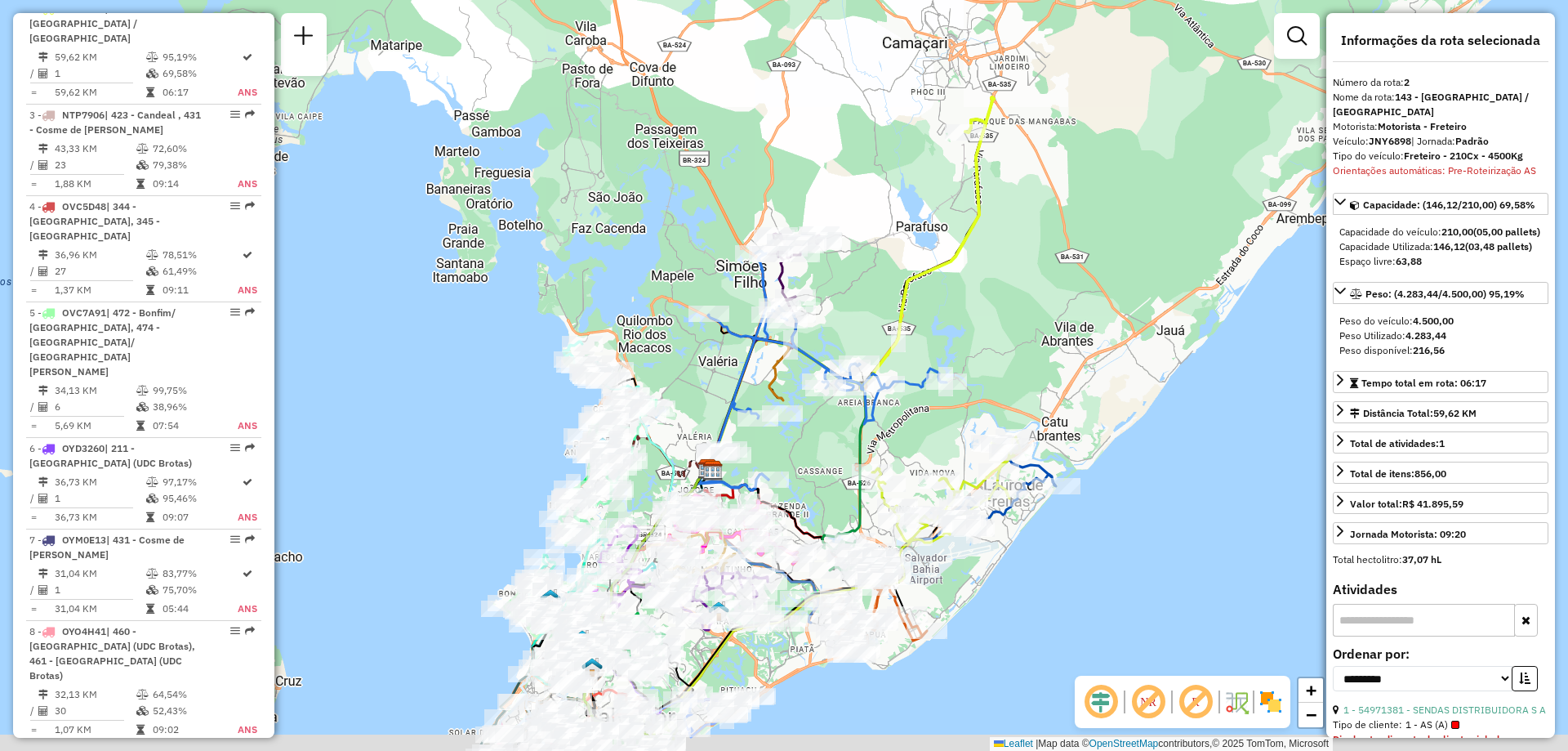
click at [828, 428] on div "Janela de atendimento Grade de atendimento Capacidade Transportadoras Veículos …" at bounding box center [784, 375] width 1568 height 751
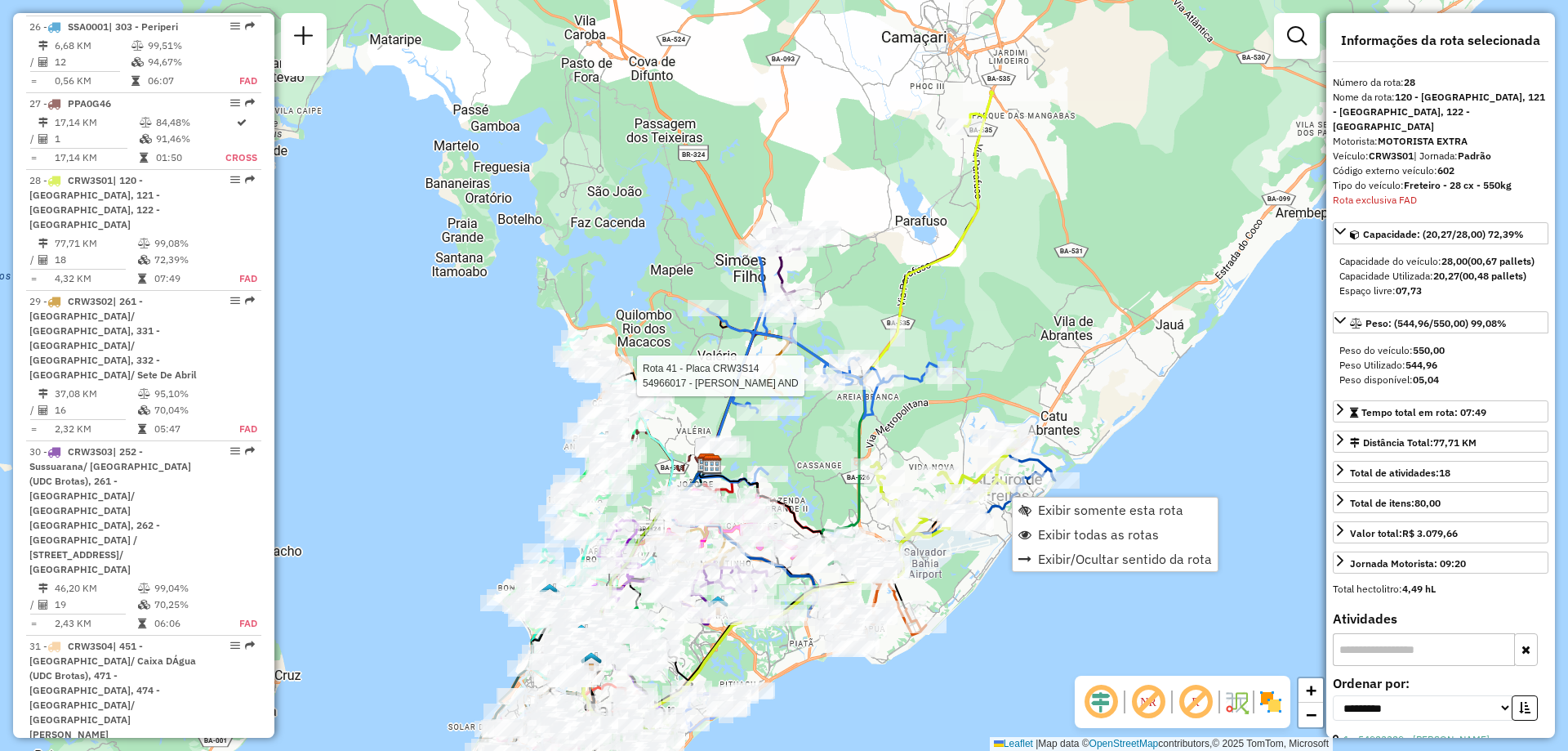
scroll to position [3288, 0]
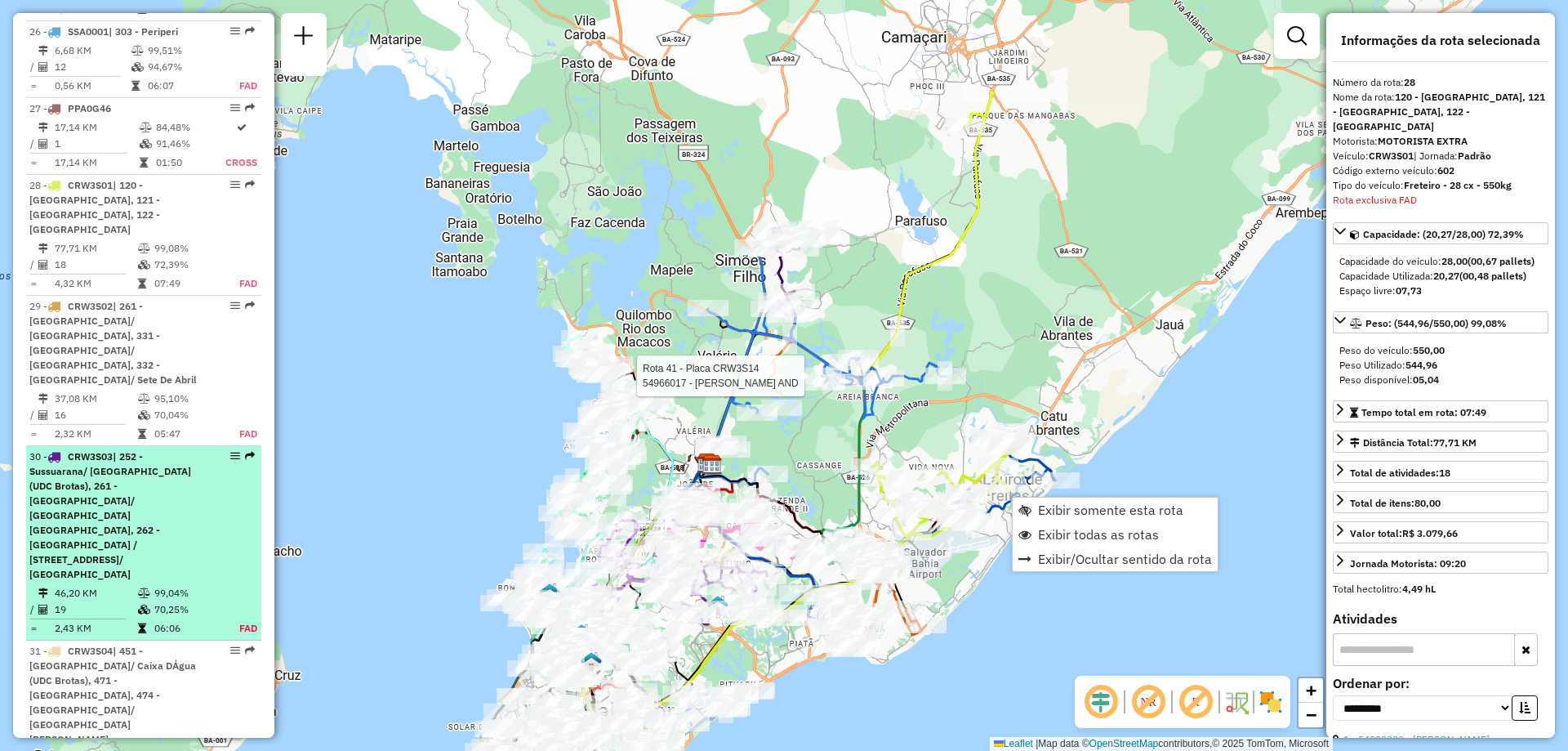
click at [122, 450] on span "| 252 - Sussuarana/ [GEOGRAPHIC_DATA] (UDC Brotas), 261 - [GEOGRAPHIC_DATA]/ [G…" at bounding box center [110, 515] width 162 height 130
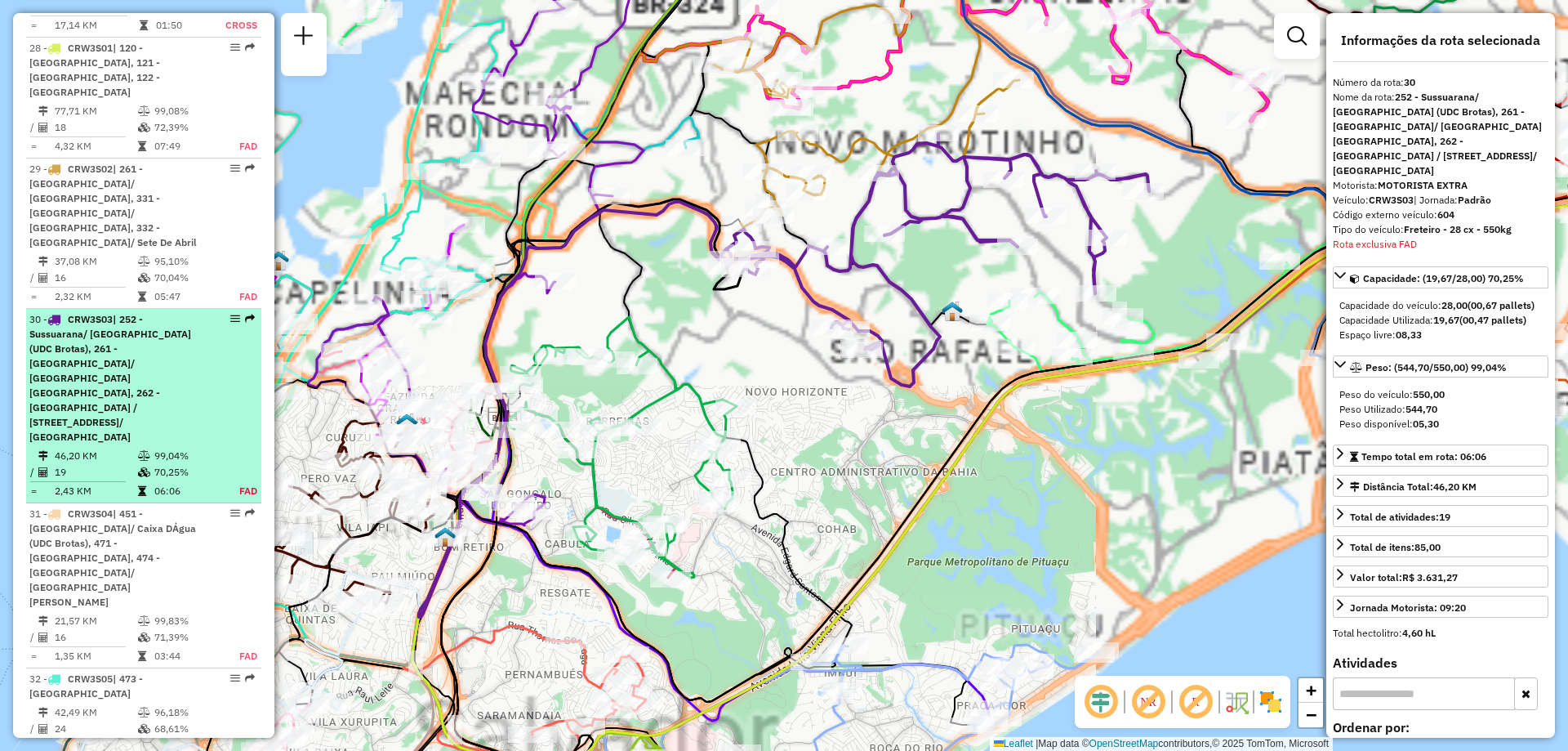
scroll to position [3515, 0]
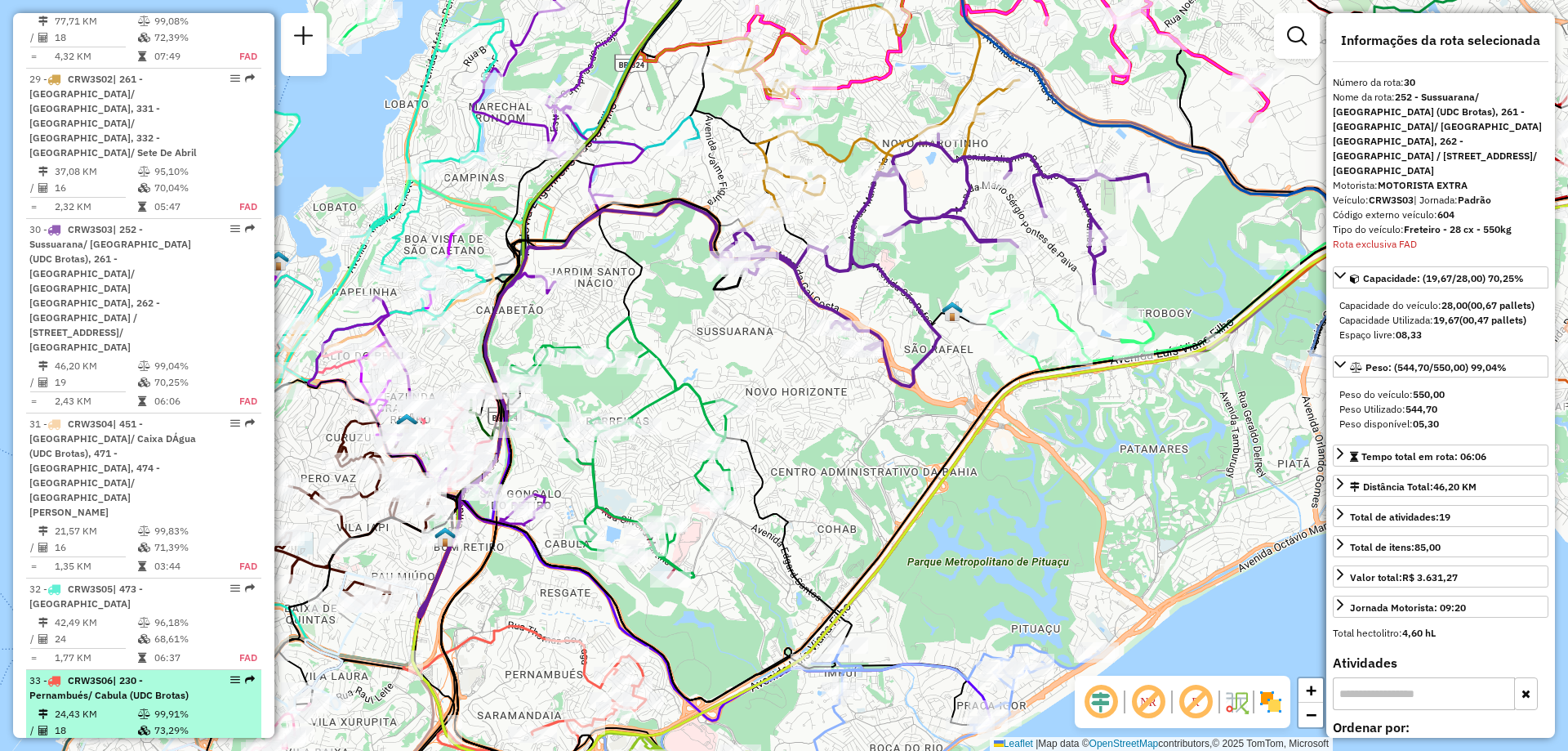
click at [140, 709] on icon at bounding box center [144, 714] width 12 height 10
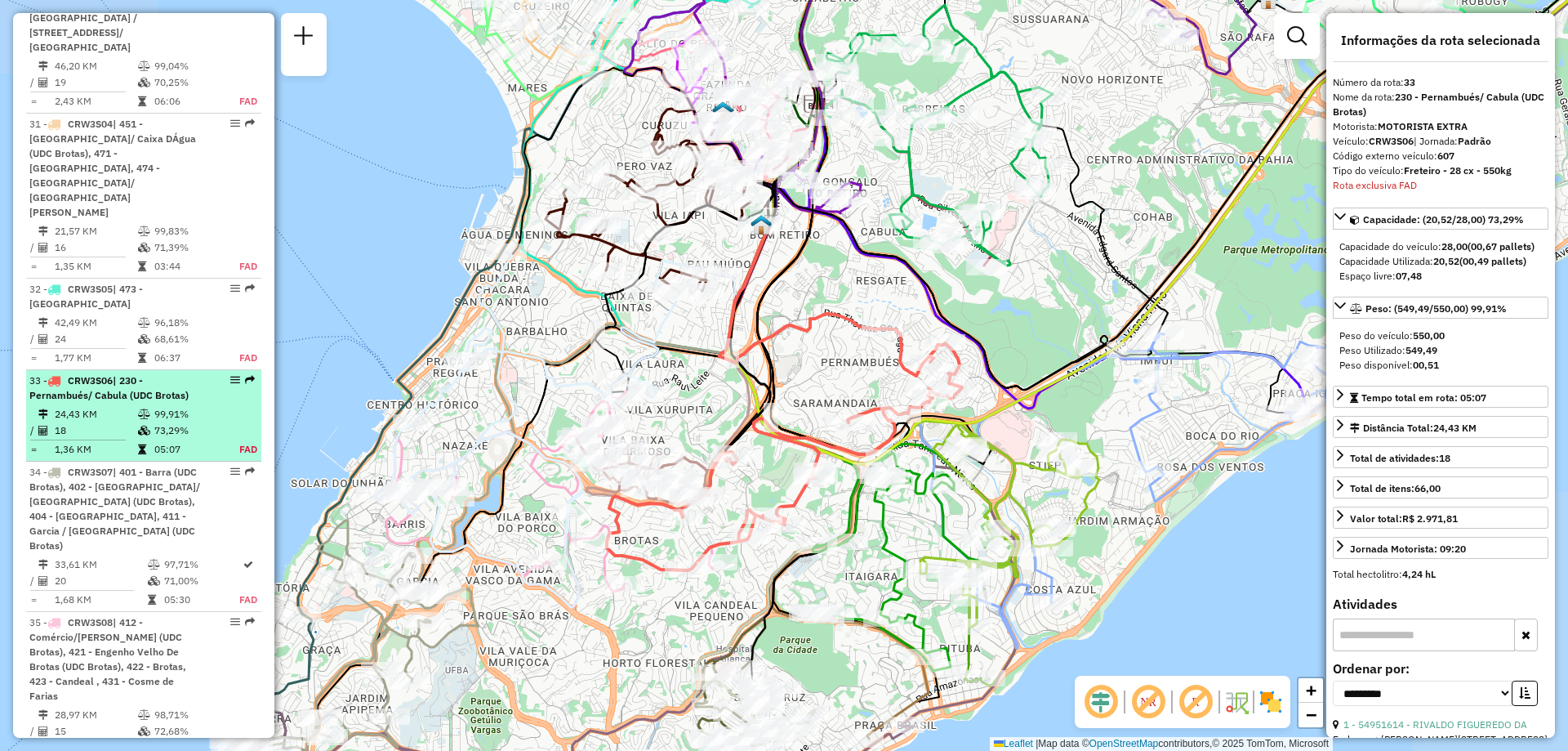
scroll to position [3848, 0]
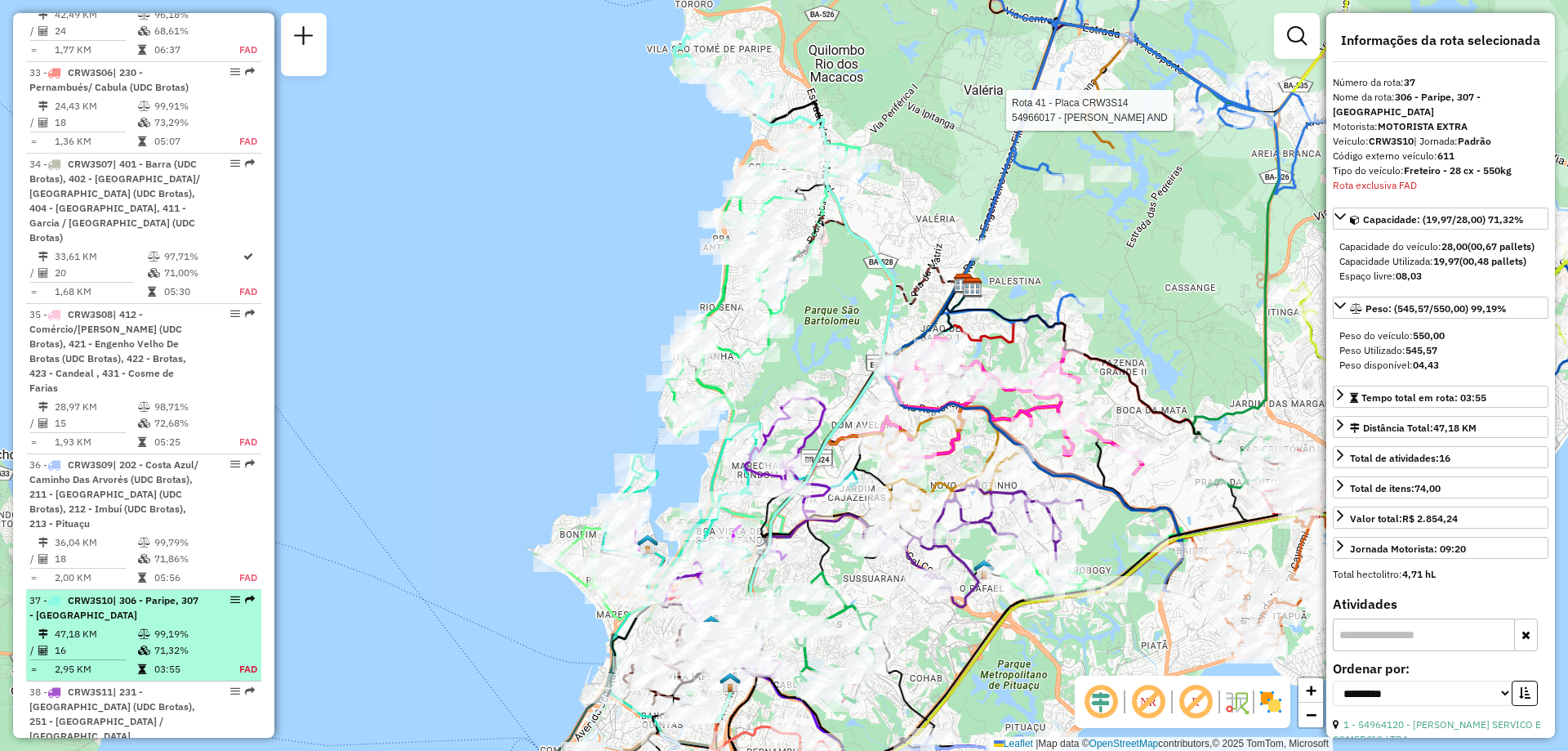
scroll to position [4347, 0]
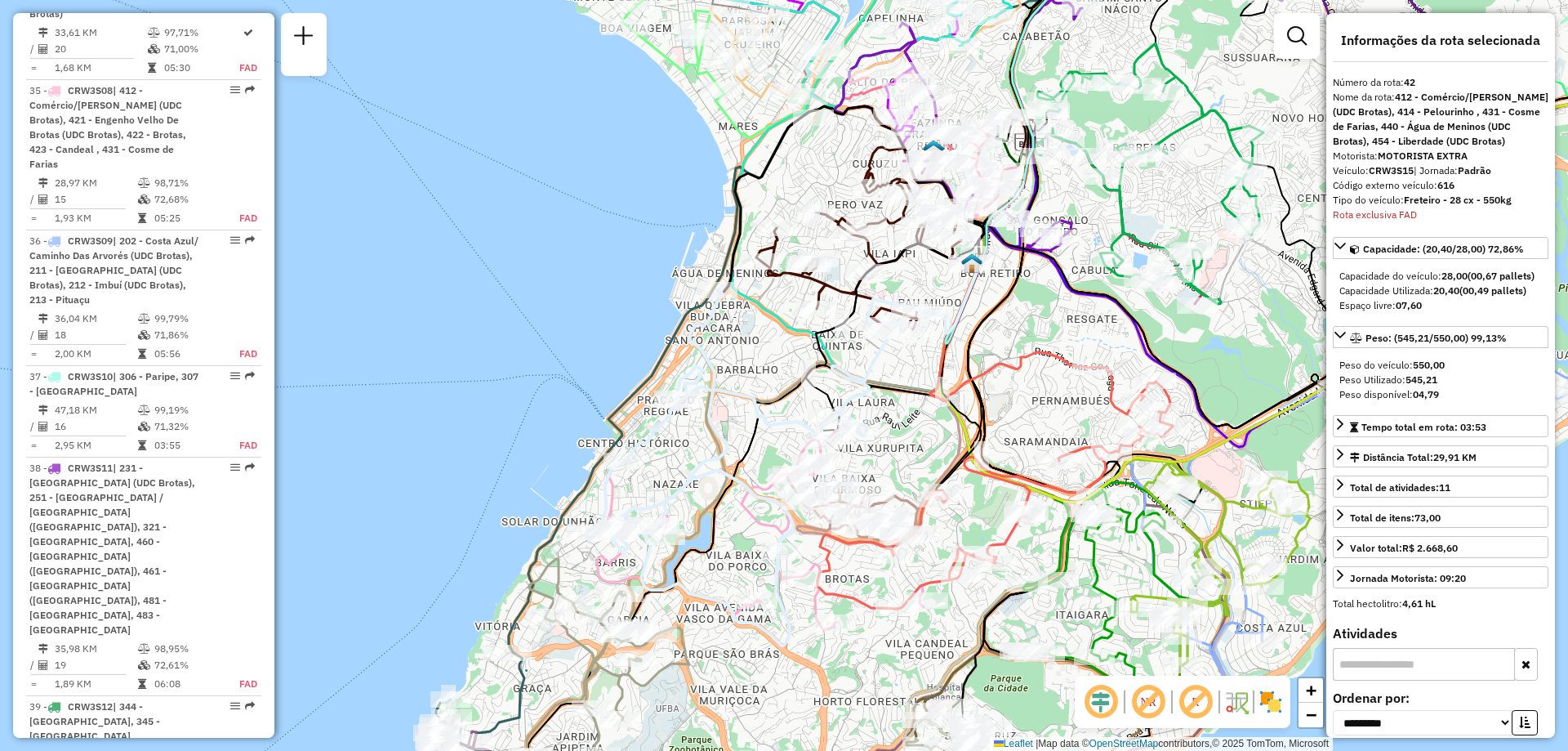
scroll to position [4878, 0]
